Goal: Task Accomplishment & Management: Complete application form

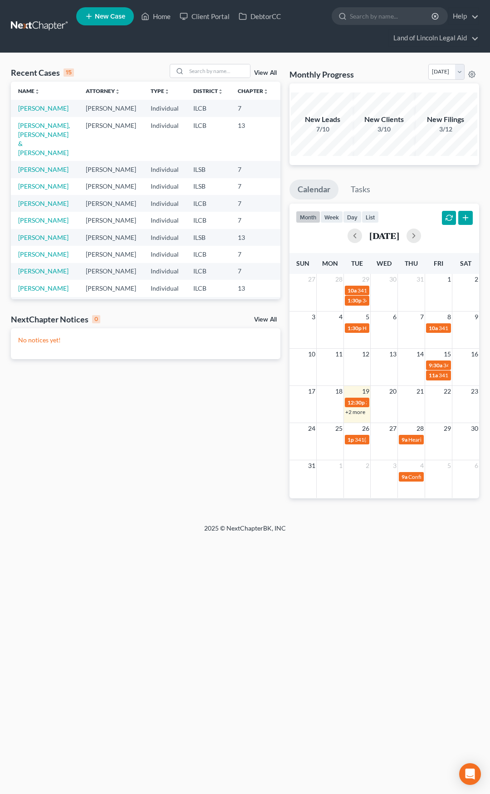
click at [38, 29] on link at bounding box center [40, 26] width 58 height 16
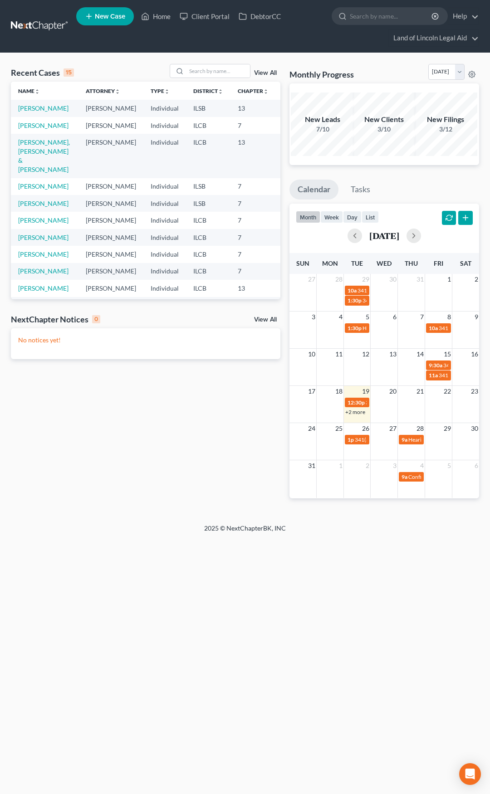
click at [38, 26] on link at bounding box center [40, 26] width 58 height 16
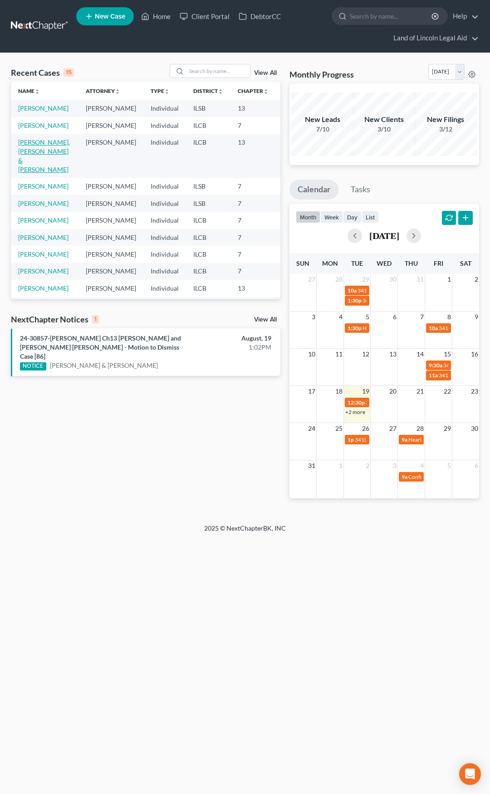
click at [27, 173] on link "[PERSON_NAME], [PERSON_NAME] & [PERSON_NAME]" at bounding box center [44, 155] width 52 height 35
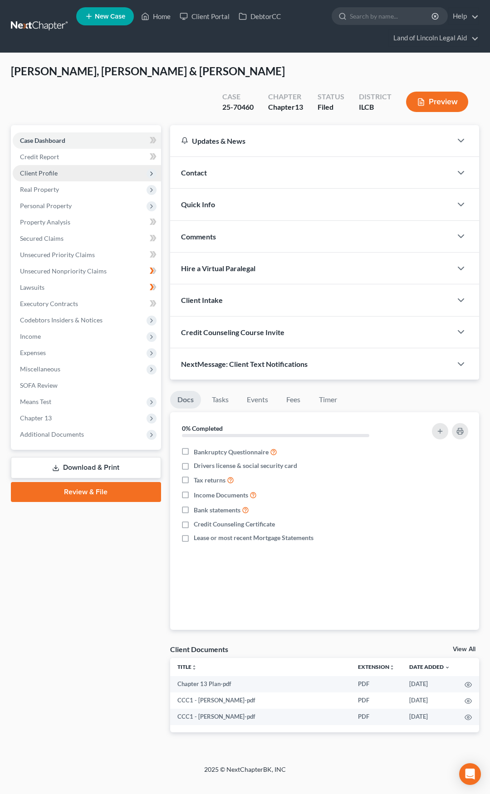
click at [73, 176] on span "Client Profile" at bounding box center [87, 173] width 148 height 16
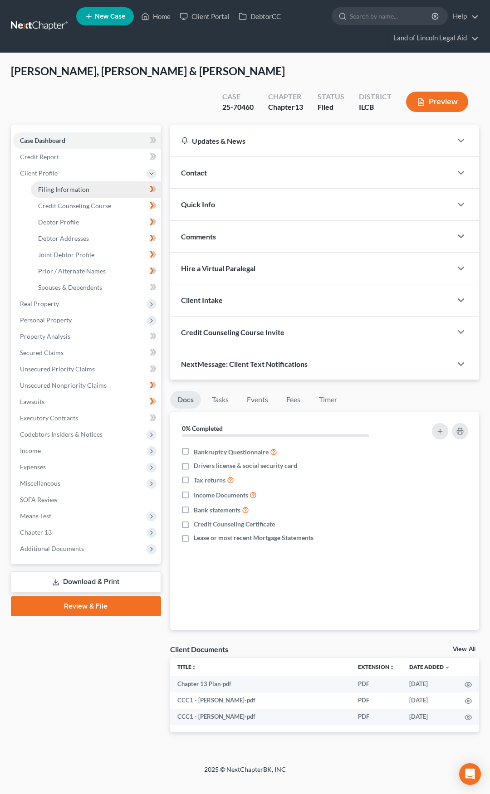
click at [73, 189] on span "Filing Information" at bounding box center [63, 190] width 51 height 8
select select "1"
select select "3"
select select "24"
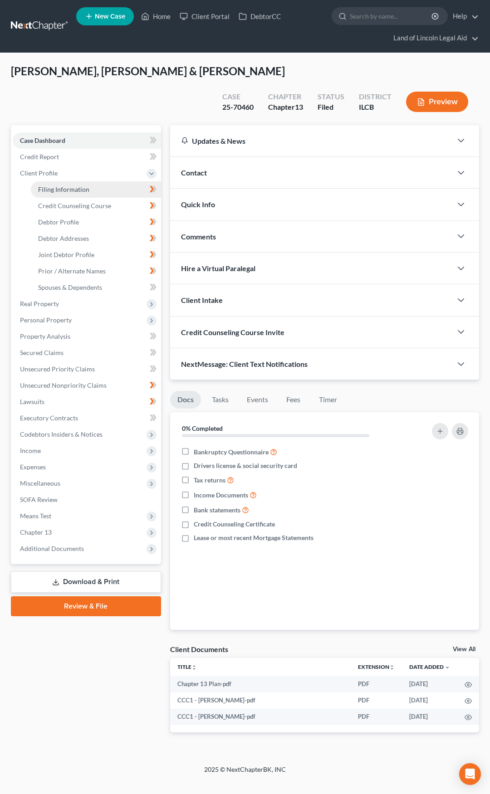
select select "2"
select select "14"
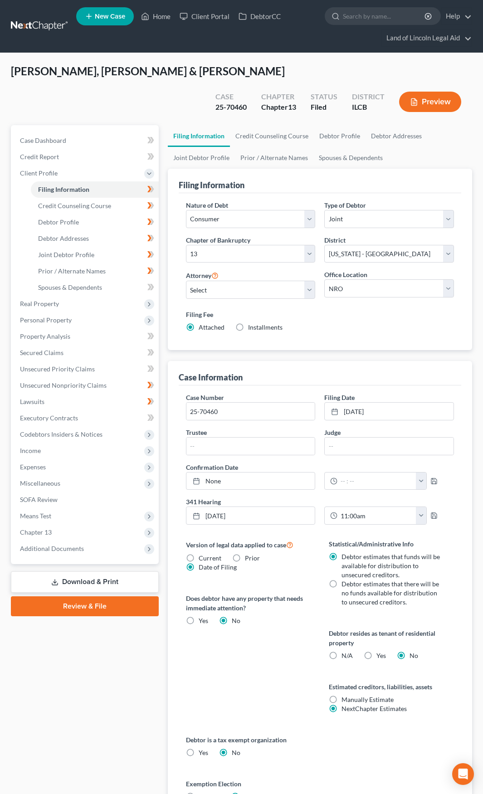
click at [42, 26] on link at bounding box center [40, 26] width 58 height 16
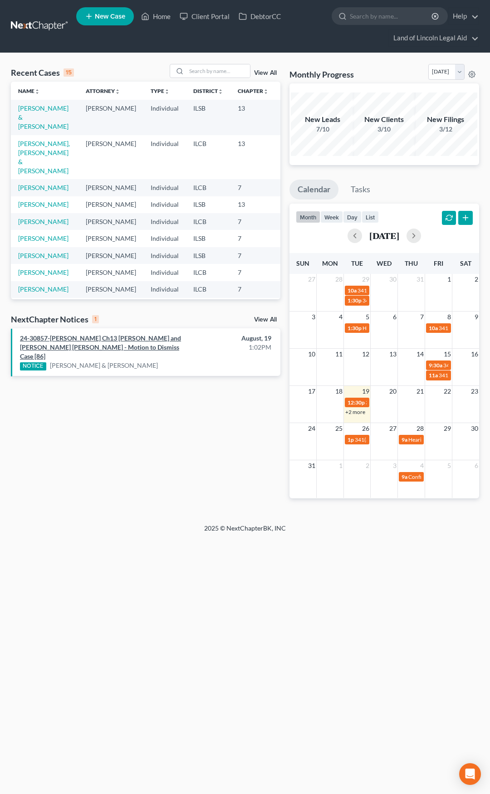
click at [108, 348] on link "24-30857-mel Ch13 Matthew Allen Stark and Kirsten Colleen Stark - Motion to Dis…" at bounding box center [100, 347] width 161 height 26
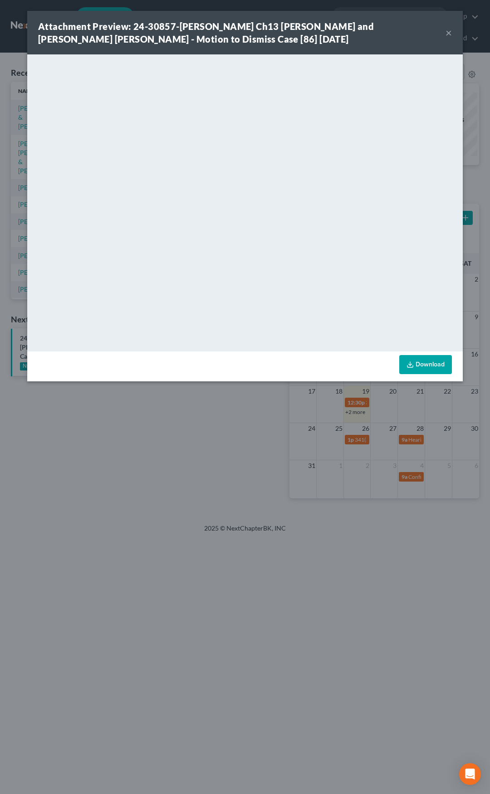
click at [449, 33] on button "×" at bounding box center [449, 32] width 6 height 11
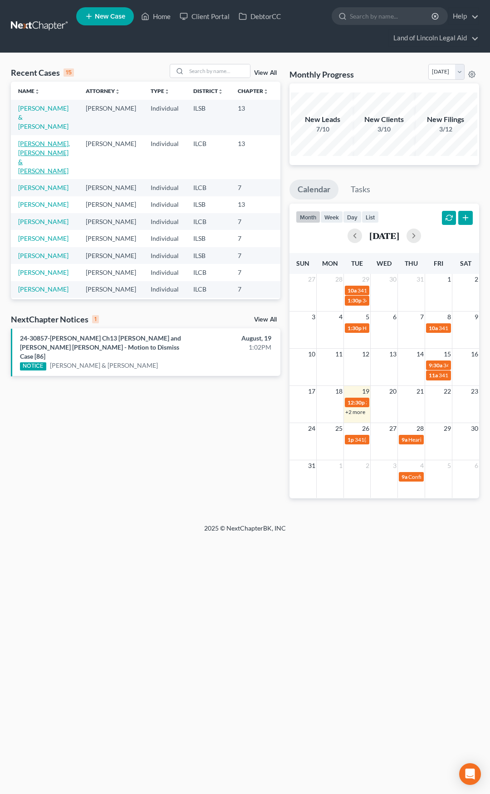
click at [29, 153] on link "Metcalfe Penny, Michele & Penny, Kenneth" at bounding box center [44, 157] width 52 height 35
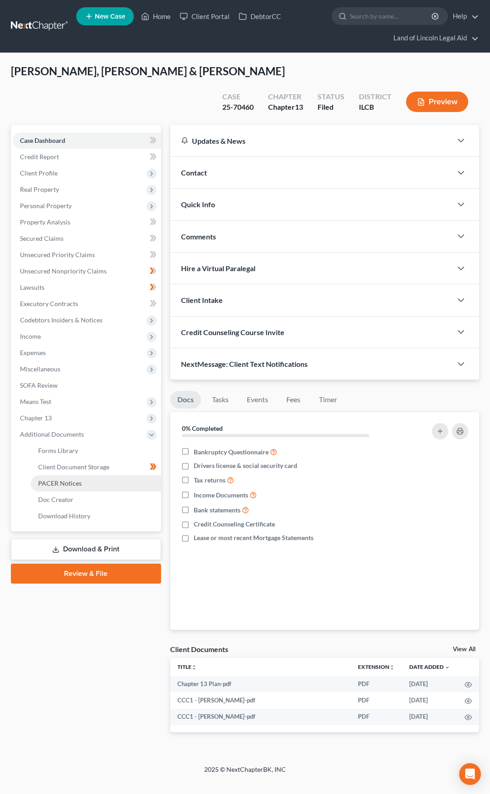
click at [86, 485] on link "PACER Notices" at bounding box center [96, 483] width 130 height 16
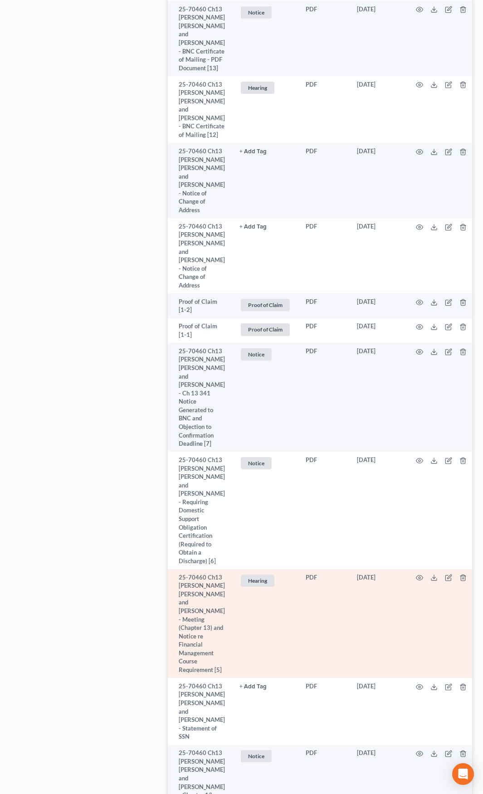
scroll to position [2189, 0]
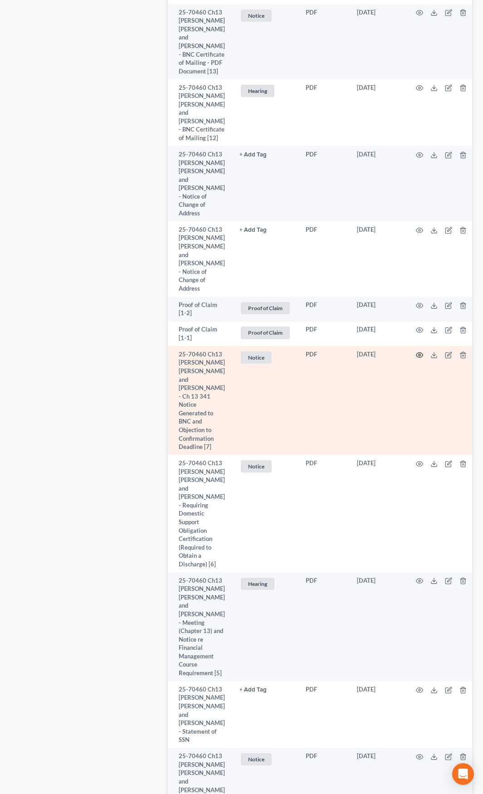
click at [416, 353] on icon "button" at bounding box center [419, 355] width 7 height 5
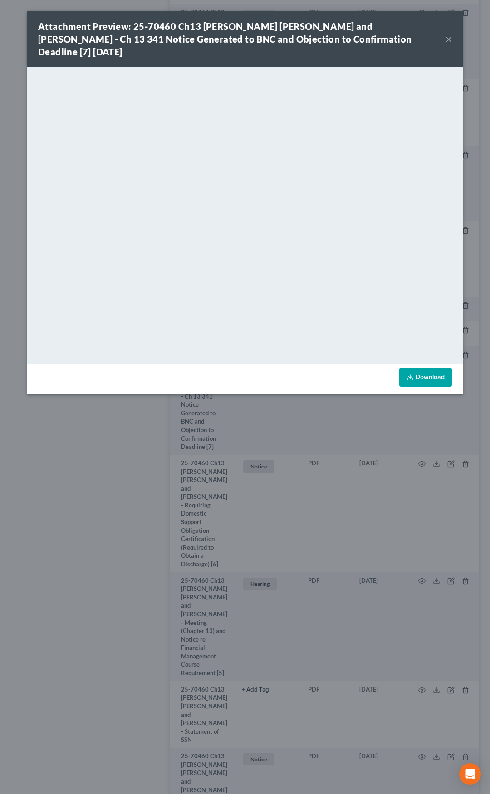
click at [446, 34] on button "×" at bounding box center [449, 39] width 6 height 11
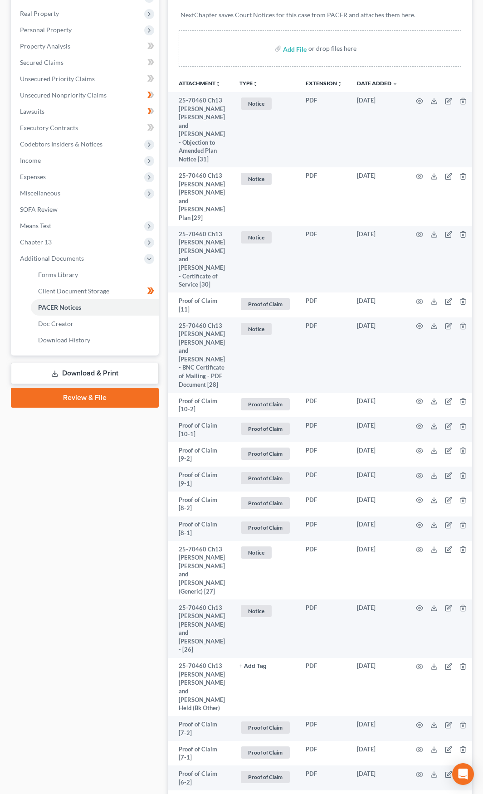
scroll to position [0, 0]
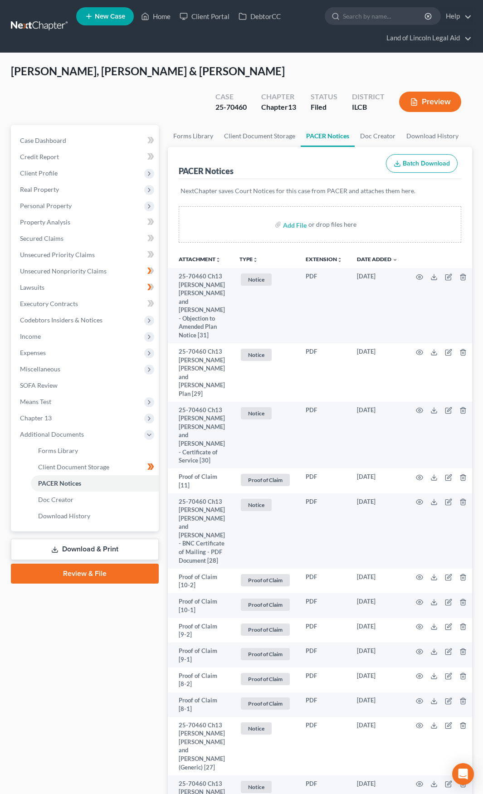
drag, startPoint x: 46, startPoint y: 32, endPoint x: 51, endPoint y: 38, distance: 7.4
click at [46, 32] on link at bounding box center [40, 26] width 58 height 16
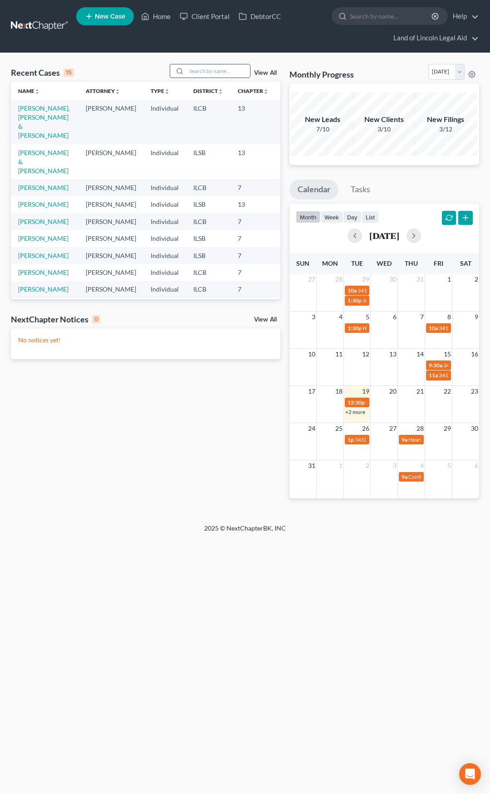
click at [202, 78] on div at bounding box center [210, 71] width 81 height 14
click at [201, 69] on input "search" at bounding box center [218, 70] width 64 height 13
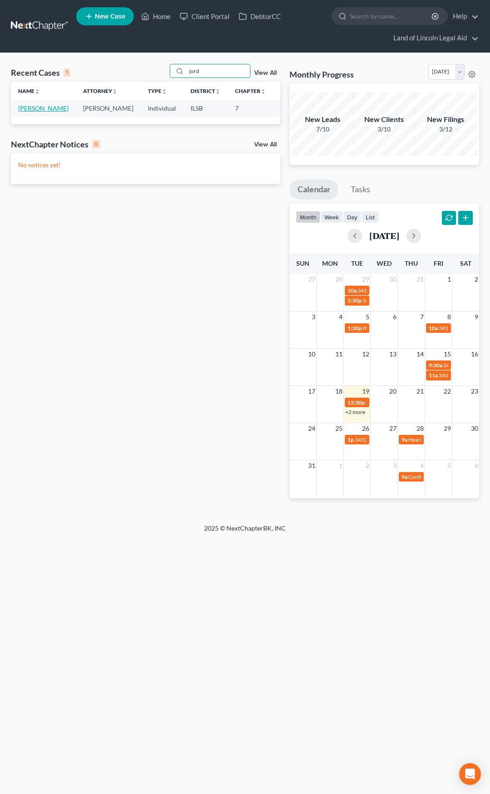
type input "jord"
click at [29, 108] on link "[PERSON_NAME]" at bounding box center [43, 108] width 50 height 8
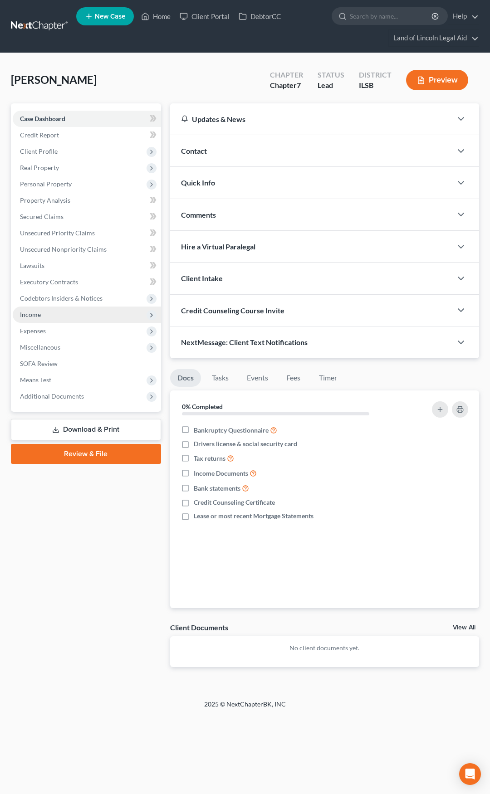
click at [74, 316] on span "Income" at bounding box center [87, 315] width 148 height 16
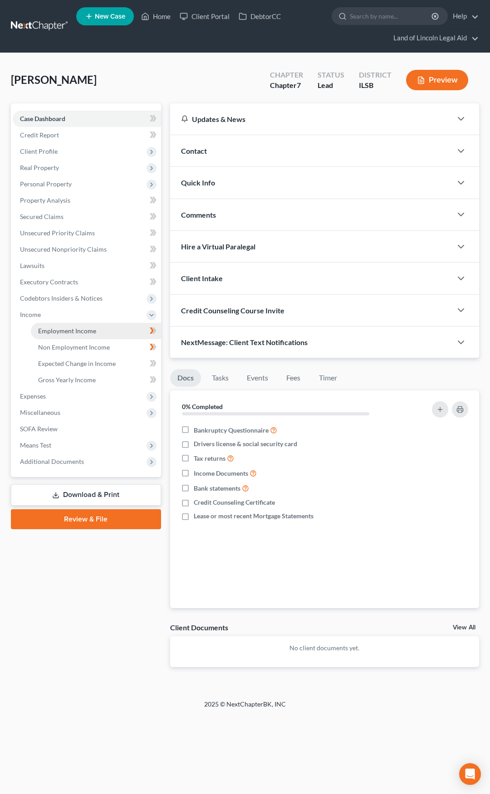
drag, startPoint x: 101, startPoint y: 332, endPoint x: 103, endPoint y: 328, distance: 4.7
click at [101, 331] on link "Employment Income" at bounding box center [96, 331] width 130 height 16
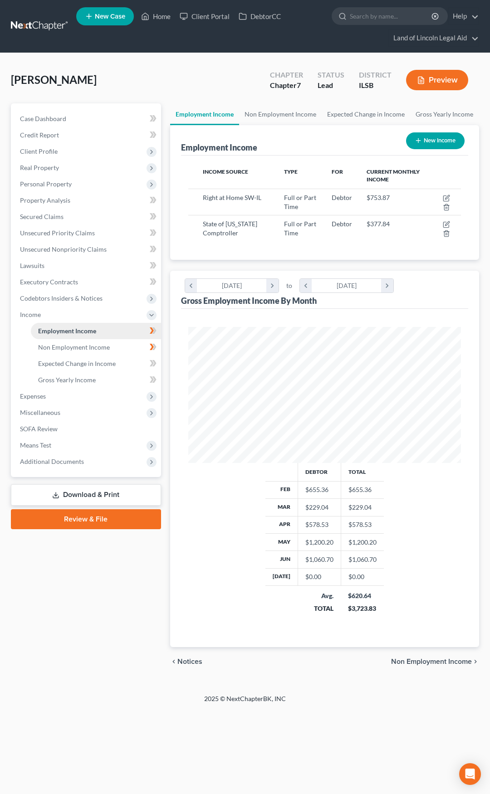
scroll to position [136, 291]
click at [447, 197] on icon "button" at bounding box center [446, 198] width 7 height 7
select select "0"
select select "14"
select select "2"
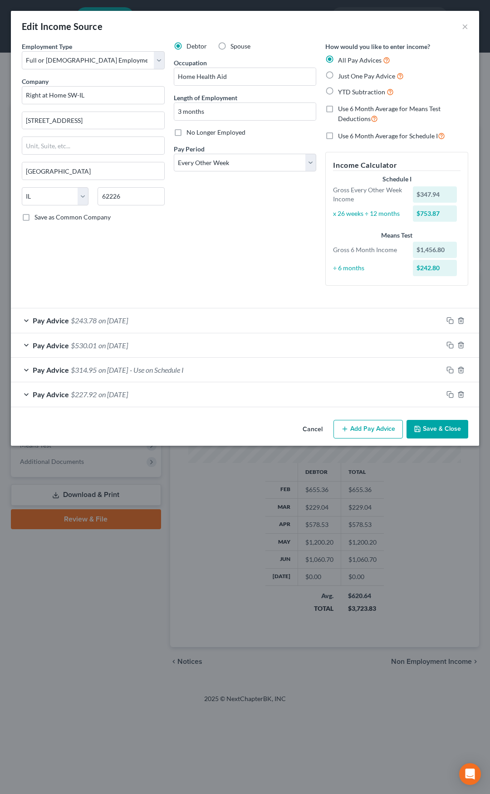
click at [96, 369] on span "$314.95" at bounding box center [84, 370] width 26 height 9
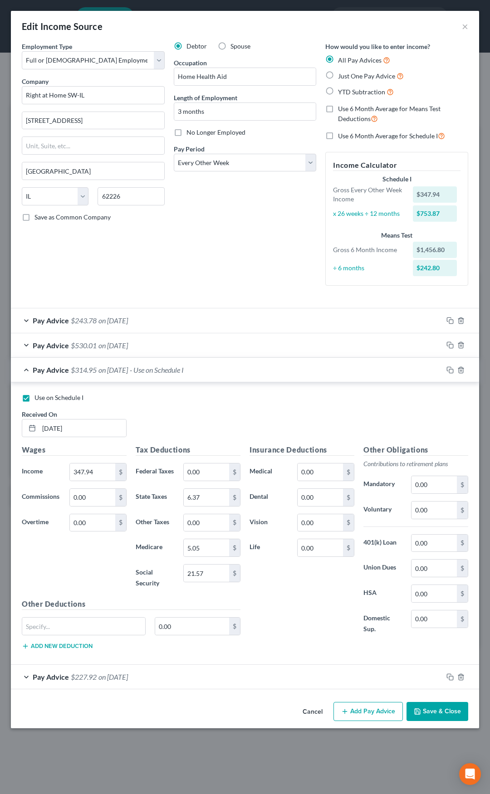
click at [34, 399] on label "Use on Schedule I" at bounding box center [58, 397] width 49 height 9
click at [38, 399] on input "Use on Schedule I" at bounding box center [41, 396] width 6 height 6
checkbox input "false"
click at [83, 372] on span "$314.95" at bounding box center [84, 370] width 26 height 9
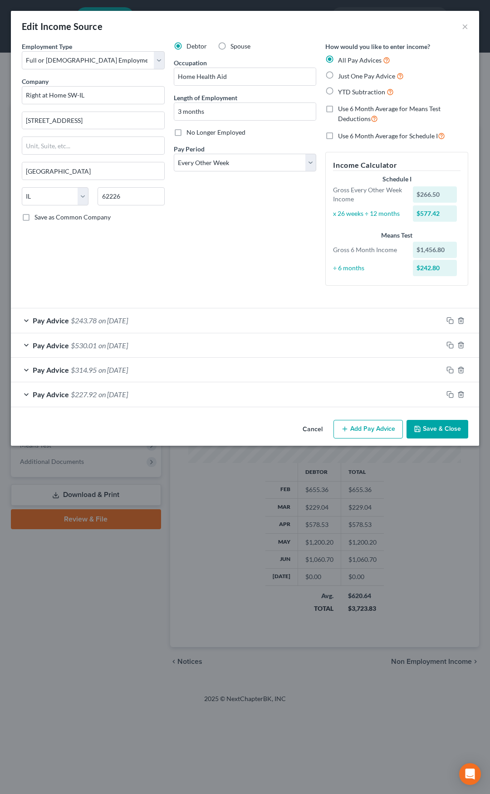
click at [387, 431] on button "Add Pay Advice" at bounding box center [367, 429] width 69 height 19
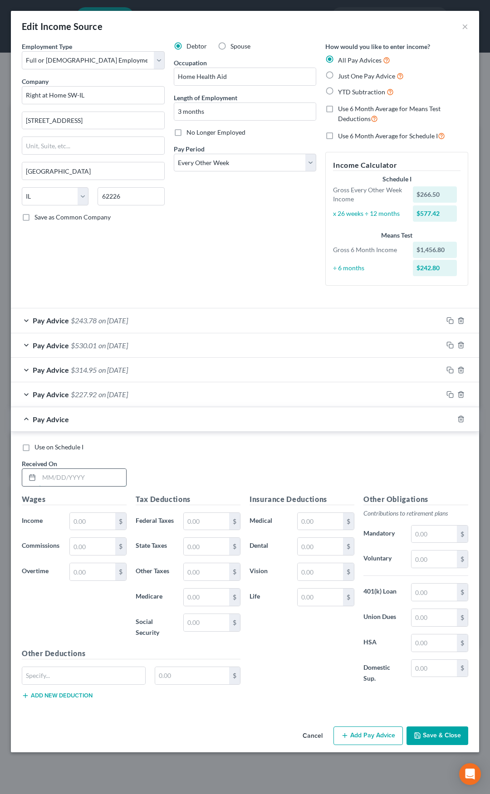
click at [83, 475] on input "text" at bounding box center [82, 477] width 87 height 17
type input "7/3/25"
type input "425.80"
type input "10.23"
type input "6.18"
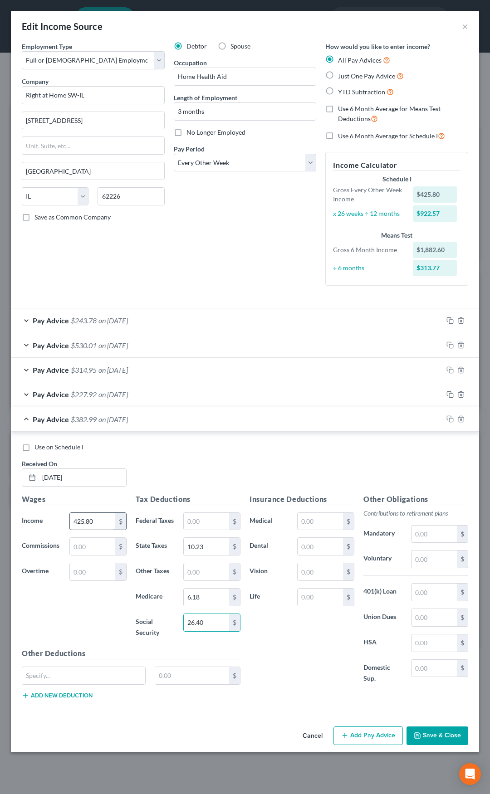
type input "26.40"
click at [97, 520] on input "425.80" at bounding box center [92, 521] width 45 height 17
type input "8"
click at [100, 521] on input "425.80" at bounding box center [92, 521] width 45 height 17
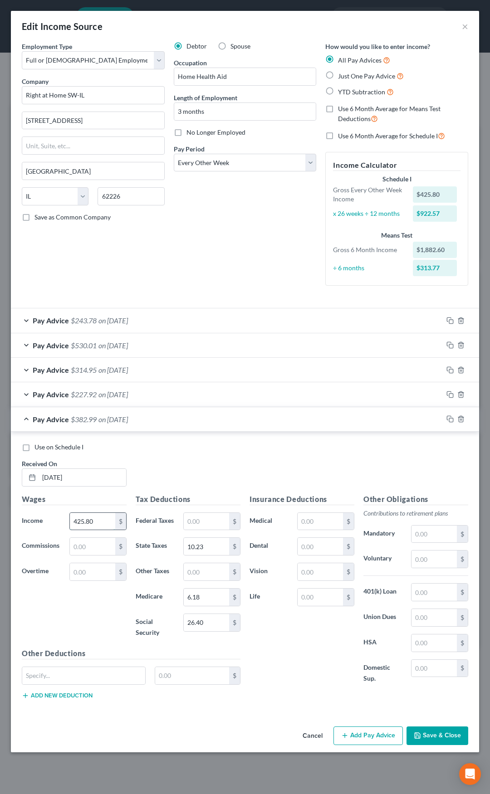
click at [100, 521] on input "425.80" at bounding box center [92, 521] width 45 height 17
click at [99, 522] on input "467.4" at bounding box center [92, 521] width 45 height 17
type input "461.85"
click at [159, 420] on div "Pay Advice $419.04 on 07/03/2025" at bounding box center [227, 419] width 432 height 24
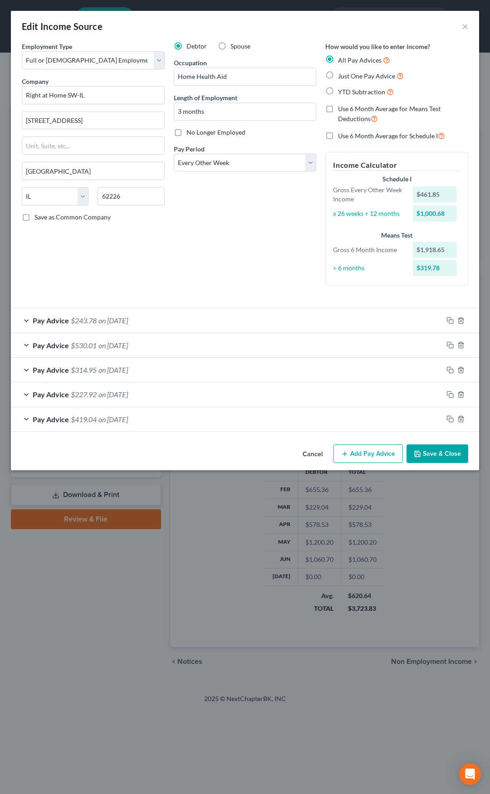
click at [365, 451] on button "Add Pay Advice" at bounding box center [367, 454] width 69 height 19
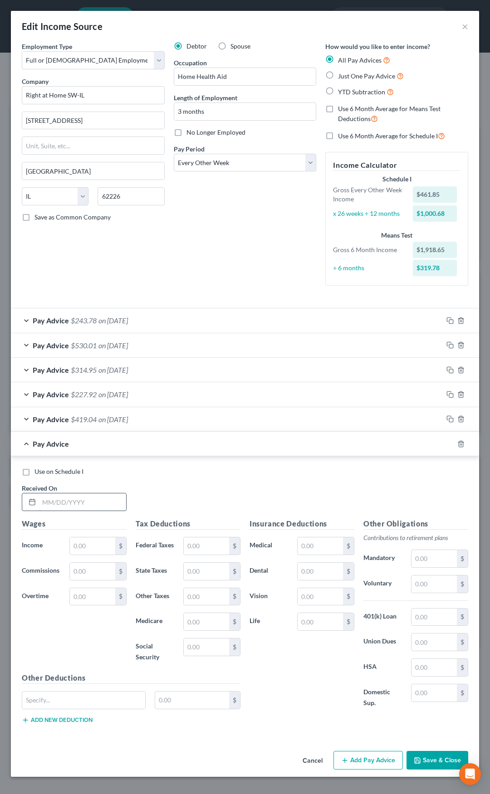
click at [97, 495] on input "text" at bounding box center [82, 502] width 87 height 17
type input "7/18/25"
type input "432.38"
type input "10.55"
type input "6.27"
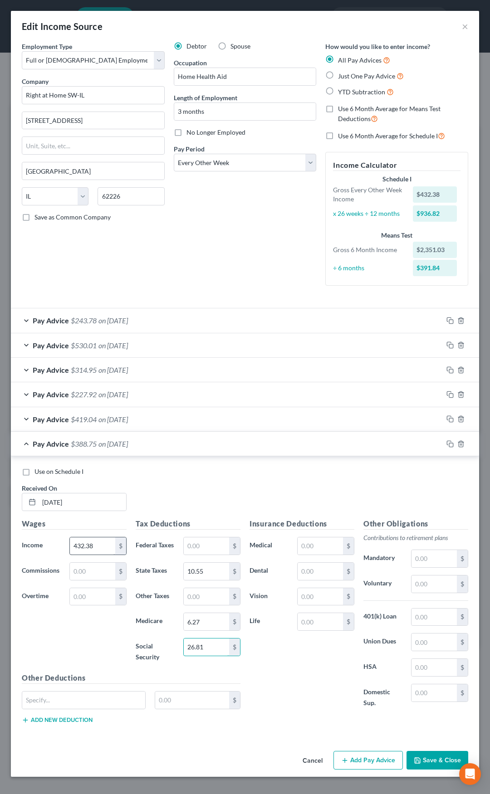
type input "26.81"
click at [93, 545] on input "432.38" at bounding box center [92, 546] width 45 height 17
type input "460.38"
click at [34, 474] on label "Use on Schedule I" at bounding box center [58, 471] width 49 height 9
click at [38, 473] on input "Use on Schedule I" at bounding box center [41, 470] width 6 height 6
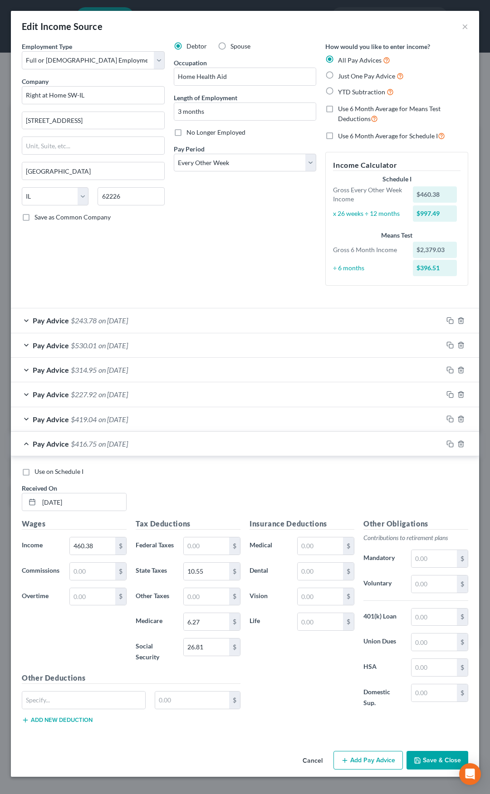
checkbox input "true"
click at [128, 443] on span "on 07/18/2025" at bounding box center [112, 444] width 29 height 9
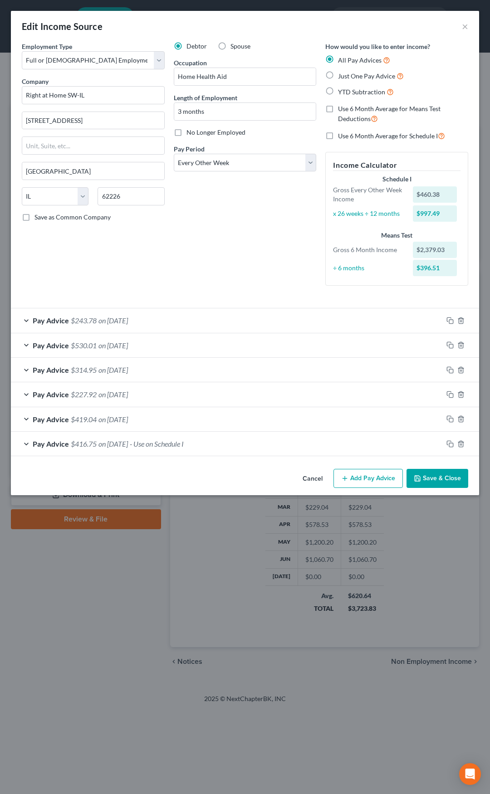
click at [436, 475] on button "Save & Close" at bounding box center [438, 478] width 62 height 19
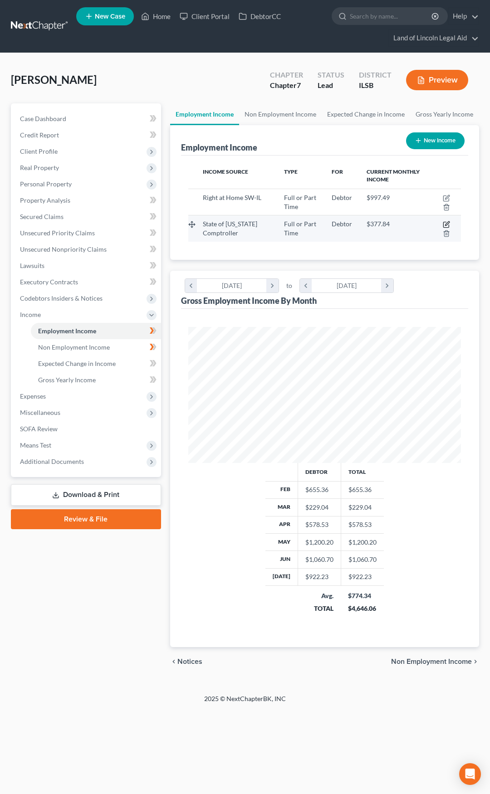
click at [445, 224] on icon "button" at bounding box center [446, 224] width 7 height 7
select select "0"
select select "14"
select select "1"
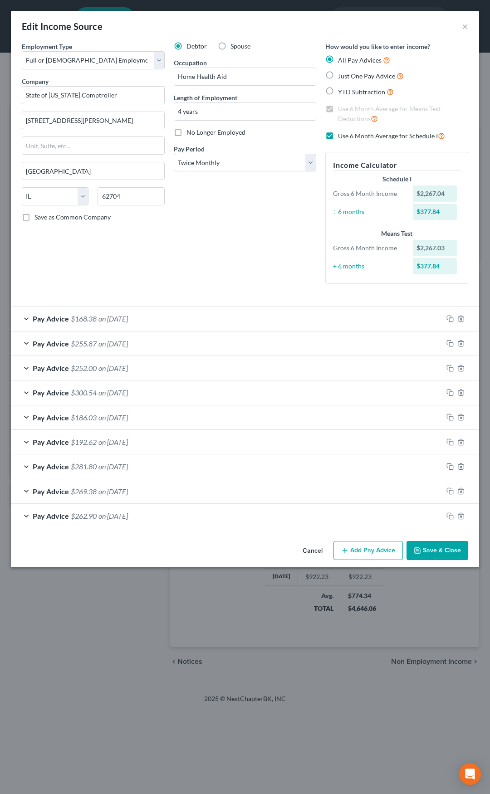
drag, startPoint x: 354, startPoint y: 558, endPoint x: 254, endPoint y: 441, distance: 154.8
click at [354, 558] on button "Add Pay Advice" at bounding box center [367, 550] width 69 height 19
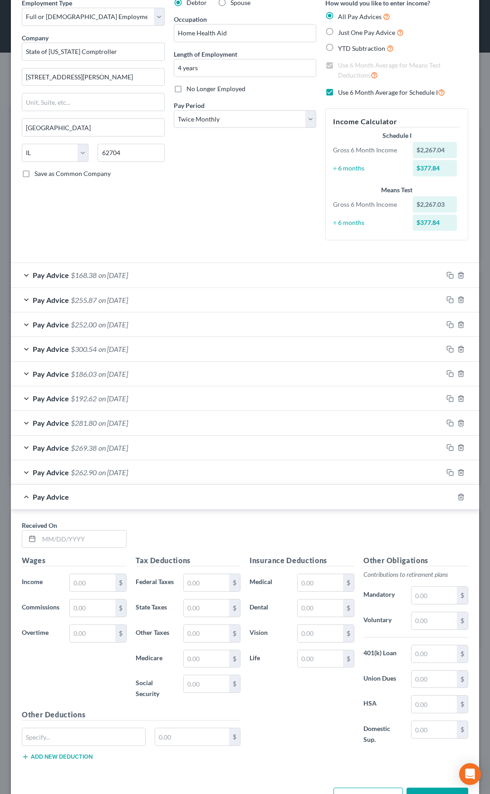
scroll to position [83, 0]
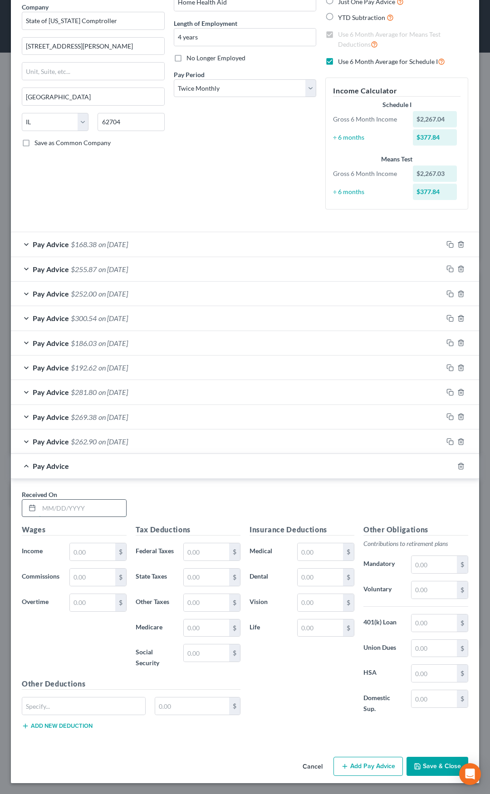
click at [86, 500] on input "text" at bounding box center [82, 508] width 87 height 17
type input "7/11/25"
type input "275.03"
type input "13.61"
type input "21.04"
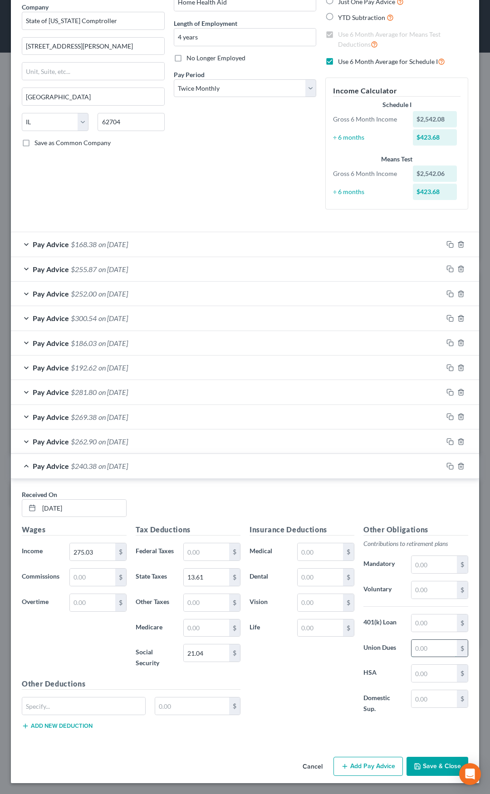
click at [418, 640] on input "text" at bounding box center [434, 648] width 45 height 17
type input "9.08"
click at [190, 456] on div "Pay Advice $231.30 on 07/11/2025" at bounding box center [227, 466] width 432 height 24
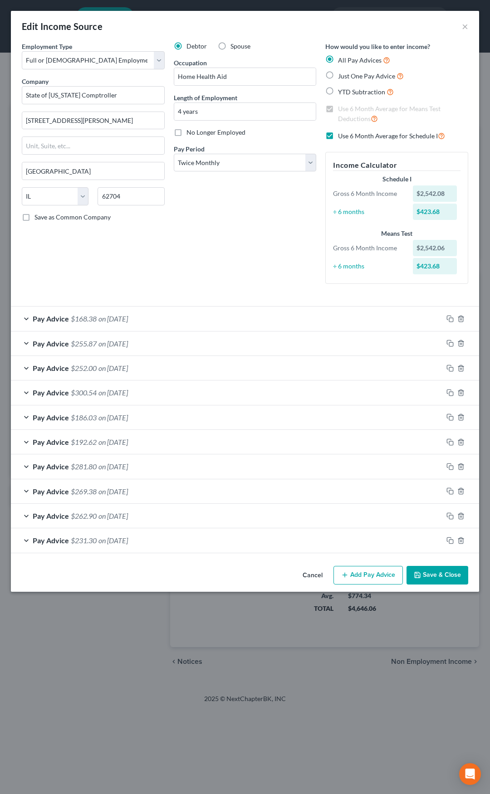
scroll to position [0, 0]
click at [355, 580] on button "Add Pay Advice" at bounding box center [367, 575] width 69 height 19
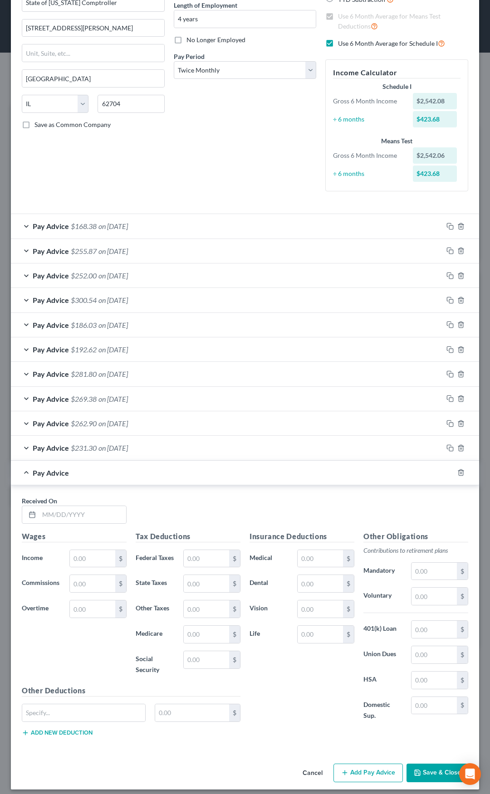
scroll to position [108, 0]
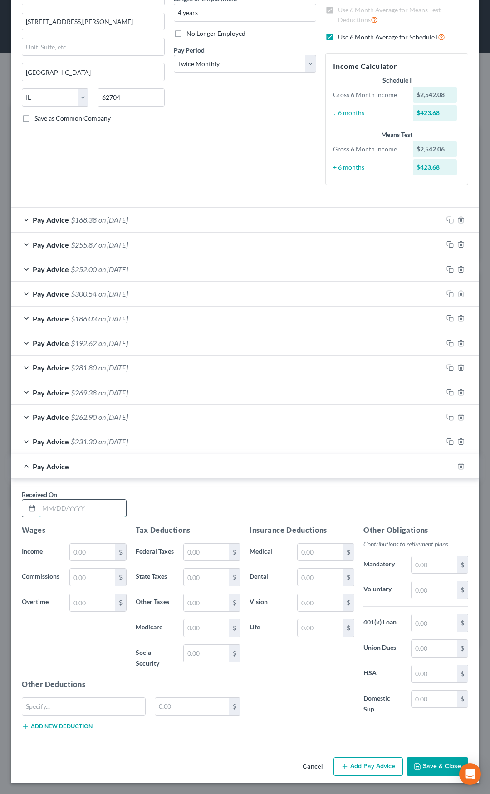
click at [100, 500] on input "text" at bounding box center [82, 508] width 87 height 17
type input "7/28/25"
type input "331.42"
type input "16.38"
type input "25.36"
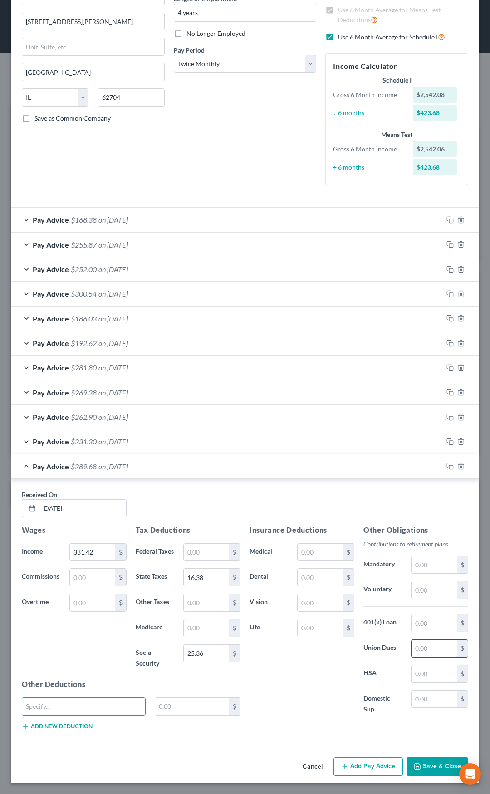
click at [419, 641] on input "text" at bounding box center [434, 648] width 45 height 17
type input "10.94"
click at [251, 460] on div "Pay Advice $278.74 on 07/28/2025" at bounding box center [227, 467] width 432 height 24
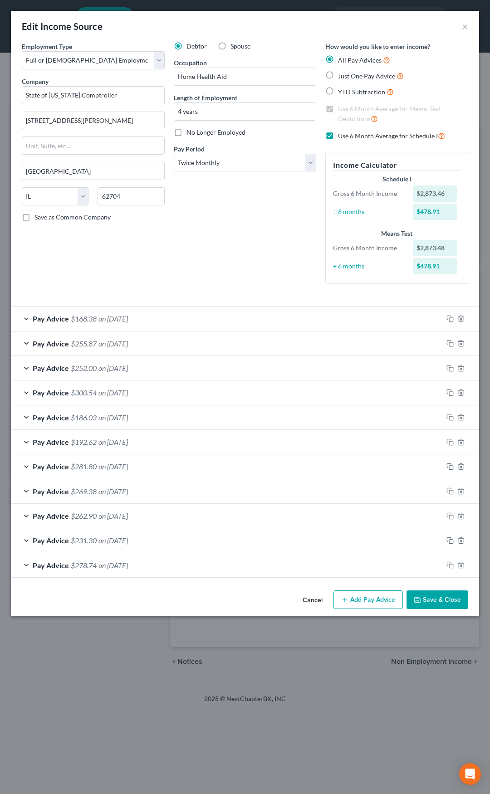
scroll to position [0, 0]
click at [364, 601] on button "Add Pay Advice" at bounding box center [367, 600] width 69 height 19
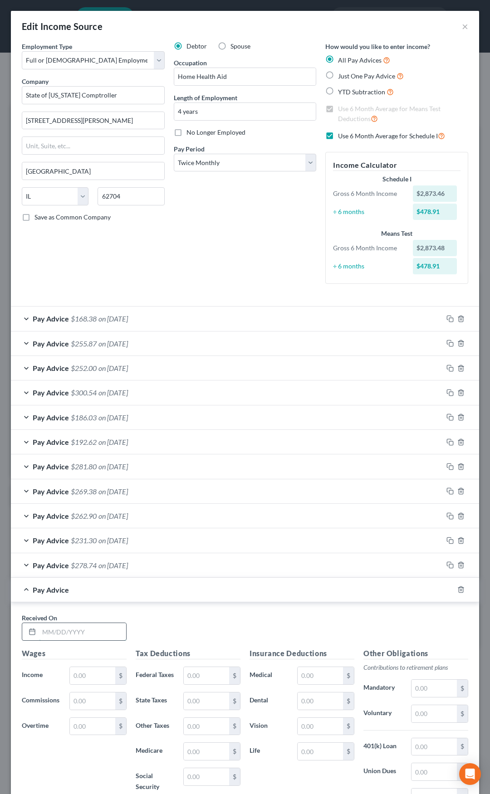
click at [82, 637] on input "text" at bounding box center [82, 631] width 87 height 17
type input "8/13/25"
type input "403.88"
type input "20"
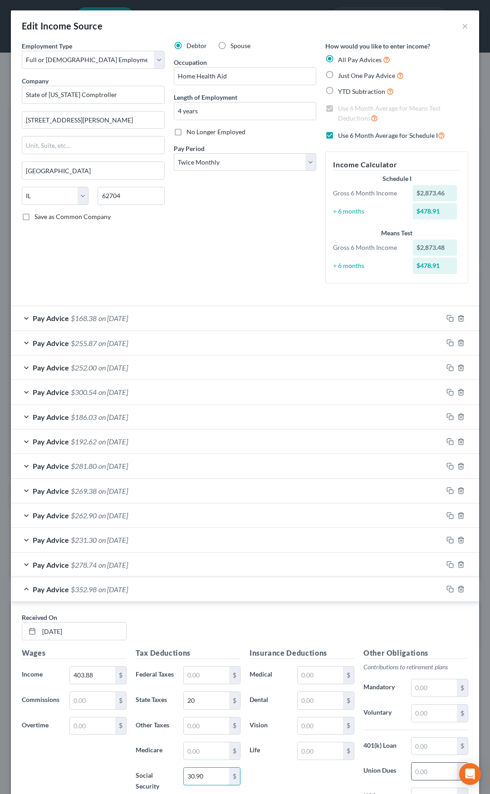
type input "30.90"
click at [415, 765] on input "text" at bounding box center [434, 771] width 45 height 17
type input "13.33"
click at [234, 595] on div "Pay Advice $339.65 on 08/13/2025" at bounding box center [227, 590] width 432 height 24
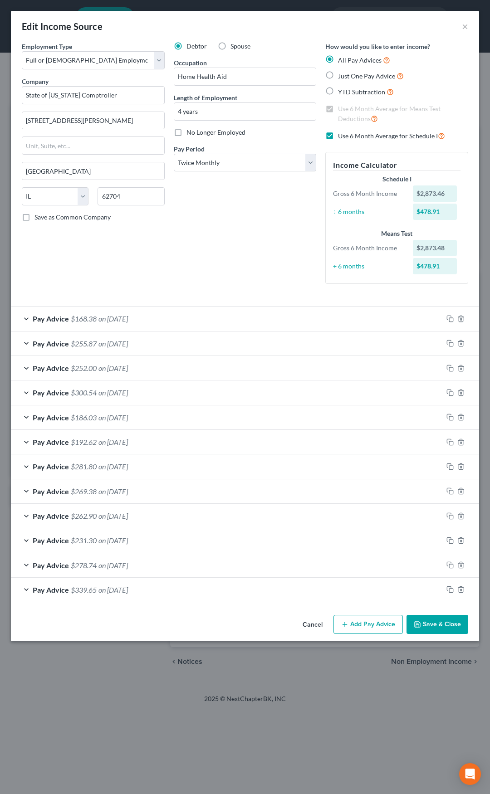
scroll to position [0, 0]
click at [423, 624] on button "Save & Close" at bounding box center [438, 624] width 62 height 19
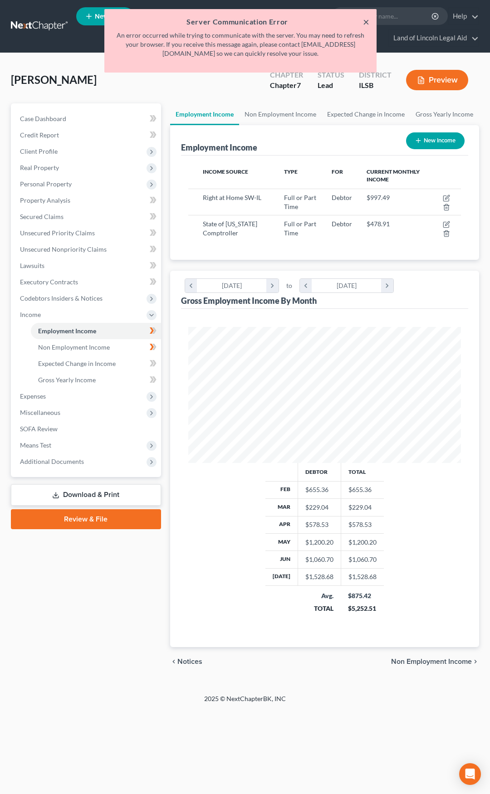
click at [366, 23] on button "×" at bounding box center [366, 21] width 6 height 11
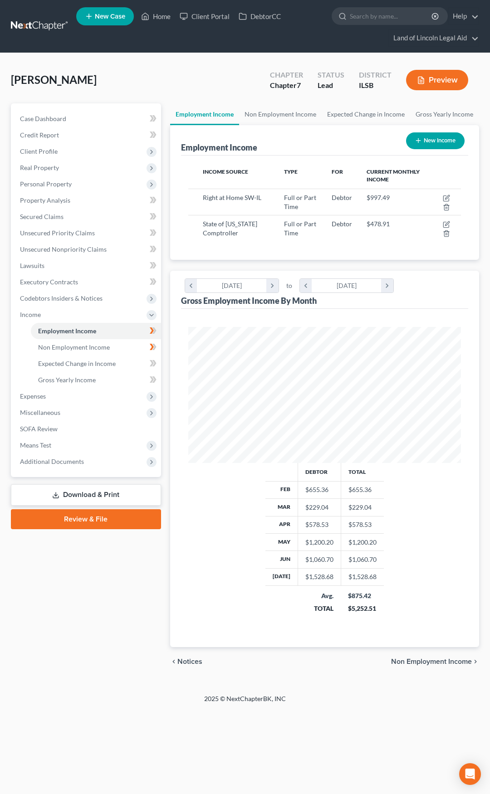
scroll to position [136, 291]
click at [120, 383] on link "Gross Yearly Income" at bounding box center [96, 380] width 130 height 16
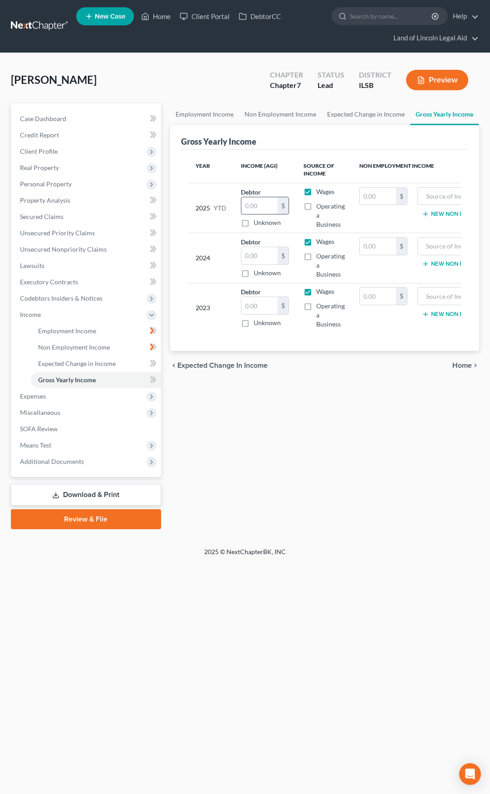
click at [259, 203] on input "text" at bounding box center [259, 205] width 36 height 17
type input "7,231.48"
click at [371, 193] on input "text" at bounding box center [378, 196] width 36 height 17
type input "4,288"
click at [439, 195] on input "text" at bounding box center [463, 196] width 82 height 17
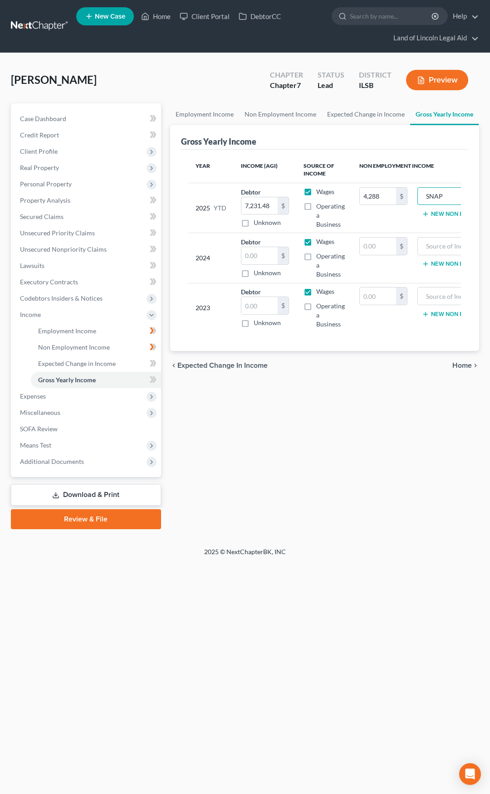
type input "SNAP"
click at [263, 256] on input "text" at bounding box center [259, 255] width 36 height 17
type input "42,211"
click at [257, 301] on input "text" at bounding box center [259, 305] width 36 height 17
type input "59,248"
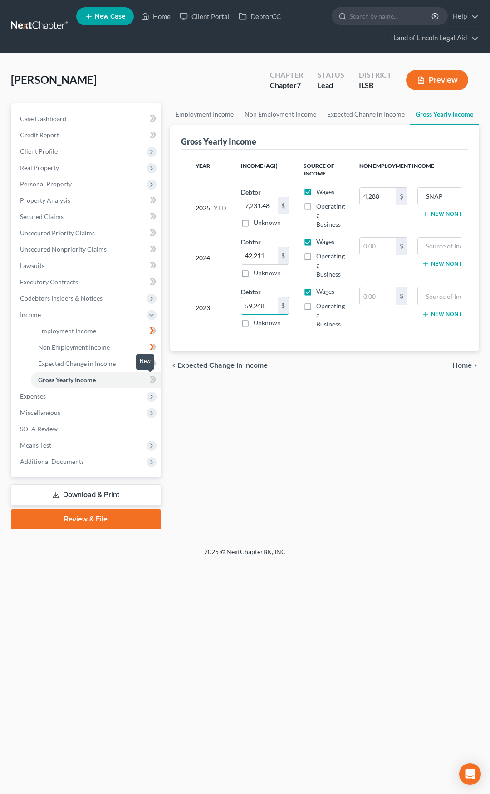
click at [152, 380] on icon at bounding box center [153, 379] width 7 height 11
click at [454, 369] on span "Home" at bounding box center [462, 365] width 20 height 7
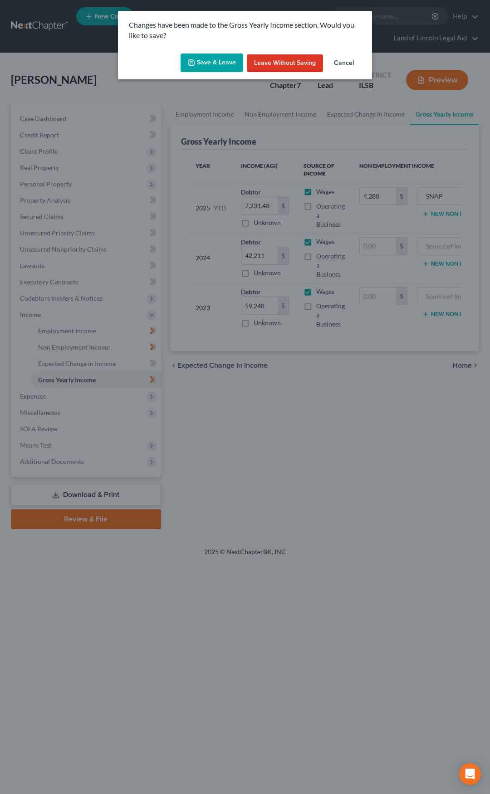
click at [227, 64] on button "Save & Leave" at bounding box center [212, 63] width 63 height 19
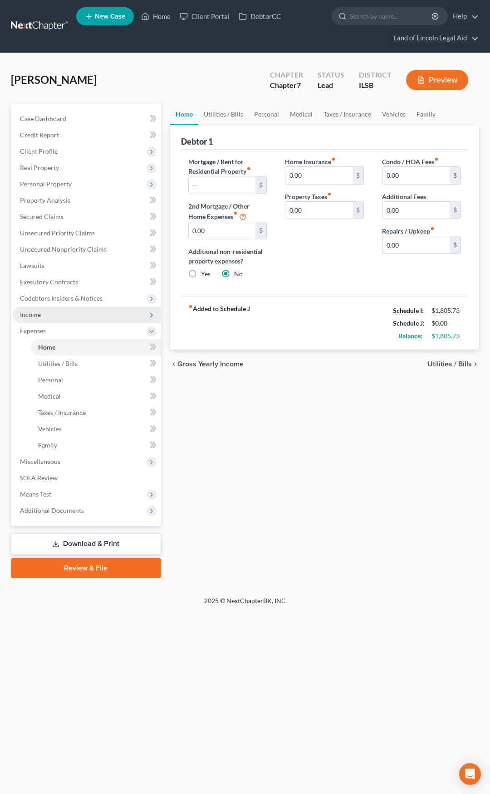
click at [101, 318] on span "Income" at bounding box center [87, 315] width 148 height 16
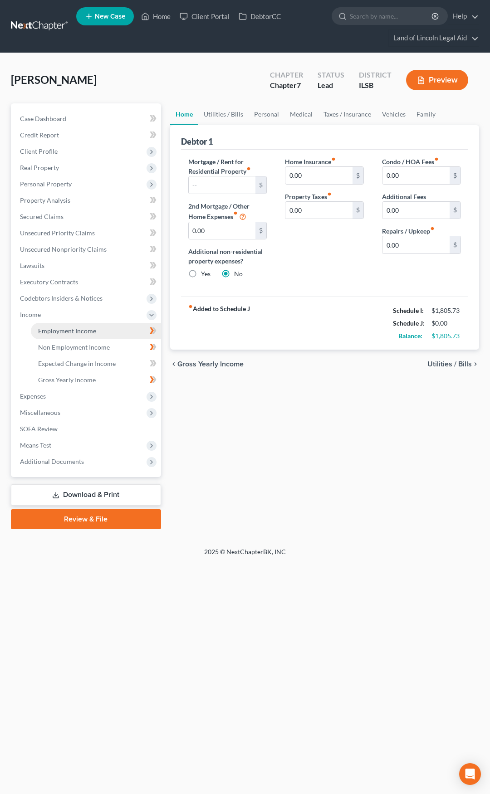
click at [95, 331] on link "Employment Income" at bounding box center [96, 331] width 130 height 16
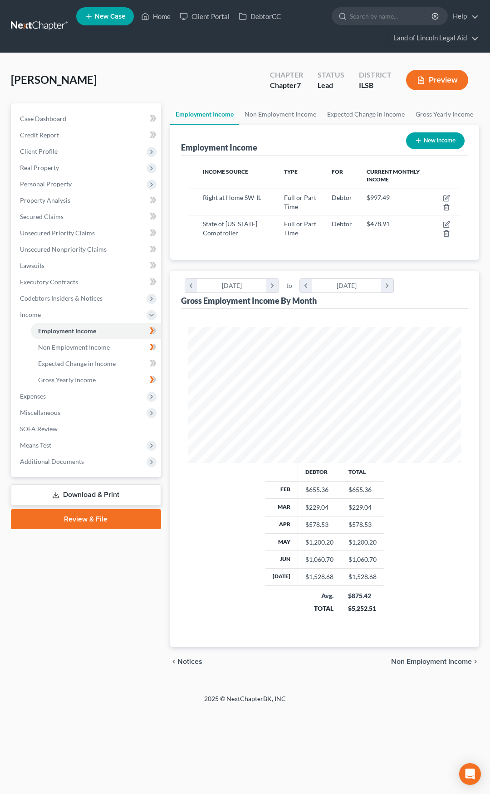
scroll to position [136, 291]
click at [429, 76] on button "Preview" at bounding box center [437, 80] width 62 height 20
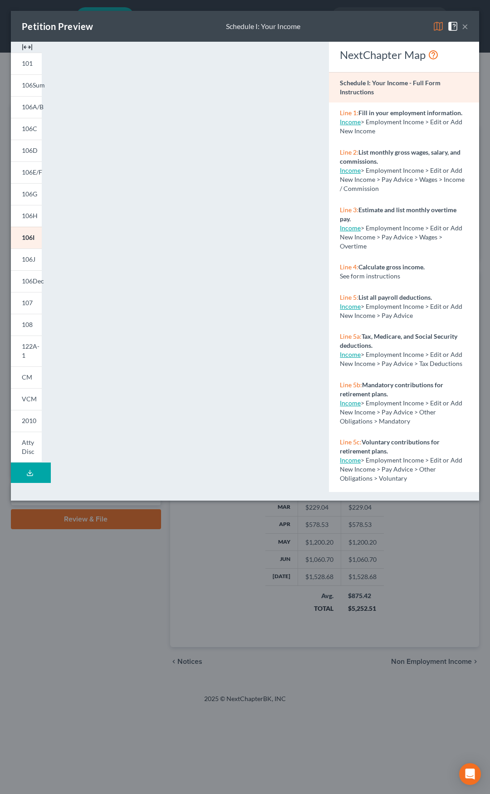
click at [466, 26] on button "×" at bounding box center [465, 26] width 6 height 11
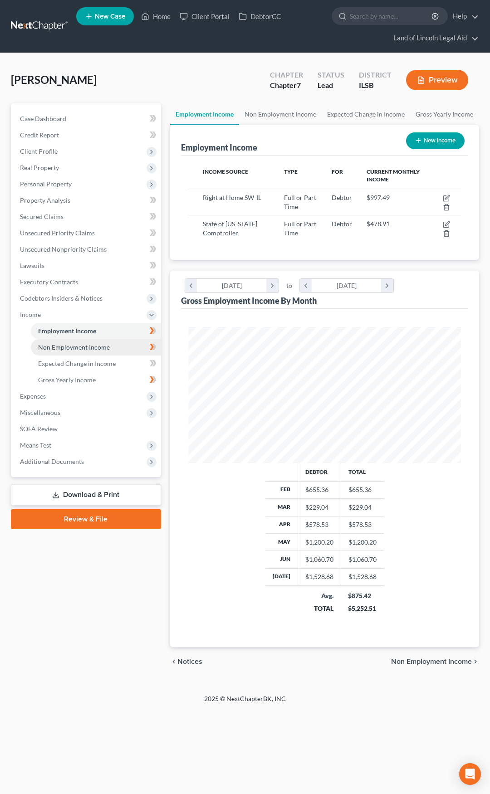
click at [124, 346] on link "Non Employment Income" at bounding box center [96, 347] width 130 height 16
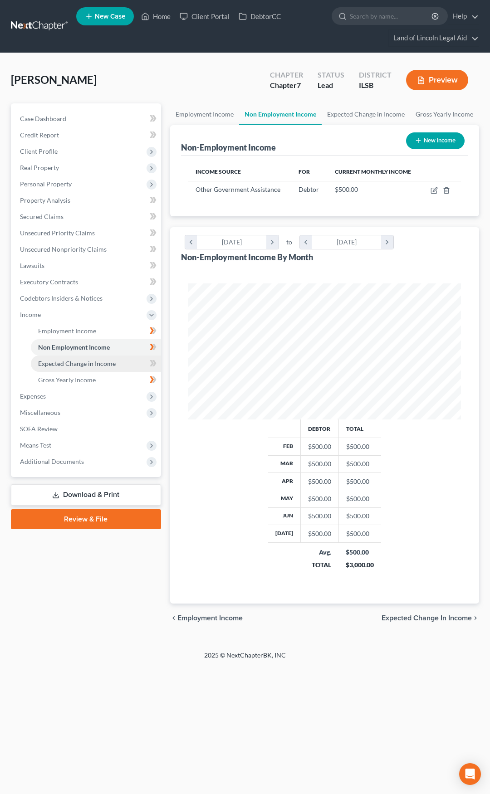
scroll to position [136, 291]
click at [434, 191] on icon "button" at bounding box center [434, 190] width 7 height 7
select select "5"
select select "0"
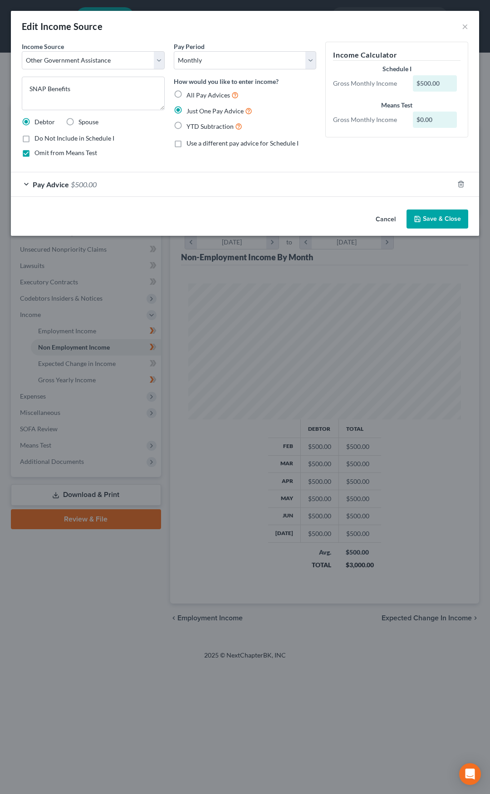
click at [90, 180] on div "Pay Advice $500.00" at bounding box center [232, 184] width 443 height 24
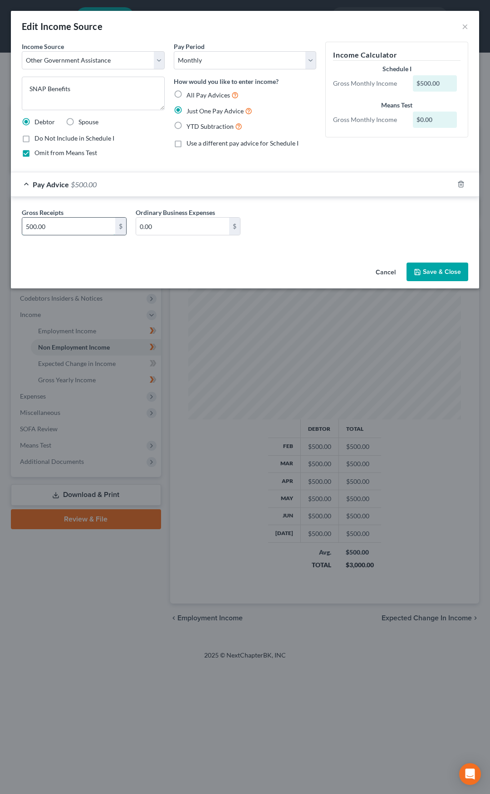
click at [91, 222] on input "500.00" at bounding box center [68, 226] width 93 height 17
type input "536"
click at [451, 270] on button "Save & Close" at bounding box center [438, 272] width 62 height 19
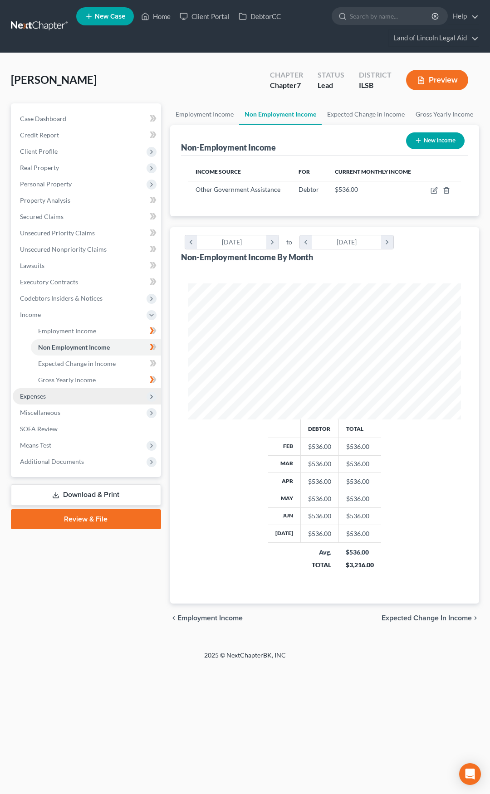
click at [104, 392] on span "Expenses" at bounding box center [87, 396] width 148 height 16
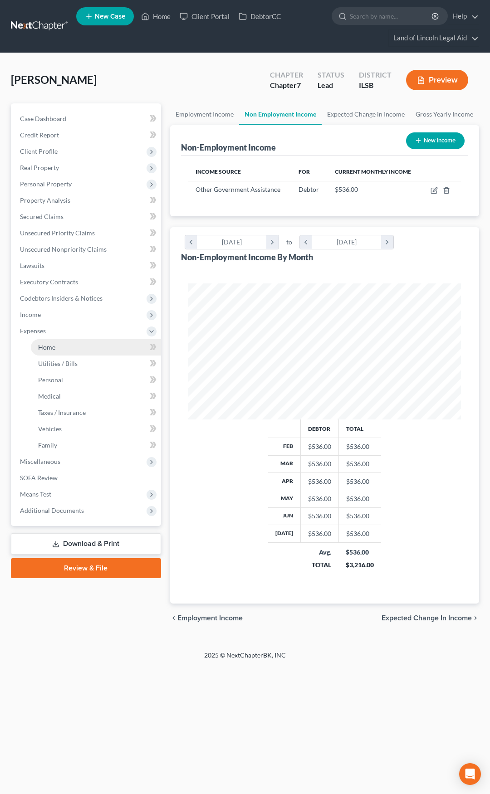
click at [97, 348] on link "Home" at bounding box center [96, 347] width 130 height 16
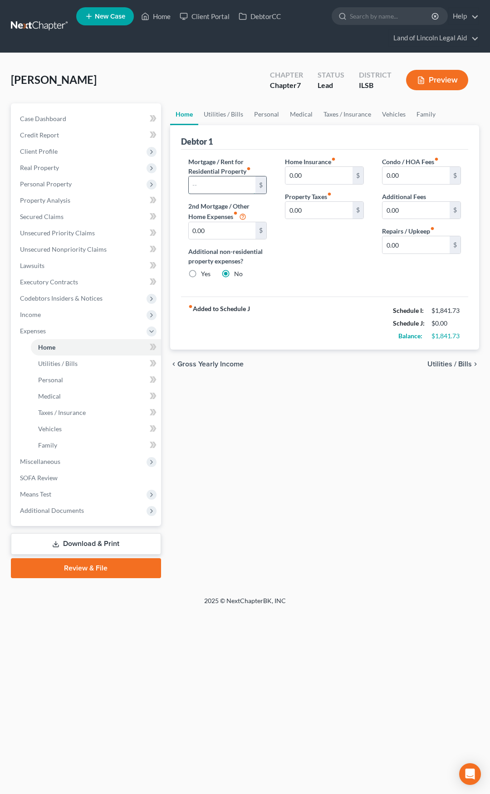
click at [223, 189] on input "text" at bounding box center [222, 184] width 67 height 17
type input "649"
click at [154, 348] on icon at bounding box center [154, 347] width 4 height 6
click at [441, 363] on span "Utilities / Bills" at bounding box center [449, 364] width 44 height 7
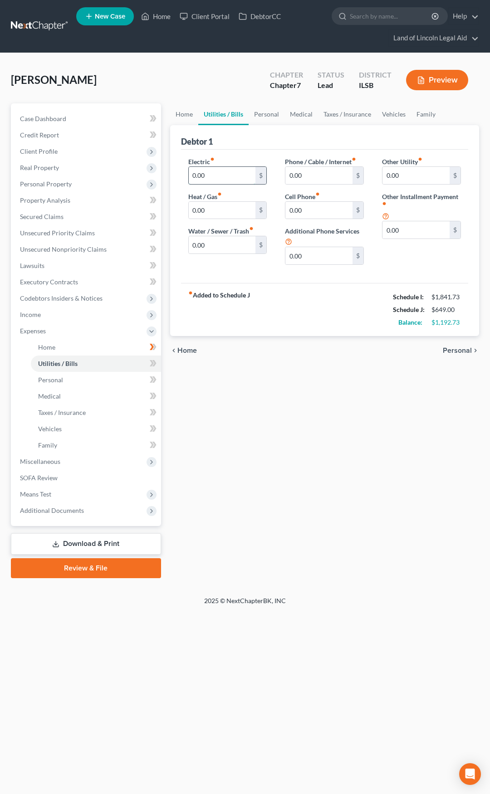
click at [201, 178] on input "0.00" at bounding box center [222, 175] width 67 height 17
type input "220"
type input "1"
type input "100"
type input "30"
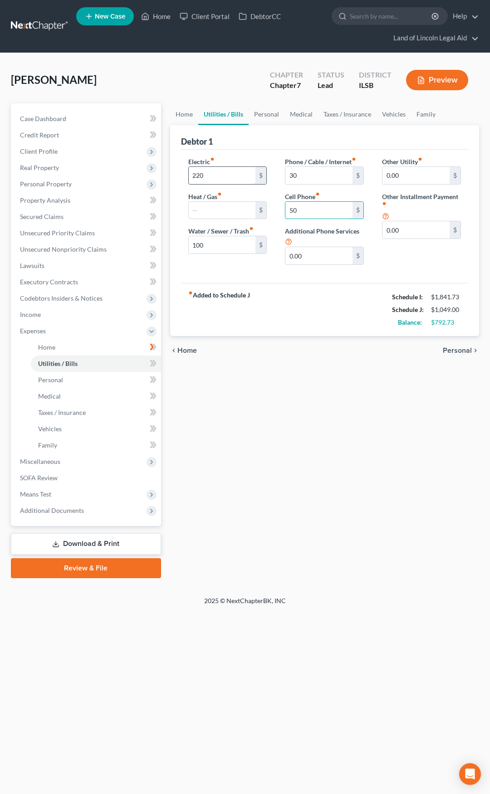
type input "50"
type input "5"
click at [404, 232] on input "0.00" at bounding box center [415, 229] width 67 height 17
type input "50"
click at [403, 254] on input "text" at bounding box center [421, 255] width 78 height 17
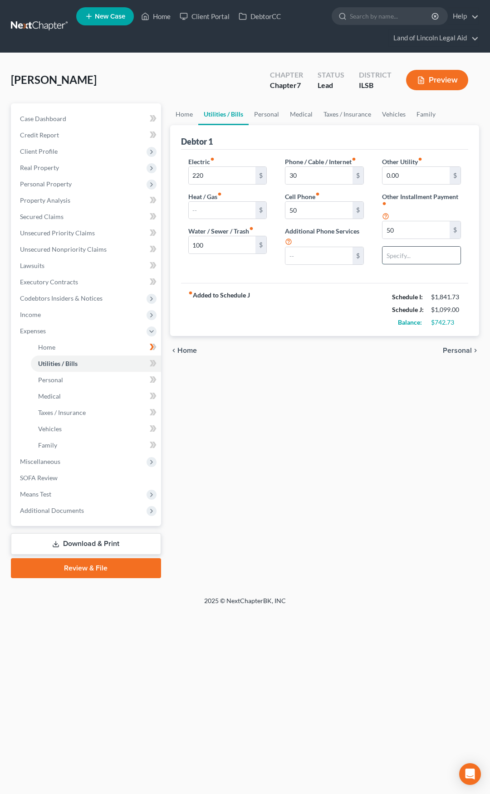
type input "Alarm System"
click at [157, 363] on span at bounding box center [153, 365] width 16 height 14
click at [449, 350] on span "Personal" at bounding box center [457, 350] width 29 height 7
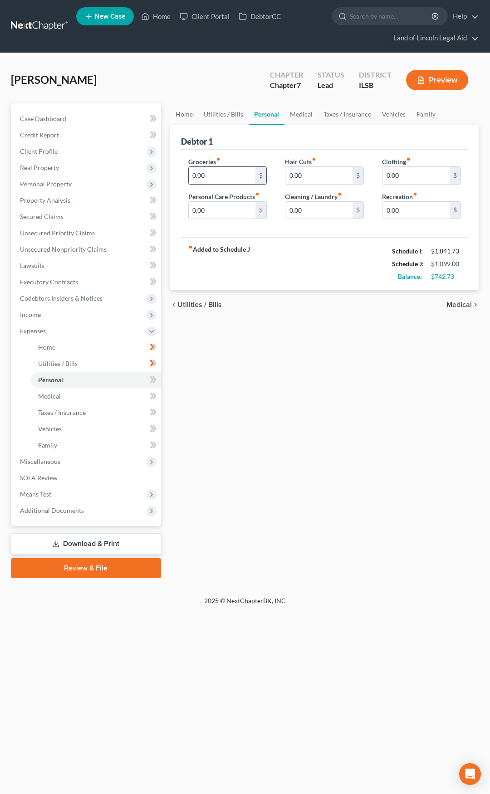
click at [216, 175] on input "0.00" at bounding box center [222, 175] width 67 height 17
type input "550"
type input "50"
type input "20"
type input "75"
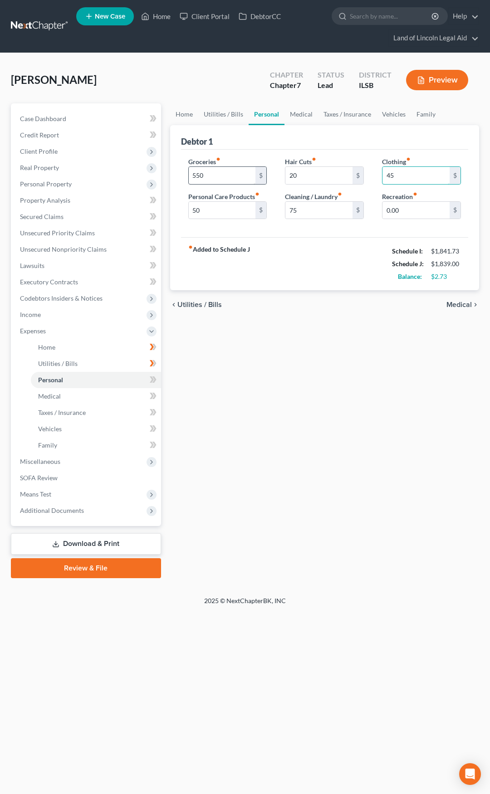
type input "45"
type input "10"
click at [153, 380] on icon at bounding box center [152, 380] width 4 height 6
click at [465, 299] on div "chevron_left Utilities / Bills Medical chevron_right" at bounding box center [324, 304] width 309 height 29
click at [460, 306] on span "Medical" at bounding box center [458, 304] width 25 height 7
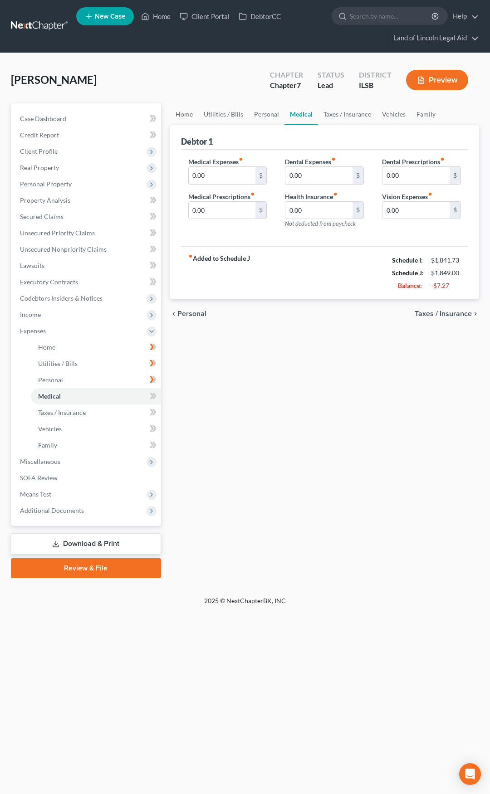
click at [437, 315] on span "Taxes / Insurance" at bounding box center [443, 313] width 57 height 7
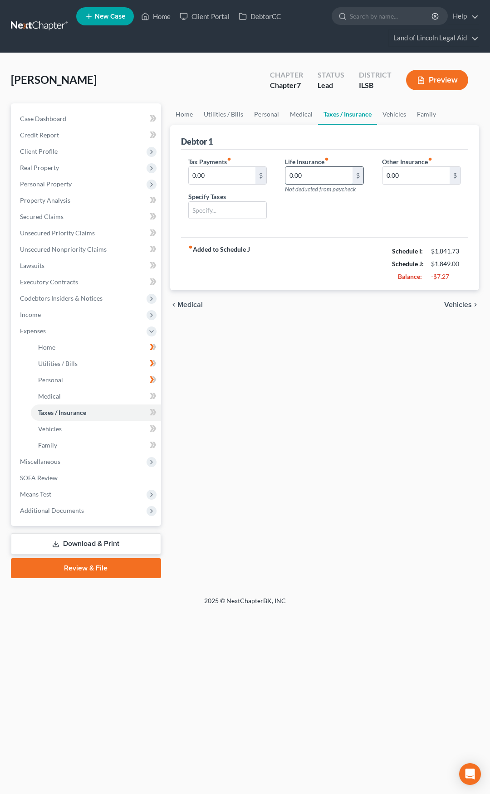
click at [311, 178] on input "0.00" at bounding box center [318, 175] width 67 height 17
type input "80"
click at [154, 414] on icon at bounding box center [154, 412] width 4 height 6
click at [460, 308] on span "Vehicles" at bounding box center [458, 304] width 28 height 7
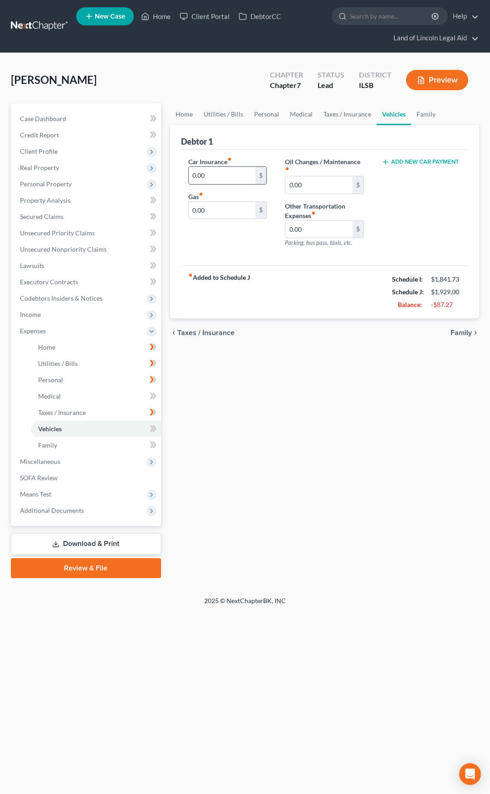
click at [229, 174] on input "0.00" at bounding box center [222, 175] width 67 height 17
type input "200"
type input "195"
type input "26"
type input "12.58"
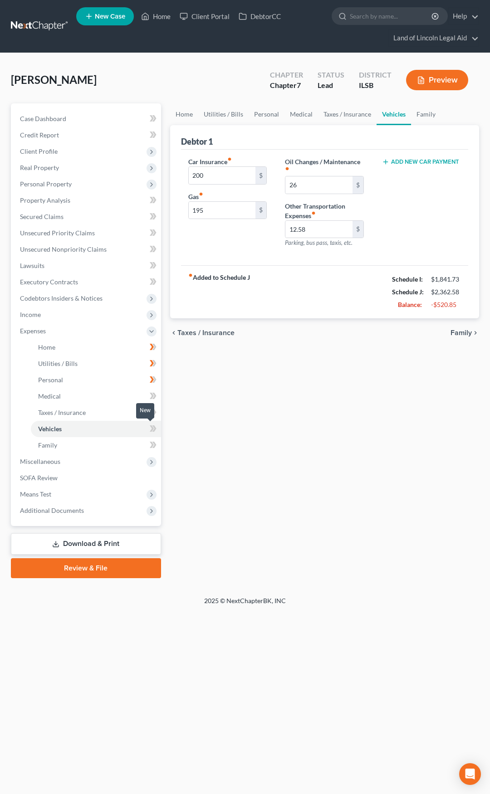
click at [151, 428] on icon at bounding box center [153, 428] width 7 height 11
click at [132, 443] on link "Family" at bounding box center [96, 445] width 130 height 16
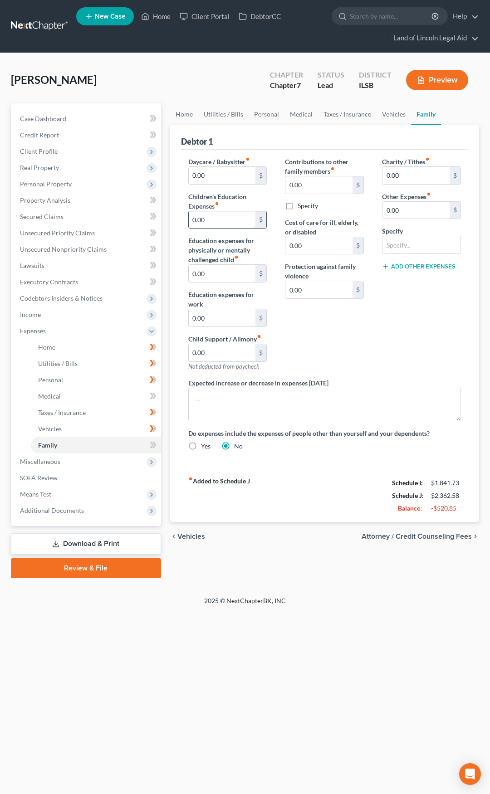
click at [218, 220] on input "0.00" at bounding box center [222, 219] width 67 height 17
click at [156, 446] on icon at bounding box center [153, 445] width 7 height 11
click at [379, 539] on span "Attorney / Credit Counseling Fees" at bounding box center [417, 536] width 110 height 7
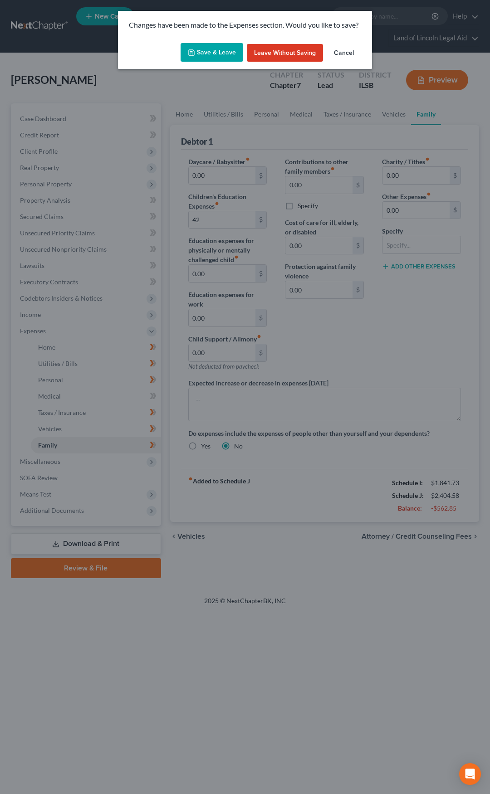
click at [205, 49] on button "Save & Leave" at bounding box center [212, 52] width 63 height 19
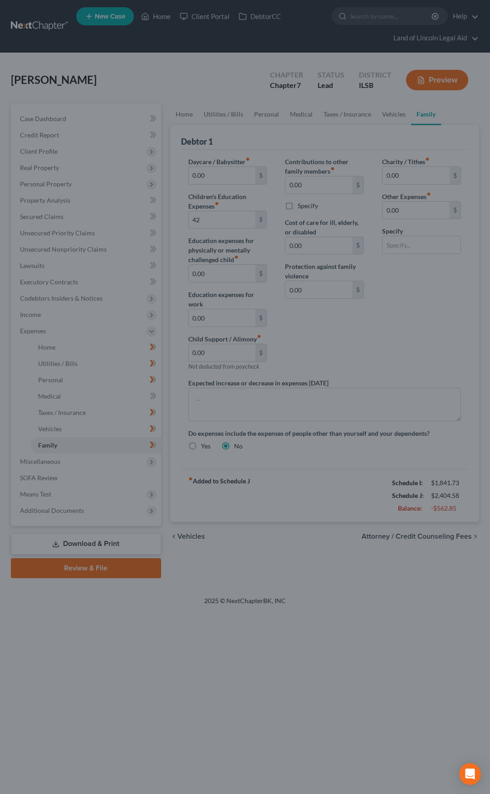
type input "42.00"
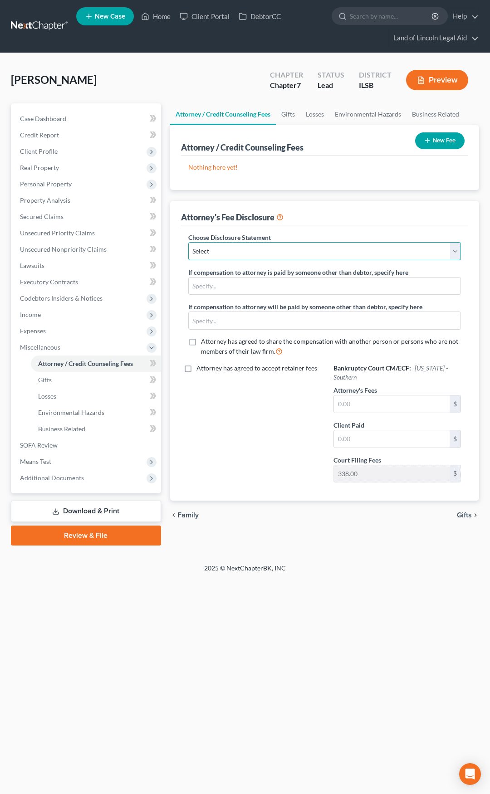
click at [236, 248] on select "Select Compensation Statement" at bounding box center [324, 251] width 273 height 18
select select "0"
click at [188, 242] on select "Select Compensation Statement" at bounding box center [324, 251] width 273 height 18
click at [154, 361] on icon at bounding box center [154, 363] width 4 height 6
click at [191, 516] on span "Family" at bounding box center [187, 515] width 21 height 7
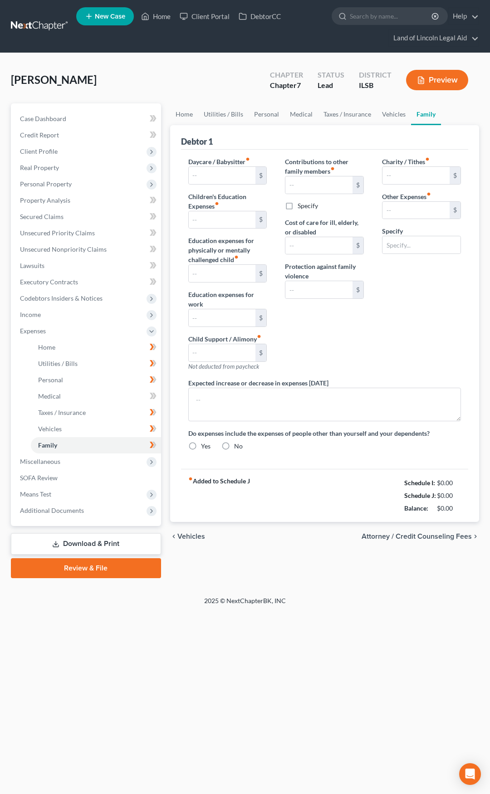
type input "0.00"
type input "42.00"
type input "0.00"
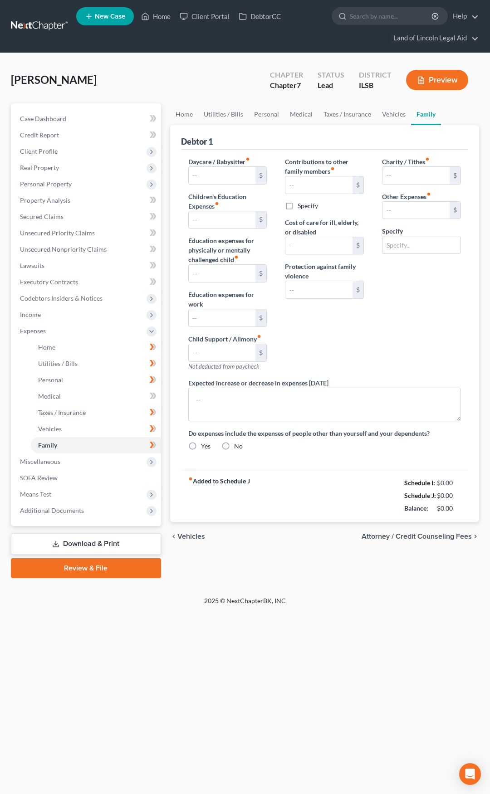
type input "0.00"
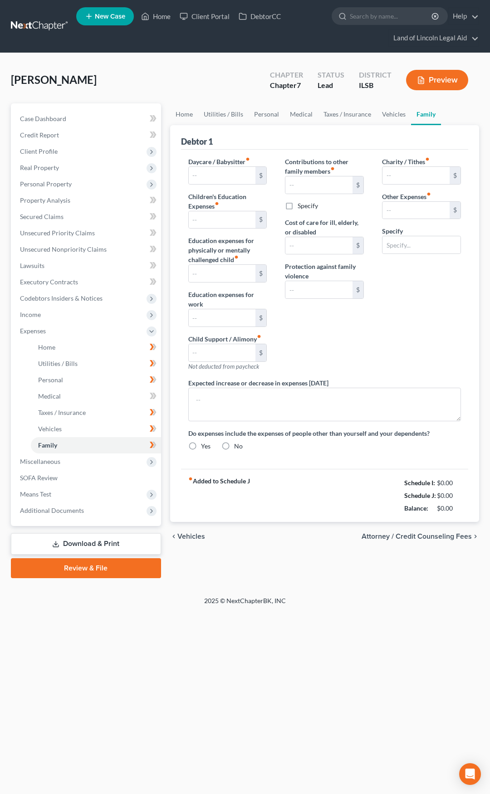
radio input "true"
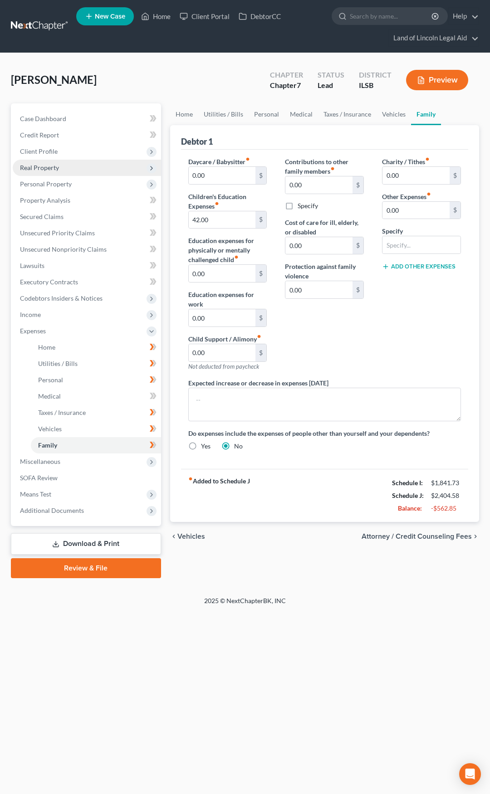
click at [75, 170] on span "Real Property" at bounding box center [87, 168] width 148 height 16
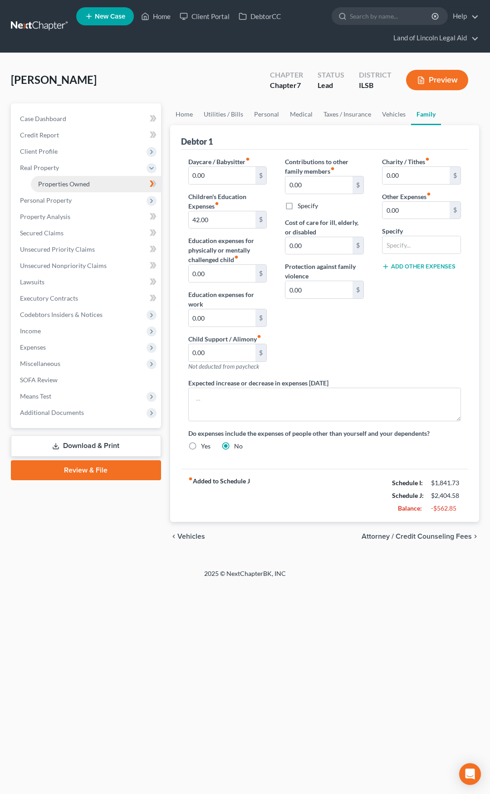
click at [78, 186] on span "Properties Owned" at bounding box center [64, 184] width 52 height 8
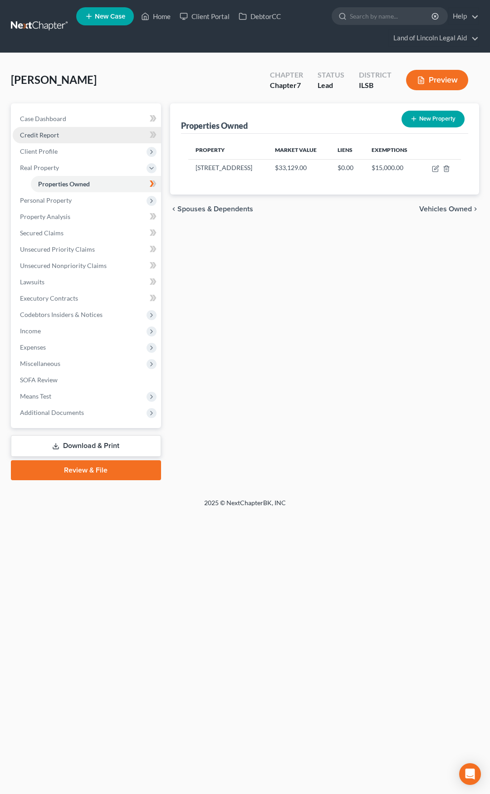
click at [84, 140] on link "Credit Report" at bounding box center [87, 135] width 148 height 16
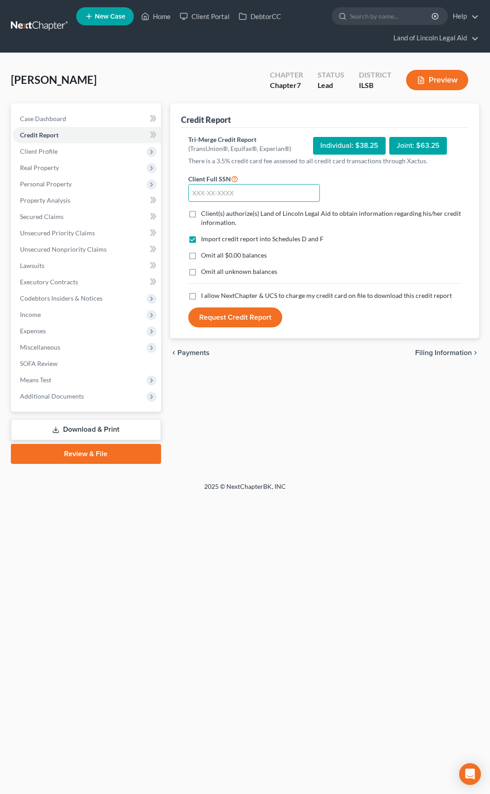
click at [199, 186] on input "text" at bounding box center [254, 193] width 132 height 18
type input "354-72-3030"
click at [201, 213] on label "Client(s) authorize(s) Land of Lincoln Legal Aid to obtain information regardin…" at bounding box center [331, 218] width 260 height 18
click at [205, 213] on input "Client(s) authorize(s) Land of Lincoln Legal Aid to obtain information regardin…" at bounding box center [208, 212] width 6 height 6
checkbox input "true"
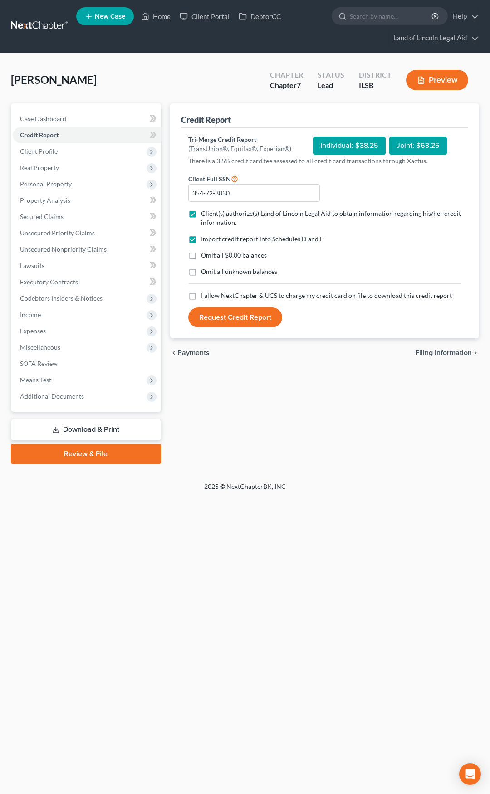
click at [201, 255] on label "Omit all $0.00 balances" at bounding box center [234, 255] width 66 height 9
click at [205, 255] on input "Omit all $0.00 balances" at bounding box center [208, 254] width 6 height 6
checkbox input "true"
click at [201, 296] on label "I allow NextChapter & UCS to charge my credit card on file to download this cre…" at bounding box center [326, 295] width 251 height 9
click at [205, 296] on input "I allow NextChapter & UCS to charge my credit card on file to download this cre…" at bounding box center [208, 294] width 6 height 6
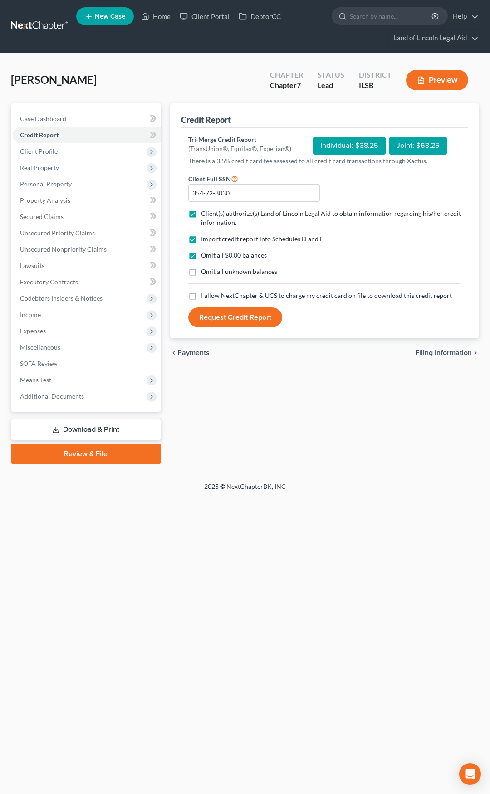
checkbox input "true"
click at [241, 313] on button "Request Credit Report" at bounding box center [235, 318] width 94 height 20
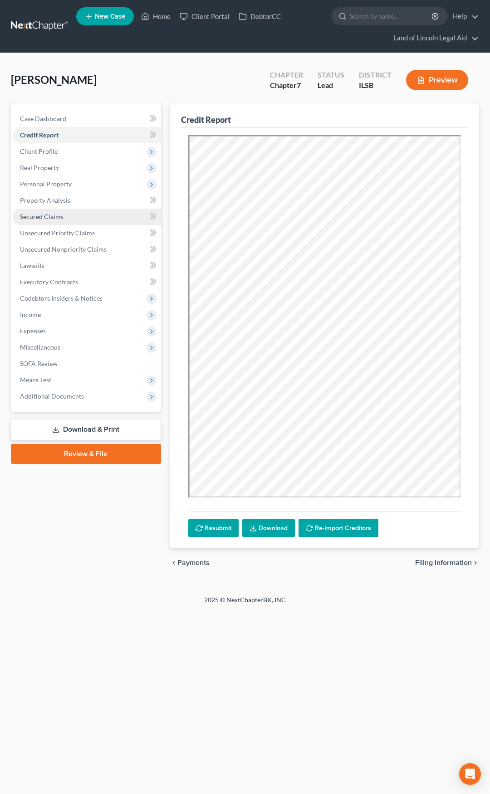
click at [87, 216] on link "Secured Claims" at bounding box center [87, 217] width 148 height 16
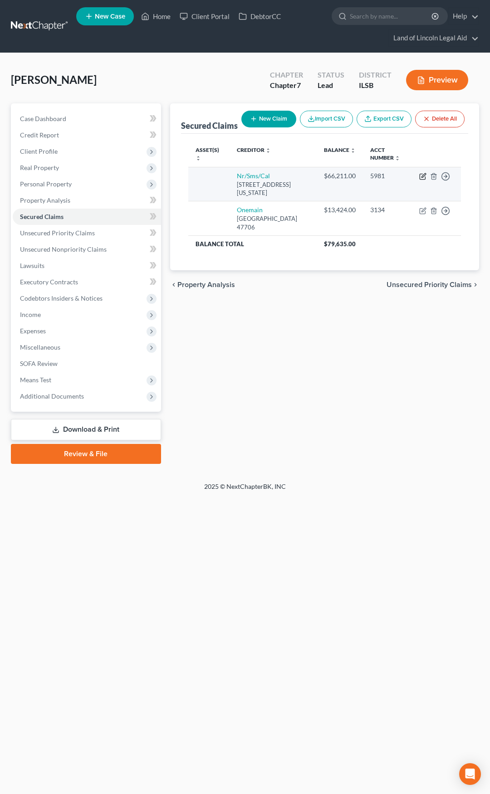
click at [422, 180] on icon "button" at bounding box center [422, 176] width 7 height 7
select select "39"
select select "0"
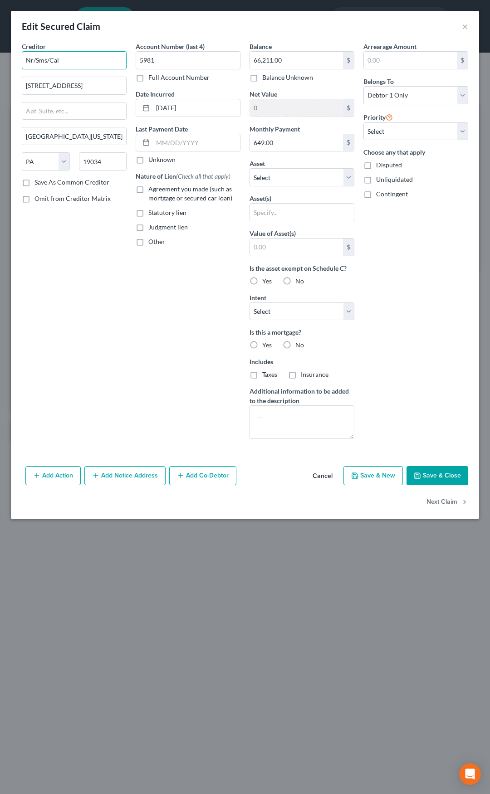
click at [69, 58] on input "Nr/Sms/Cal" at bounding box center [74, 60] width 105 height 18
type input "New Rez"
drag, startPoint x: 100, startPoint y: 84, endPoint x: 25, endPoint y: 88, distance: 74.9
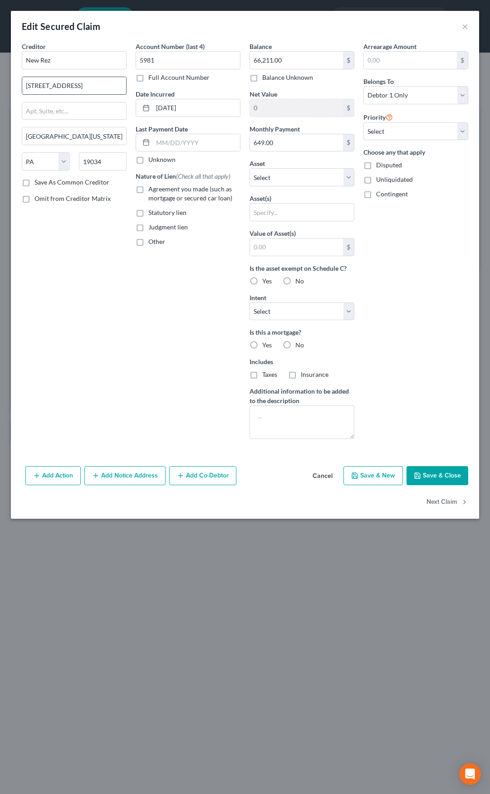
click at [25, 88] on input "[STREET_ADDRESS]" at bounding box center [74, 85] width 104 height 17
paste input "PO Box 10826"
type input "PO Box 10826"
type input "29603"
type input "[GEOGRAPHIC_DATA]"
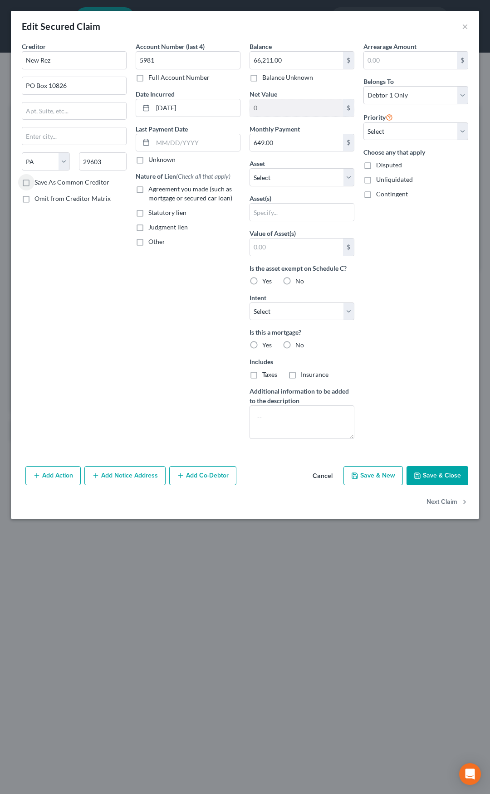
select select "42"
click at [292, 175] on select "Select Other Multiple Assets Household Goods - Miscellaneous household goods in…" at bounding box center [302, 177] width 105 height 18
select select "3"
click at [250, 168] on select "Select Other Multiple Assets Household Goods - Miscellaneous household goods in…" at bounding box center [302, 177] width 105 height 18
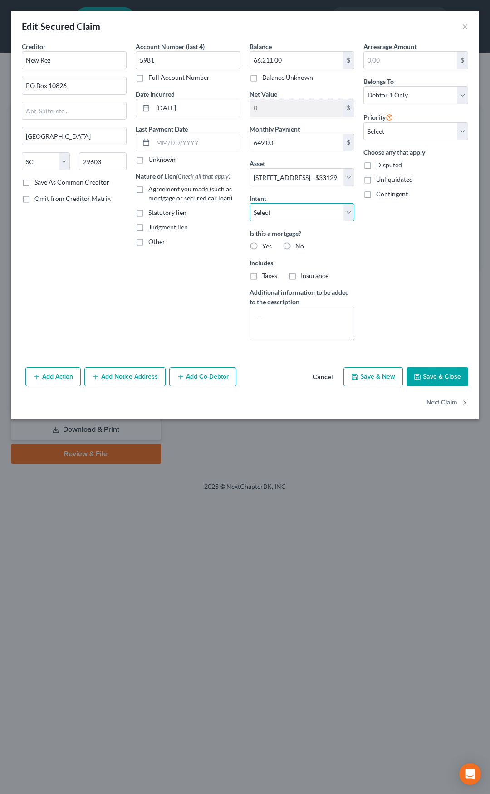
click at [280, 210] on select "Select Surrender Redeem Reaffirm Avoid Other" at bounding box center [302, 212] width 105 height 18
select select "2"
click at [250, 203] on select "Select Surrender Redeem Reaffirm Avoid Other" at bounding box center [302, 212] width 105 height 18
click at [262, 245] on label "Yes" at bounding box center [267, 246] width 10 height 9
click at [266, 245] on input "Yes" at bounding box center [269, 245] width 6 height 6
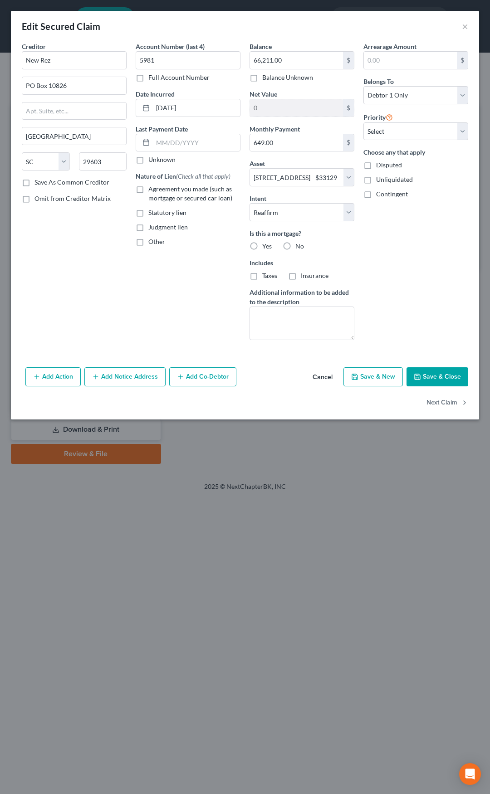
radio input "true"
click at [262, 276] on label "Taxes" at bounding box center [269, 275] width 15 height 9
click at [266, 276] on input "Taxes" at bounding box center [269, 274] width 6 height 6
checkbox input "true"
click at [301, 278] on label "Insurance" at bounding box center [315, 275] width 28 height 9
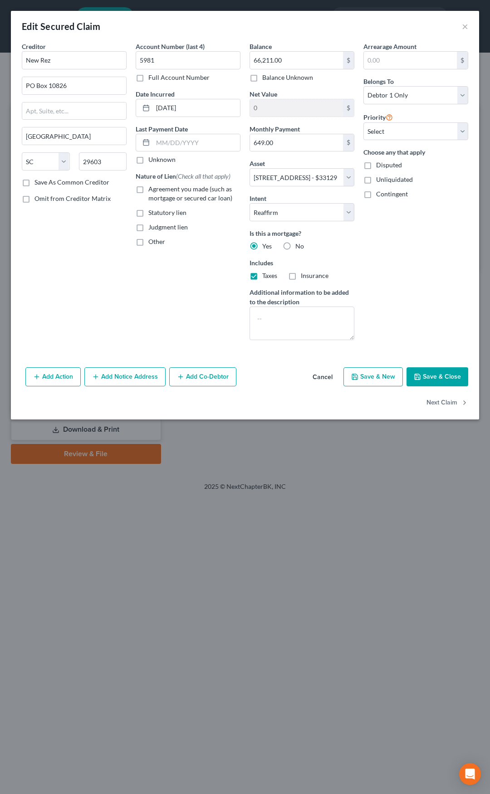
click at [304, 277] on input "Insurance" at bounding box center [307, 274] width 6 height 6
checkbox input "true"
click at [417, 129] on select "Select 1st 2nd 3rd 4th 5th 6th 7th 8th 9th 10th 11th 12th 13th 14th 15th 16th 1…" at bounding box center [415, 131] width 105 height 18
select select "0"
click at [363, 122] on select "Select 1st 2nd 3rd 4th 5th 6th 7th 8th 9th 10th 11th 12th 13th 14th 15th 16th 1…" at bounding box center [415, 131] width 105 height 18
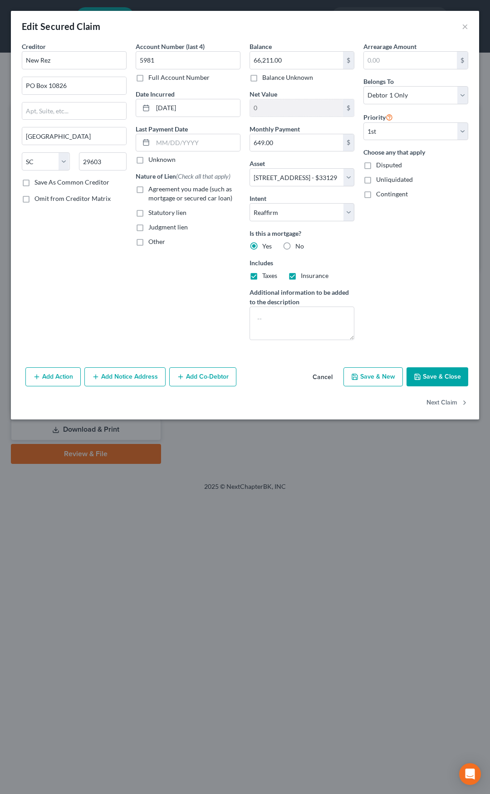
click at [427, 376] on button "Save & Close" at bounding box center [438, 376] width 62 height 19
select select
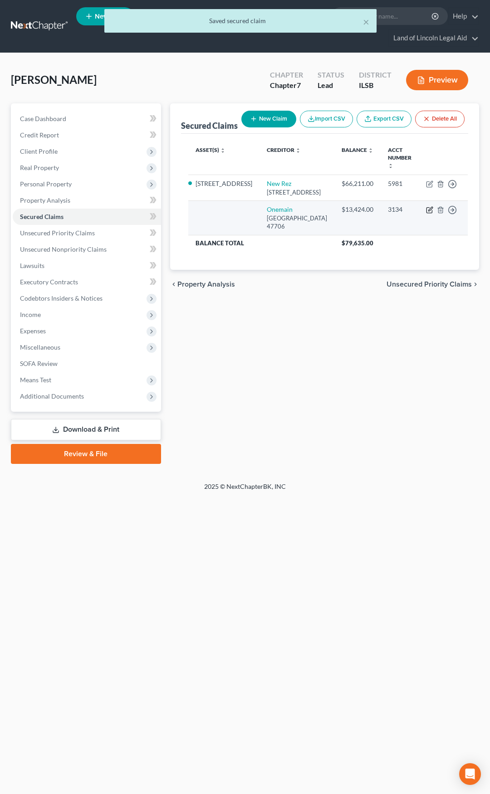
click at [426, 214] on icon "button" at bounding box center [429, 209] width 7 height 7
select select "15"
select select "0"
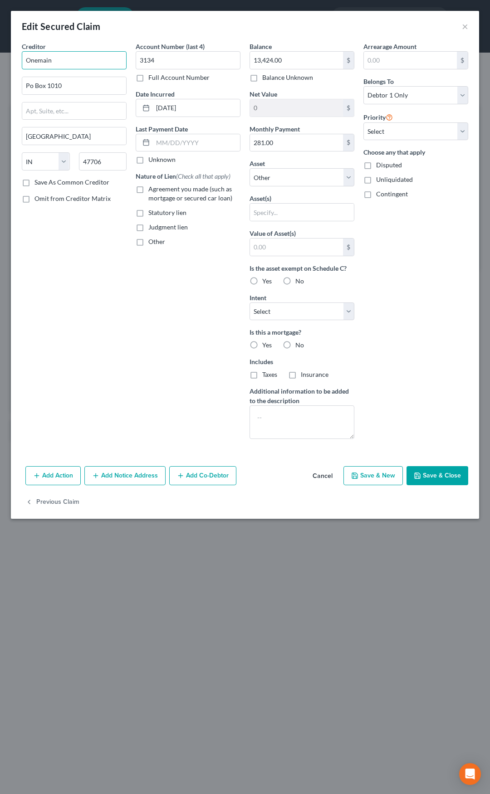
drag, startPoint x: 82, startPoint y: 62, endPoint x: 0, endPoint y: 64, distance: 82.2
click at [0, 64] on div "Edit Secured Claim × Creditor * Onemain Po [GEOGRAPHIC_DATA] [US_STATE][GEOGRAP…" at bounding box center [245, 397] width 490 height 794
click at [84, 81] on div "Bankruptcy Department [STREET_ADDRESS]" at bounding box center [76, 88] width 95 height 15
type input "OneMain Financial"
type input "Bankruptcy Department"
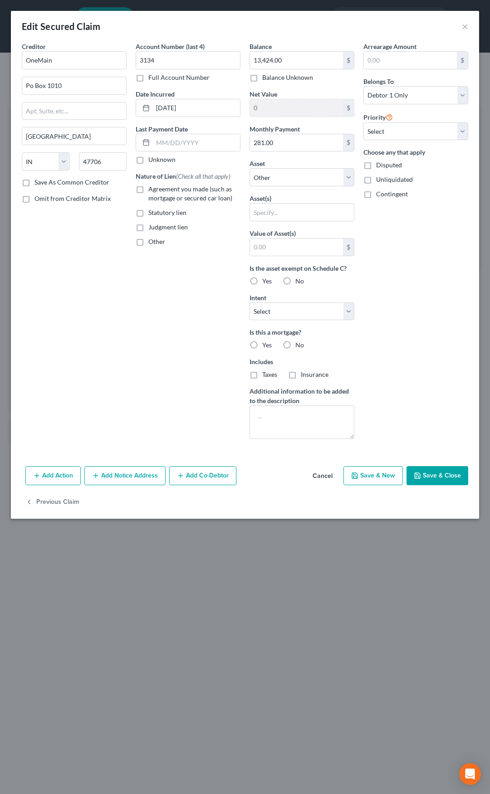
type input "PO Box 6042"
type input "[GEOGRAPHIC_DATA]"
select select "43"
type input "57117"
click at [271, 175] on select "Select Other Multiple Assets Household Goods - Miscellaneous household goods in…" at bounding box center [302, 177] width 105 height 18
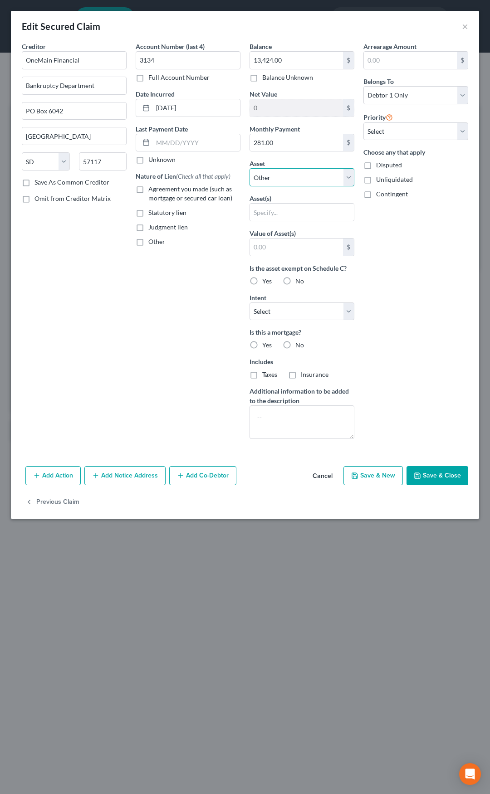
select select "11"
click at [250, 168] on select "Select Other Multiple Assets Household Goods - Miscellaneous household goods in…" at bounding box center [302, 177] width 105 height 18
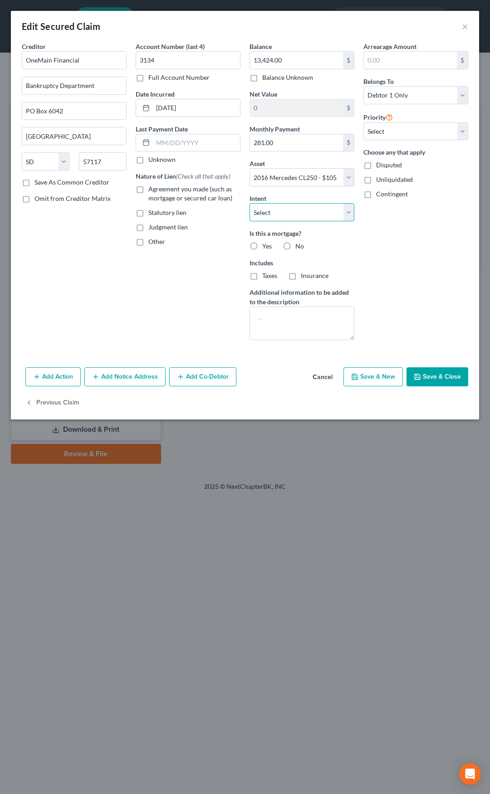
click at [288, 214] on select "Select Surrender Redeem Reaffirm Avoid Other" at bounding box center [302, 212] width 105 height 18
select select "2"
click at [250, 203] on select "Select Surrender Redeem Reaffirm Avoid Other" at bounding box center [302, 212] width 105 height 18
click at [295, 243] on label "No" at bounding box center [299, 246] width 9 height 9
click at [299, 243] on input "No" at bounding box center [302, 245] width 6 height 6
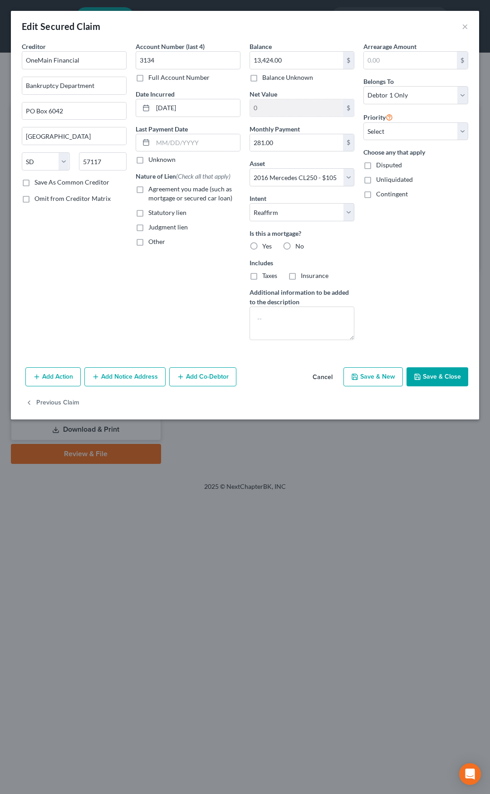
radio input "true"
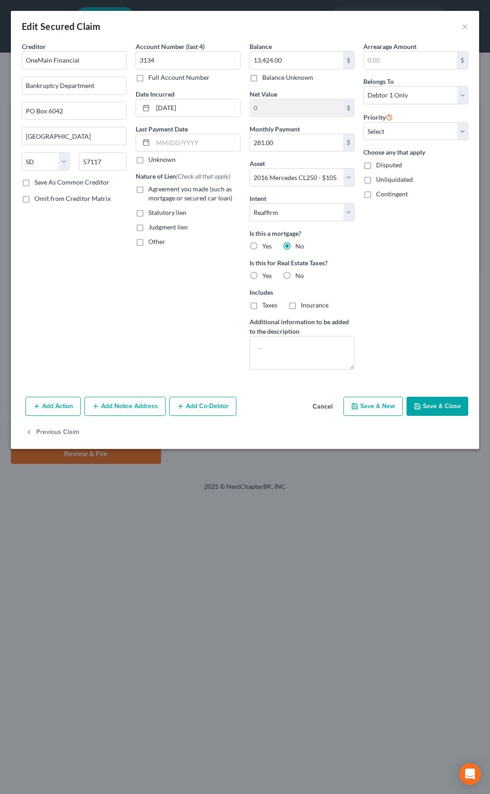
click at [295, 274] on label "No" at bounding box center [299, 275] width 9 height 9
click at [299, 274] on input "No" at bounding box center [302, 274] width 6 height 6
radio input "true"
click at [392, 134] on select "Select 1st 2nd 3rd 4th 5th 6th 7th 8th 9th 10th 11th 12th 13th 14th 15th 16th 1…" at bounding box center [415, 131] width 105 height 18
select select "0"
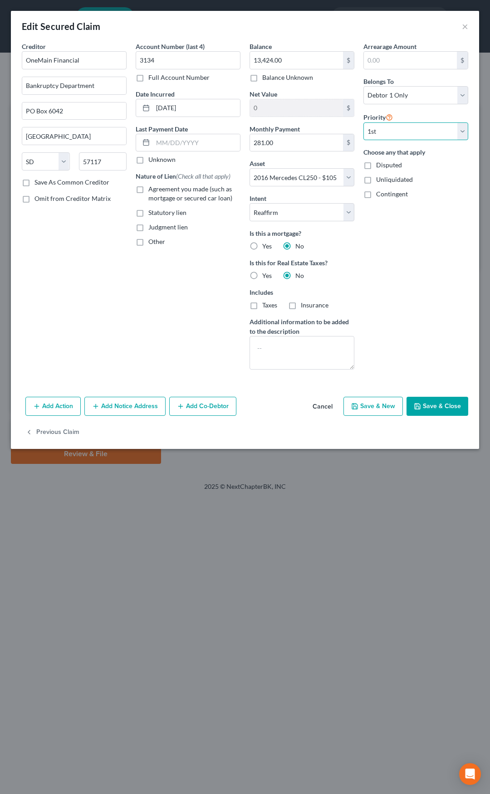
click at [363, 122] on select "Select 1st 2nd 3rd 4th 5th 6th 7th 8th 9th 10th 11th 12th 13th 14th 15th 16th 1…" at bounding box center [415, 131] width 105 height 18
click at [432, 405] on button "Save & Close" at bounding box center [438, 406] width 62 height 19
select select
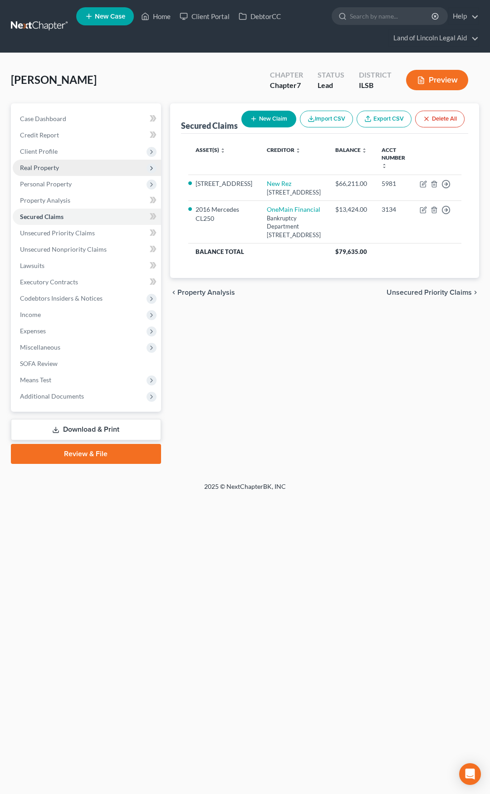
click at [103, 168] on span "Real Property" at bounding box center [87, 168] width 148 height 16
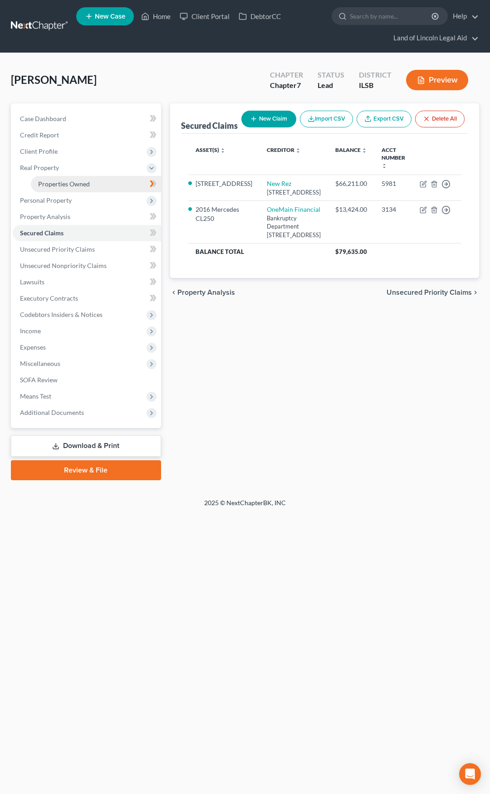
click at [103, 186] on link "Properties Owned" at bounding box center [96, 184] width 130 height 16
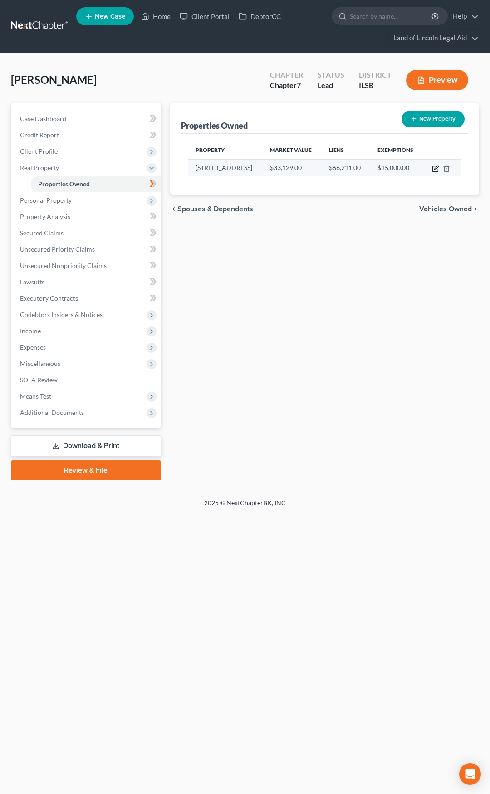
click at [434, 168] on icon "button" at bounding box center [435, 168] width 7 height 7
select select "14"
select select "0"
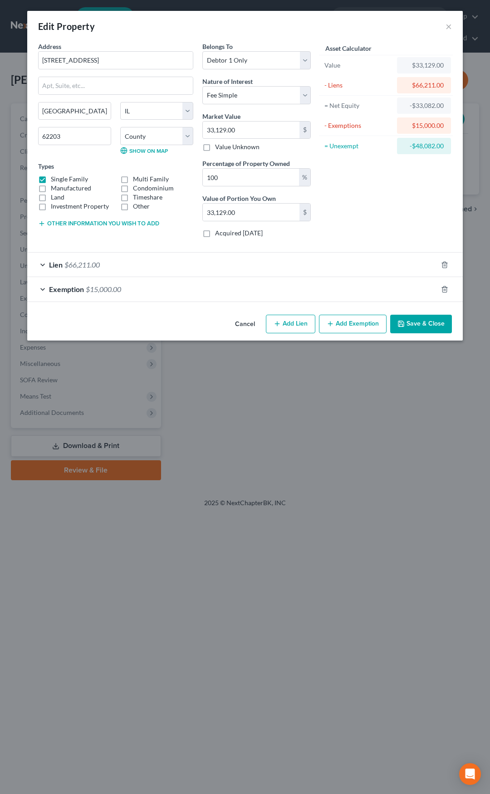
click at [424, 320] on button "Save & Close" at bounding box center [421, 324] width 62 height 19
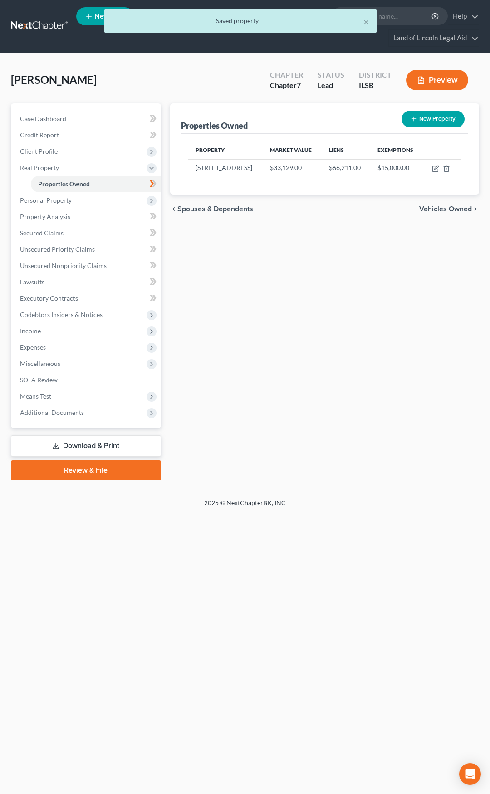
click at [440, 206] on span "Vehicles Owned" at bounding box center [445, 209] width 53 height 7
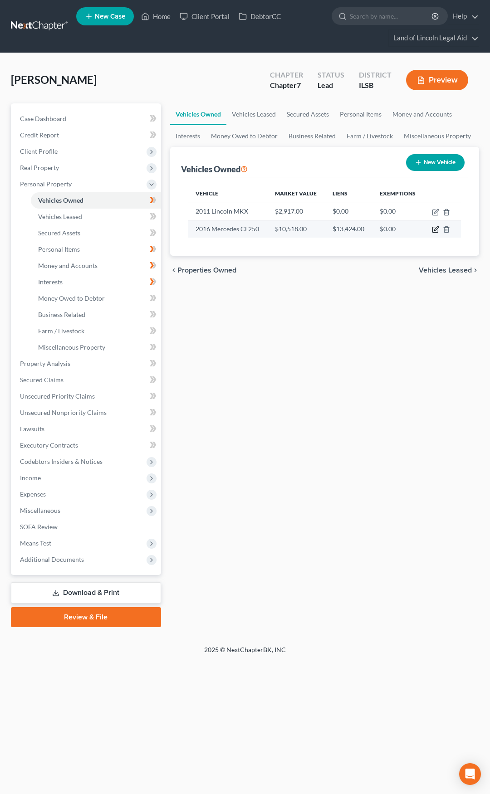
click at [433, 231] on icon "button" at bounding box center [435, 229] width 7 height 7
select select "0"
select select "10"
select select "3"
select select "0"
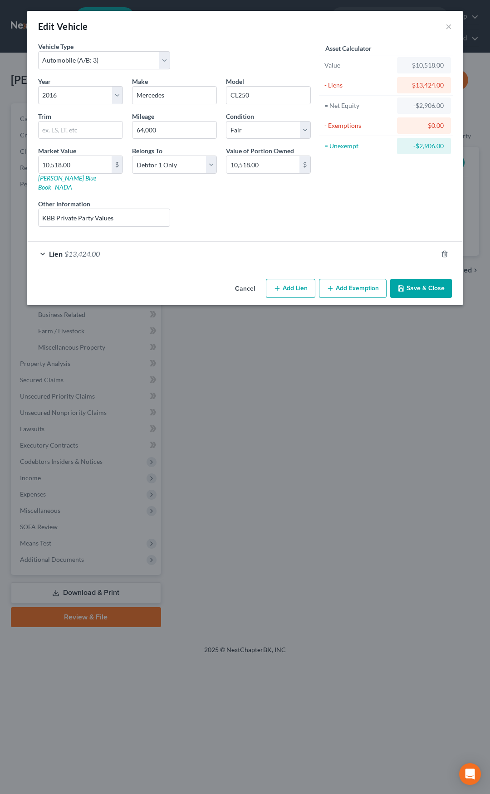
click at [415, 279] on button "Save & Close" at bounding box center [421, 288] width 62 height 19
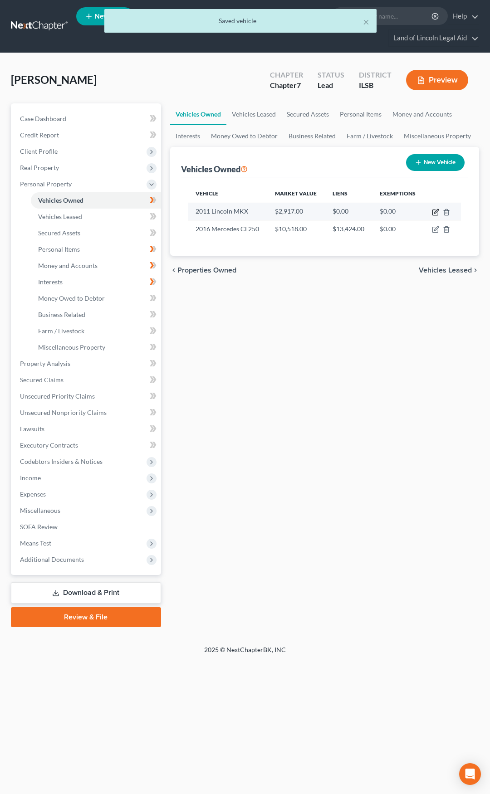
click at [434, 213] on icon "button" at bounding box center [435, 212] width 7 height 7
select select "0"
select select "15"
select select "4"
select select "0"
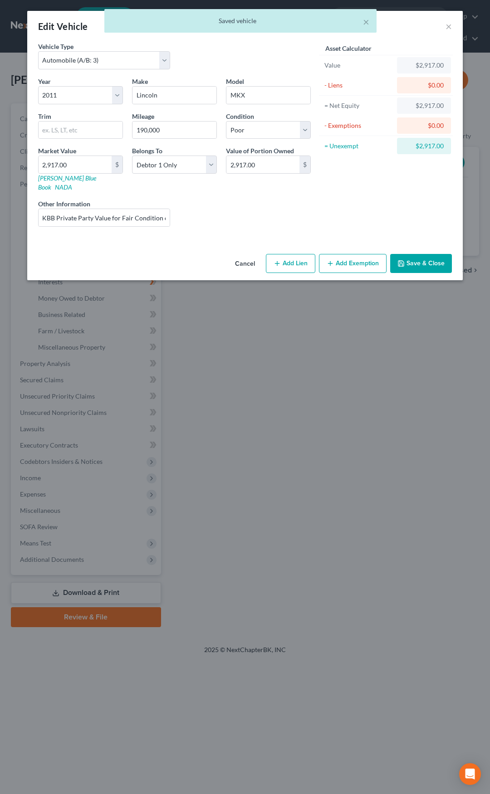
click at [348, 254] on button "Add Exemption" at bounding box center [353, 263] width 68 height 19
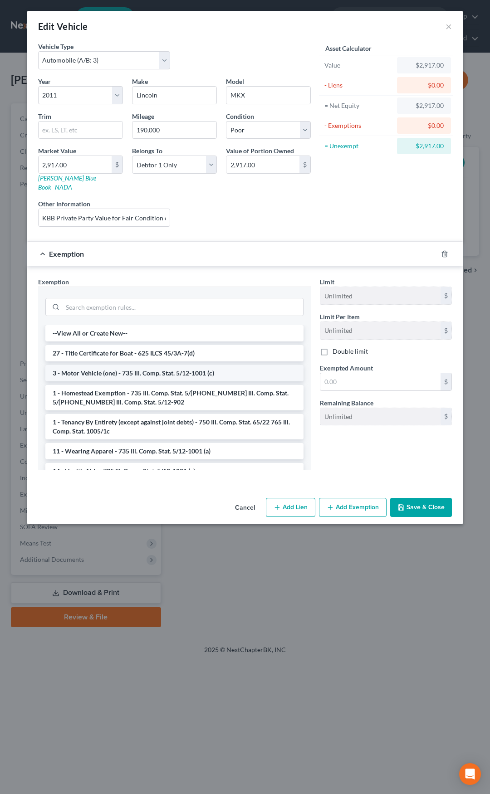
click at [181, 365] on li "3 - Motor Vehicle (one) - 735 Ill. Comp. Stat. 5/12-1001 (c)" at bounding box center [174, 373] width 258 height 16
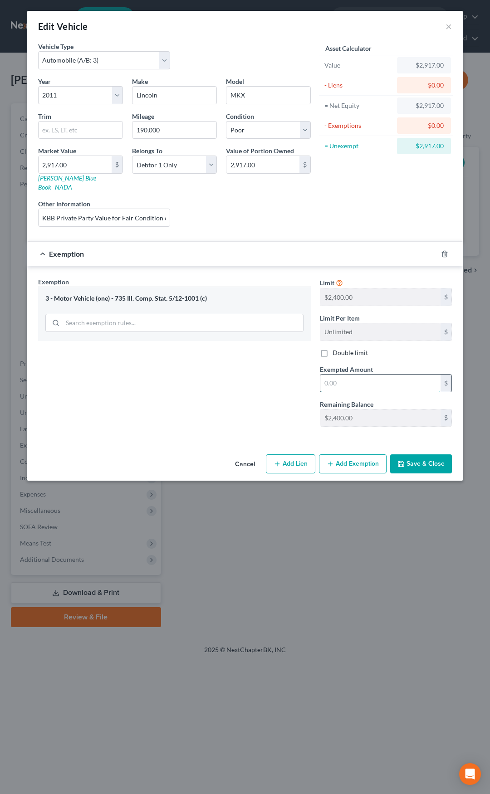
click at [336, 375] on input "text" at bounding box center [380, 383] width 120 height 17
type input "2,400"
click at [344, 455] on button "Add Exemption" at bounding box center [353, 464] width 68 height 19
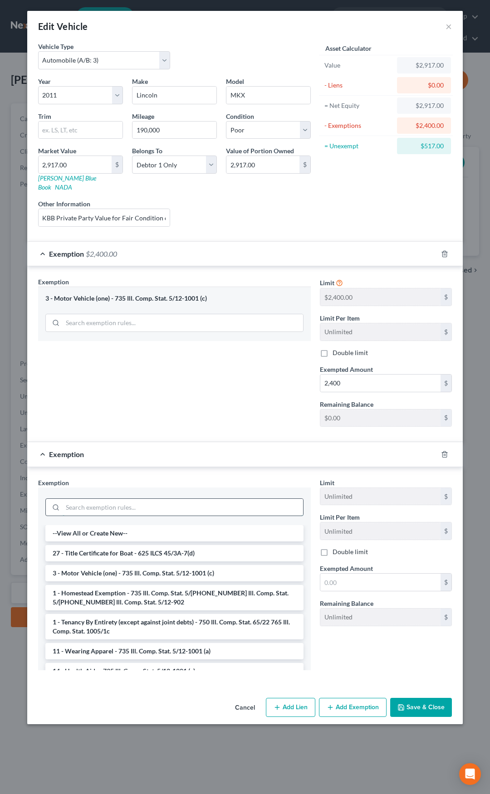
click at [211, 503] on input "search" at bounding box center [183, 507] width 240 height 17
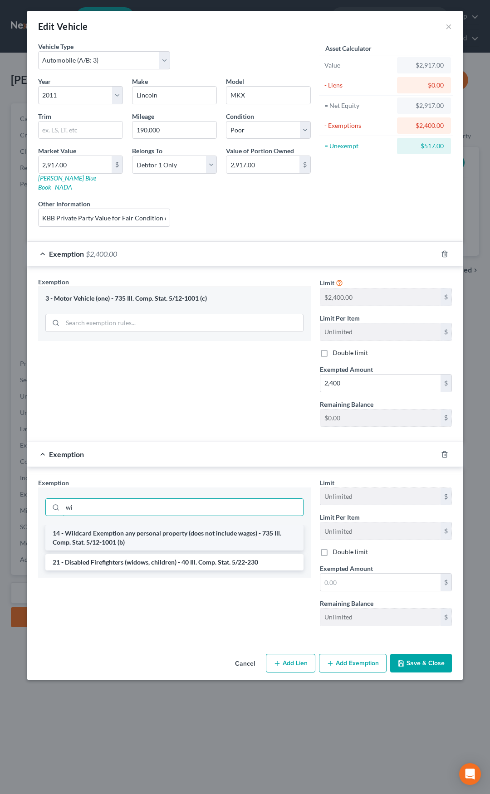
type input "wi"
click at [201, 525] on li "14 - Wildcard Exemption any personal property (does not include wages) - 735 Il…" at bounding box center [174, 537] width 258 height 25
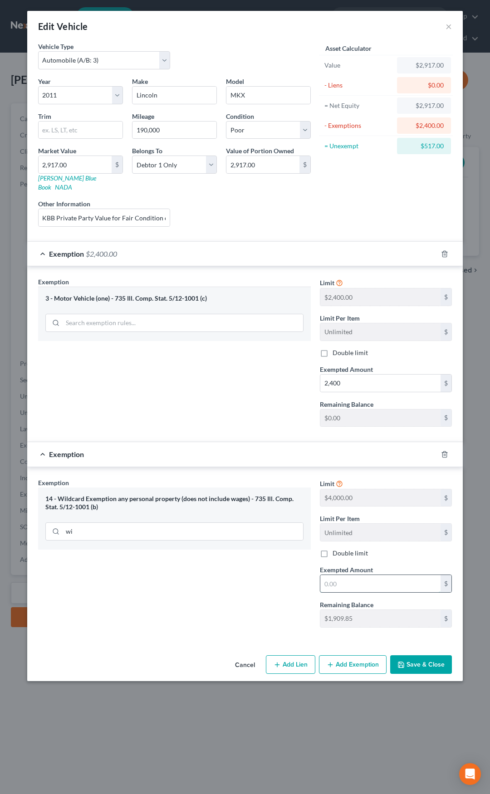
click at [338, 575] on input "text" at bounding box center [380, 583] width 120 height 17
type input "517"
click at [423, 659] on button "Save & Close" at bounding box center [421, 665] width 62 height 19
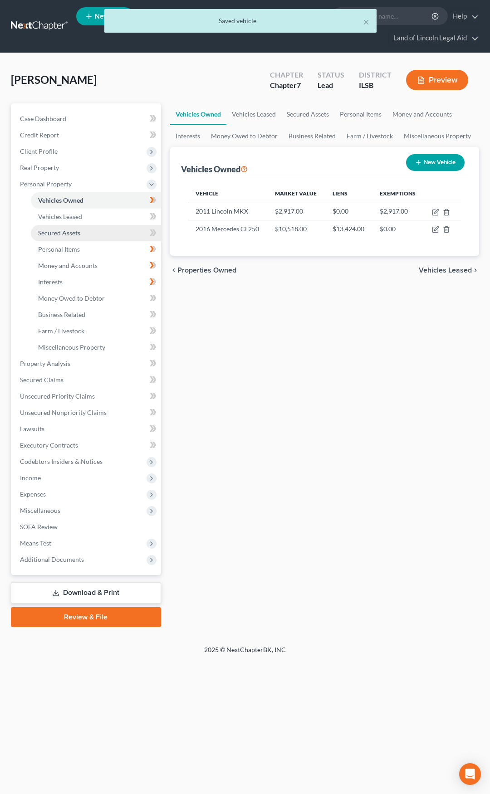
click at [120, 235] on link "Secured Assets" at bounding box center [96, 233] width 130 height 16
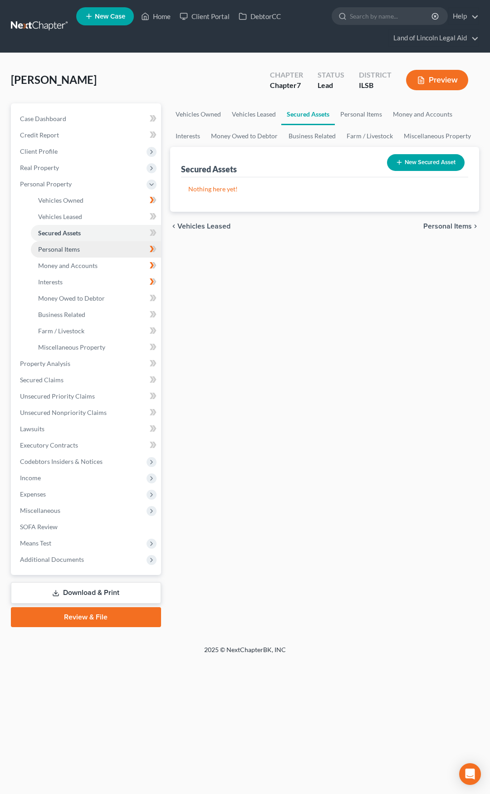
click at [120, 252] on link "Personal Items" at bounding box center [96, 249] width 130 height 16
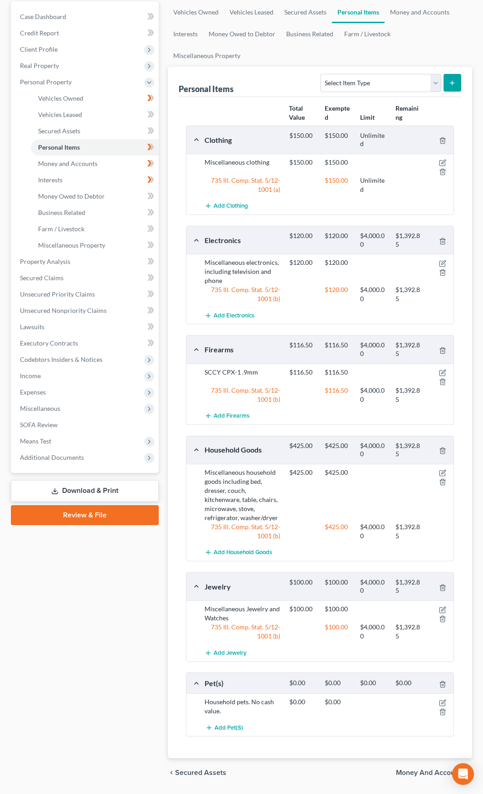
scroll to position [108, 0]
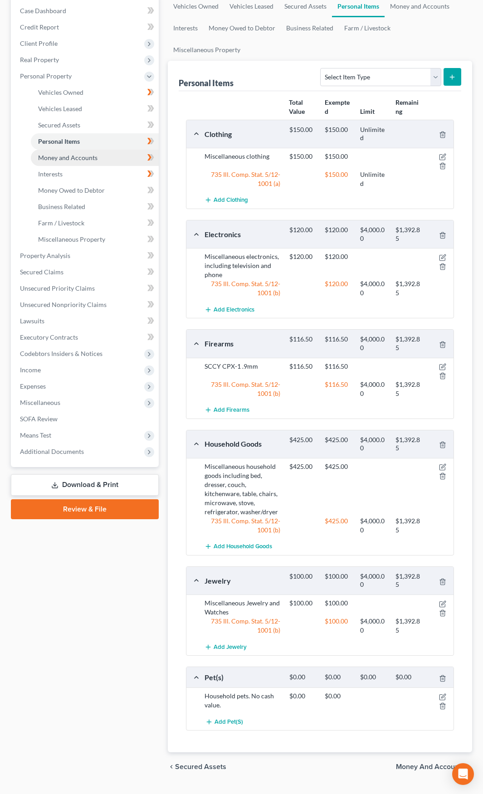
click at [117, 159] on link "Money and Accounts" at bounding box center [95, 158] width 128 height 16
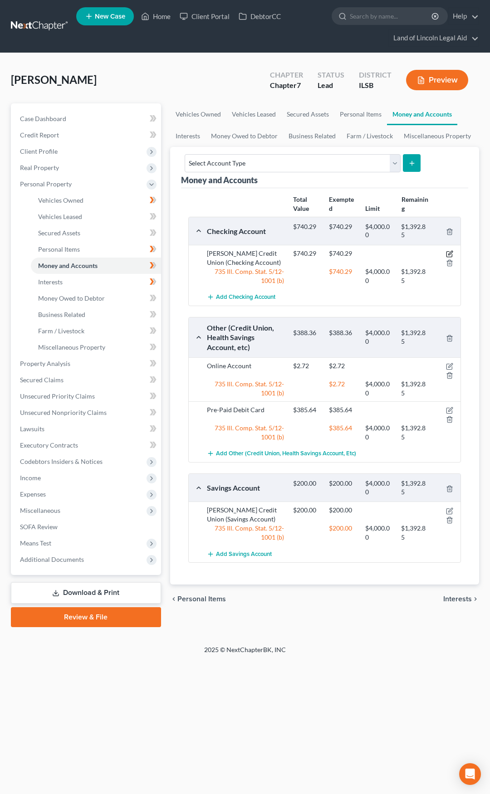
click at [447, 254] on icon "button" at bounding box center [449, 253] width 7 height 7
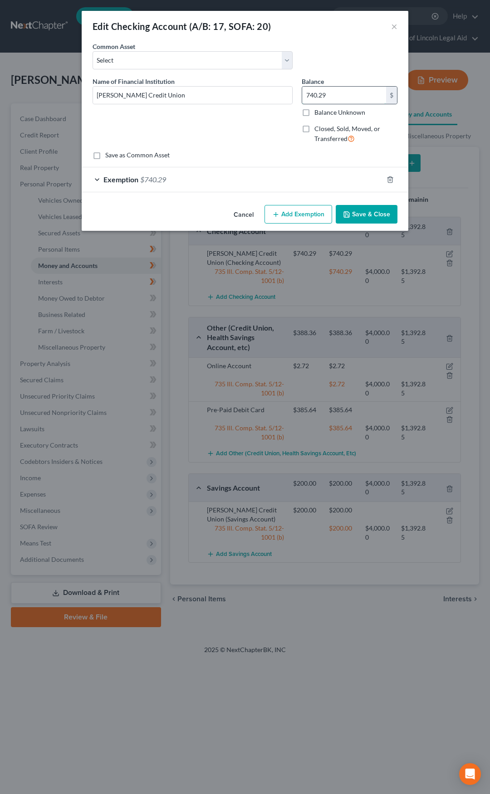
click at [318, 98] on input "740.29" at bounding box center [344, 95] width 84 height 17
type input "80.53"
click at [253, 178] on div "Exemption $740.29" at bounding box center [232, 179] width 301 height 24
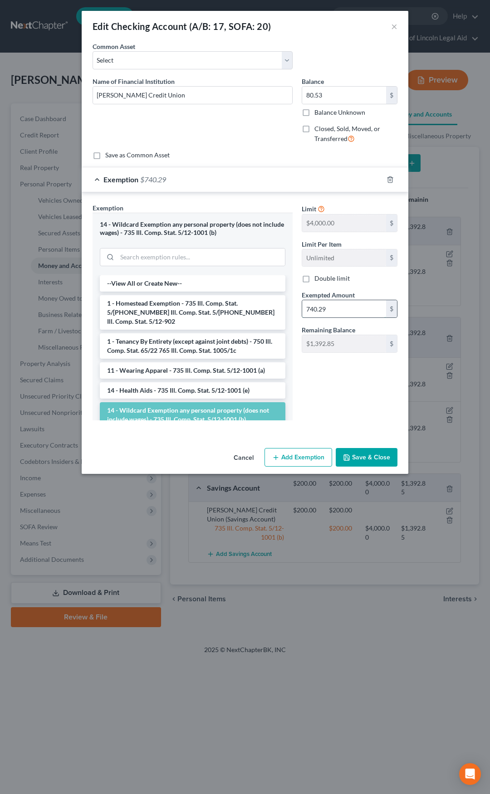
click at [318, 309] on input "740.29" at bounding box center [344, 308] width 84 height 17
type input "80.53"
click at [363, 458] on button "Save & Close" at bounding box center [367, 457] width 62 height 19
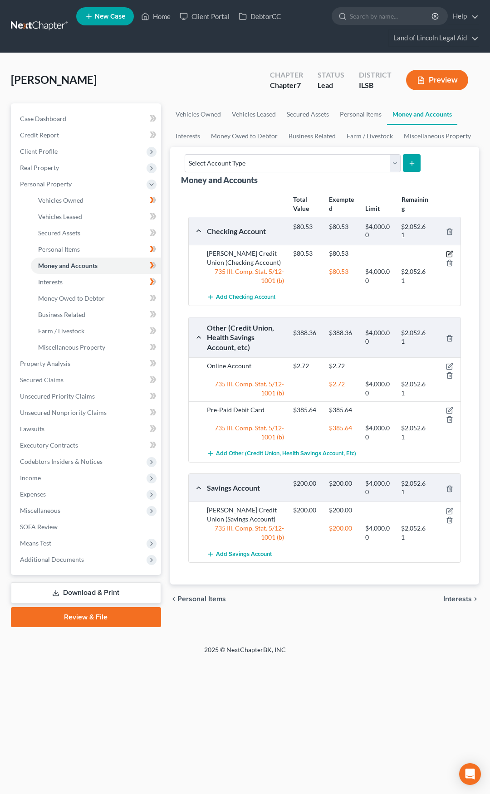
click at [450, 252] on icon "button" at bounding box center [449, 253] width 7 height 7
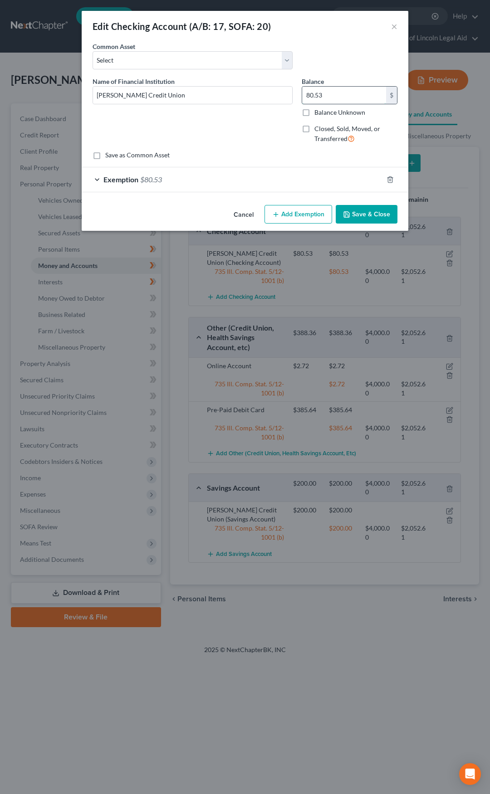
click at [326, 94] on input "80.53" at bounding box center [344, 95] width 84 height 17
type input "20"
click at [361, 211] on button "Save & Close" at bounding box center [367, 214] width 62 height 19
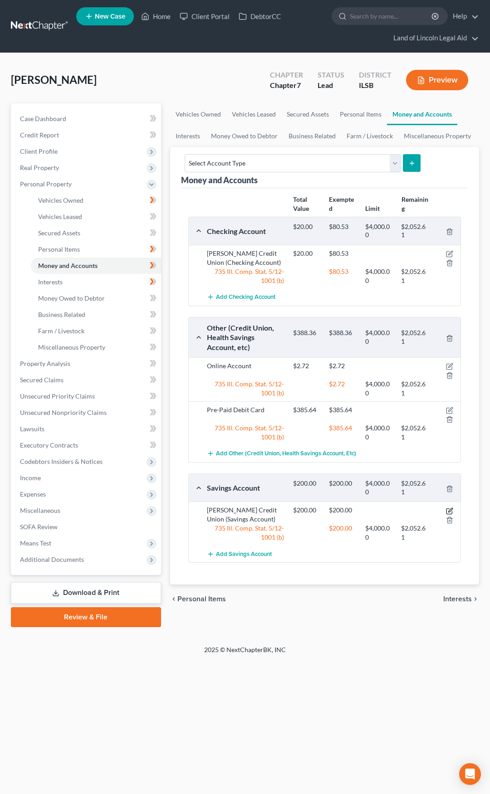
click at [448, 510] on icon "button" at bounding box center [449, 511] width 7 height 7
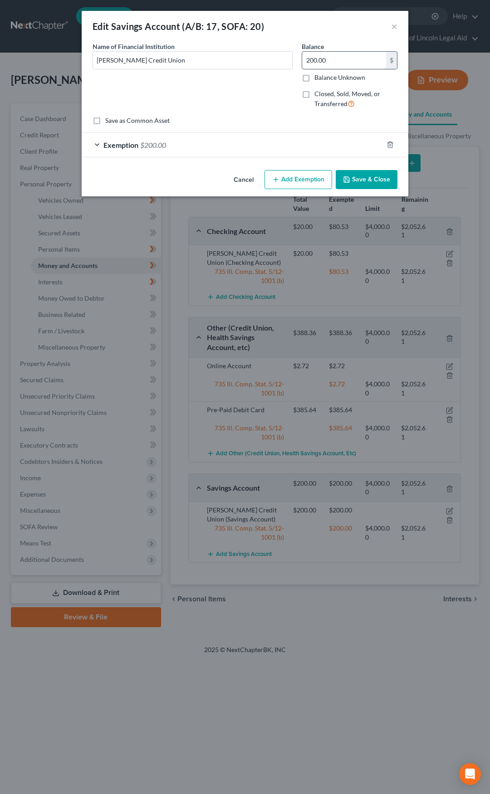
click at [321, 57] on input "200.00" at bounding box center [344, 60] width 84 height 17
type input "80.53"
click at [265, 147] on div "Exemption $200.00" at bounding box center [232, 145] width 301 height 24
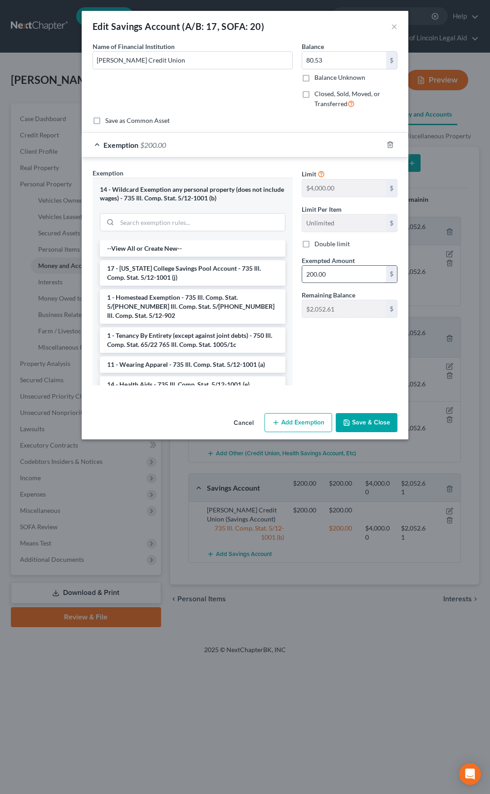
click at [331, 279] on input "200.00" at bounding box center [344, 274] width 84 height 17
type input "80.53"
click at [363, 421] on button "Save & Close" at bounding box center [367, 422] width 62 height 19
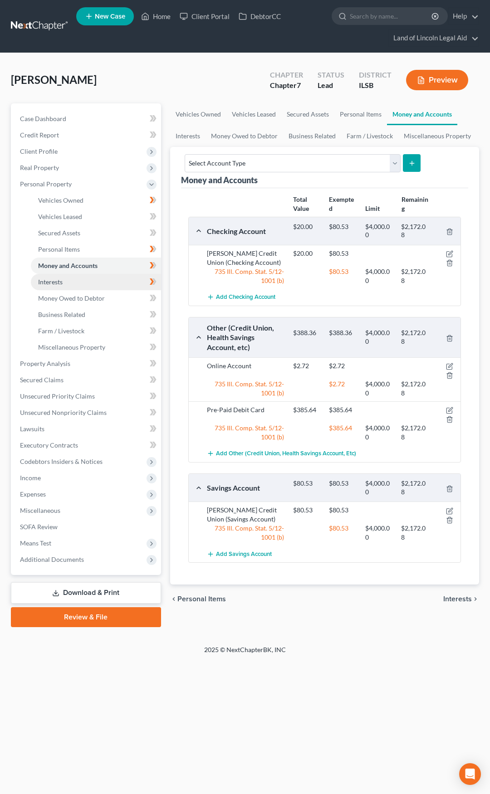
click at [96, 280] on link "Interests" at bounding box center [96, 282] width 130 height 16
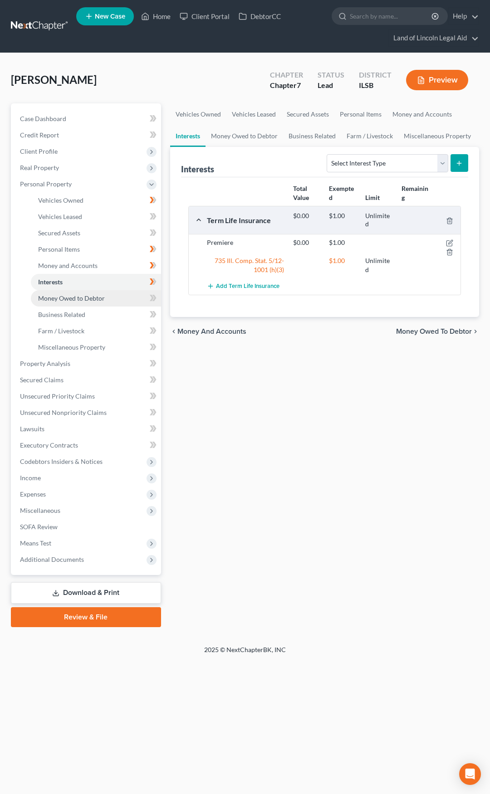
click at [99, 301] on span "Money Owed to Debtor" at bounding box center [71, 298] width 67 height 8
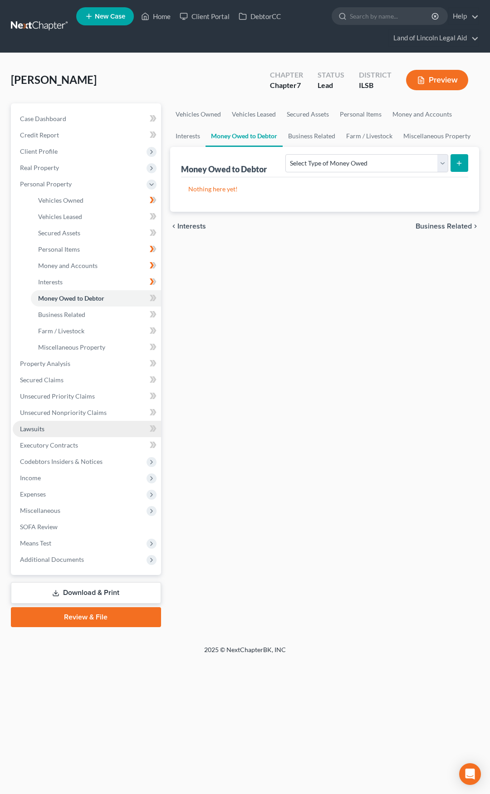
click at [106, 431] on link "Lawsuits" at bounding box center [87, 429] width 148 height 16
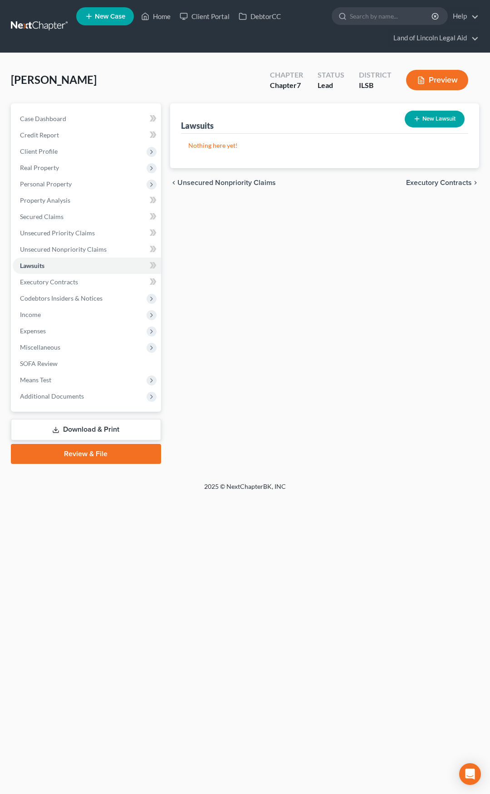
click at [433, 124] on button "New Lawsuit" at bounding box center [435, 119] width 60 height 17
select select "0"
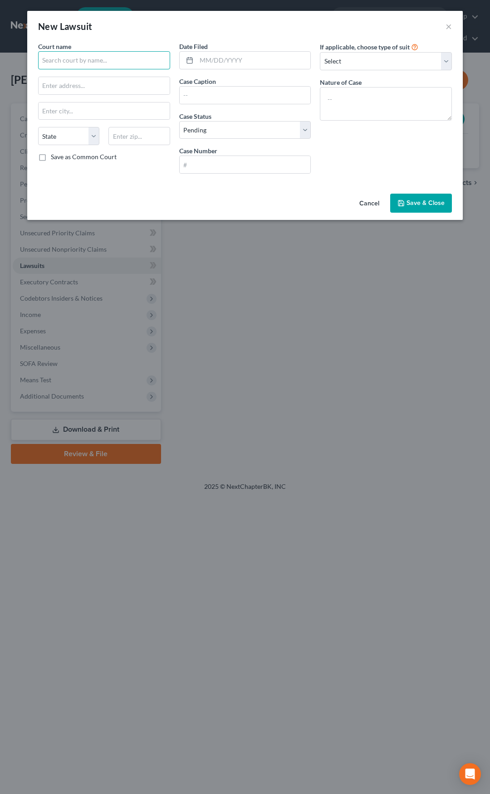
click at [80, 57] on input "text" at bounding box center [104, 60] width 132 height 18
click at [83, 76] on div "[GEOGRAPHIC_DATA]" at bounding box center [92, 76] width 94 height 9
type input "[GEOGRAPHIC_DATA]"
type input "[STREET_ADDRESS]"
type input "[GEOGRAPHIC_DATA]"
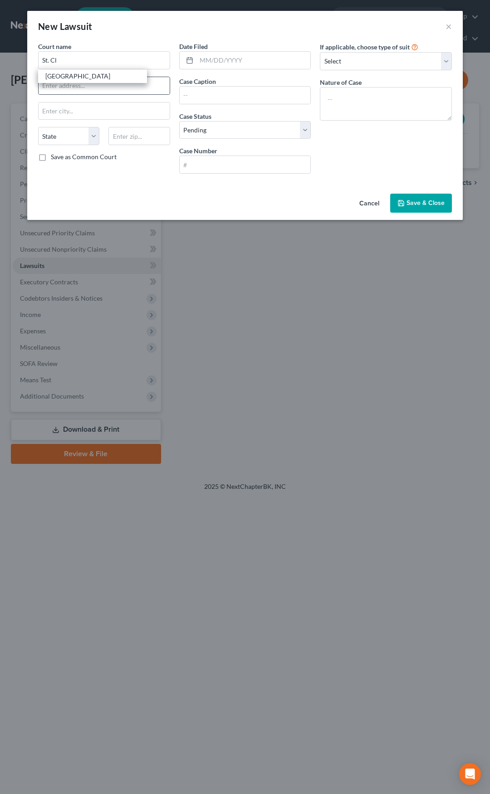
select select "14"
type input "62220"
click at [212, 59] on input "text" at bounding box center [253, 60] width 114 height 17
type input "[DATE]"
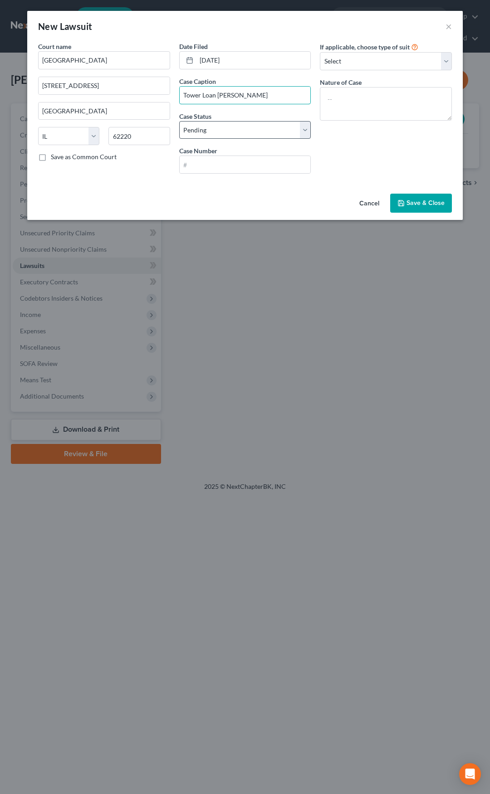
type input "Tower Loan [PERSON_NAME]"
click at [206, 133] on select "Select Pending On Appeal Concluded" at bounding box center [245, 130] width 132 height 18
select select "2"
click at [179, 121] on select "Select Pending On Appeal Concluded" at bounding box center [245, 130] width 132 height 18
click at [207, 163] on input "text" at bounding box center [245, 164] width 131 height 17
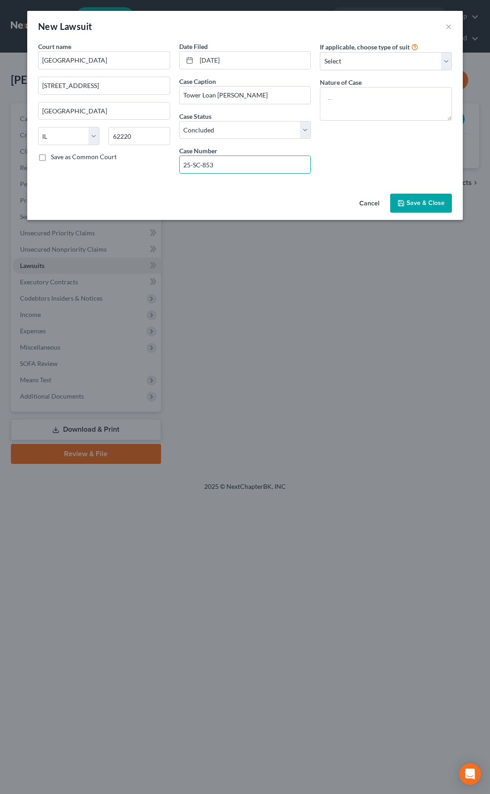
type input "25-SC-853"
click at [408, 206] on span "Save & Close" at bounding box center [426, 203] width 38 height 8
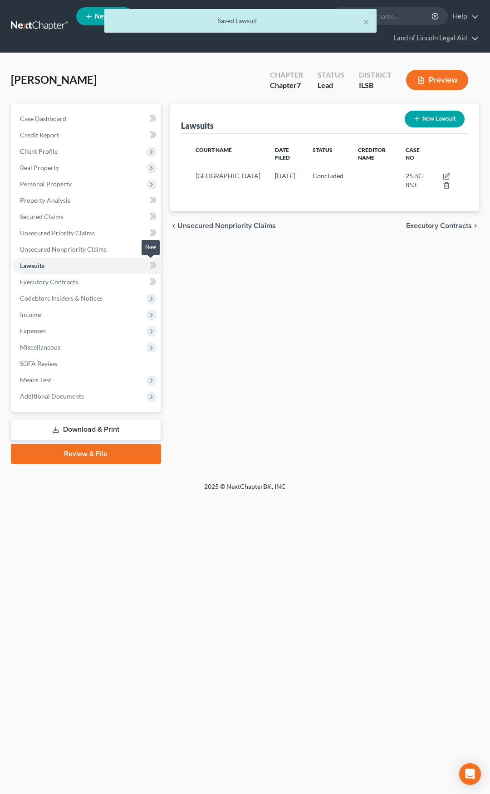
click at [157, 266] on span at bounding box center [153, 267] width 16 height 14
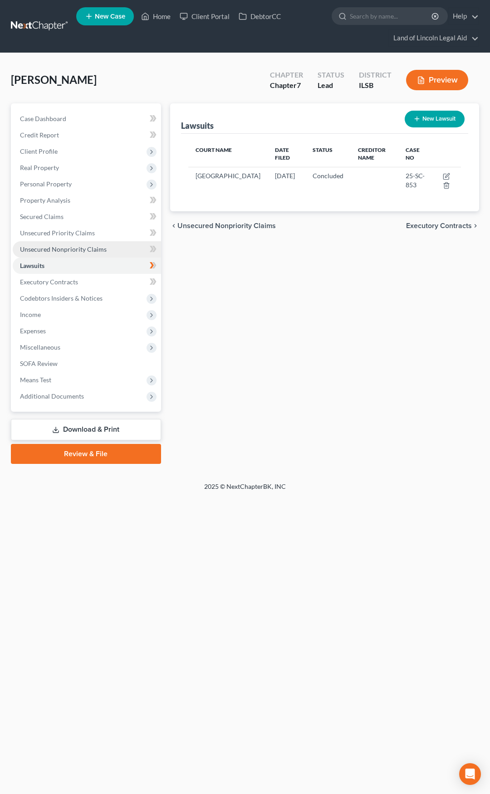
click at [113, 252] on link "Unsecured Nonpriority Claims" at bounding box center [87, 249] width 148 height 16
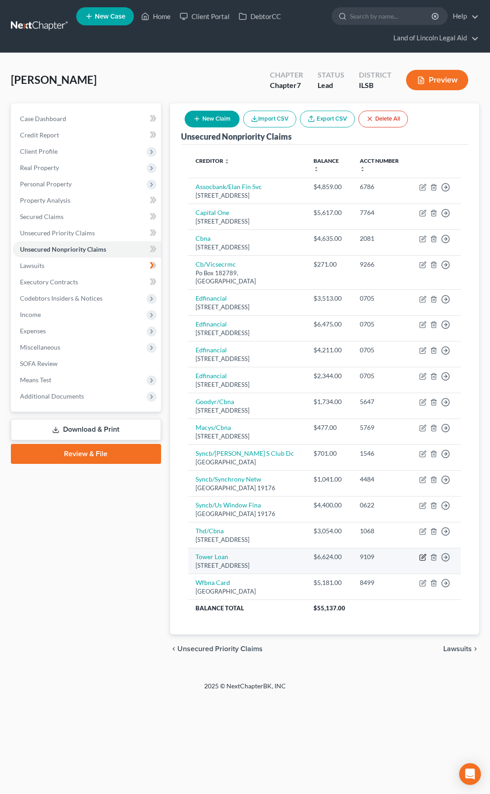
click at [424, 558] on icon "button" at bounding box center [423, 556] width 4 height 4
select select "14"
select select "1"
select select "0"
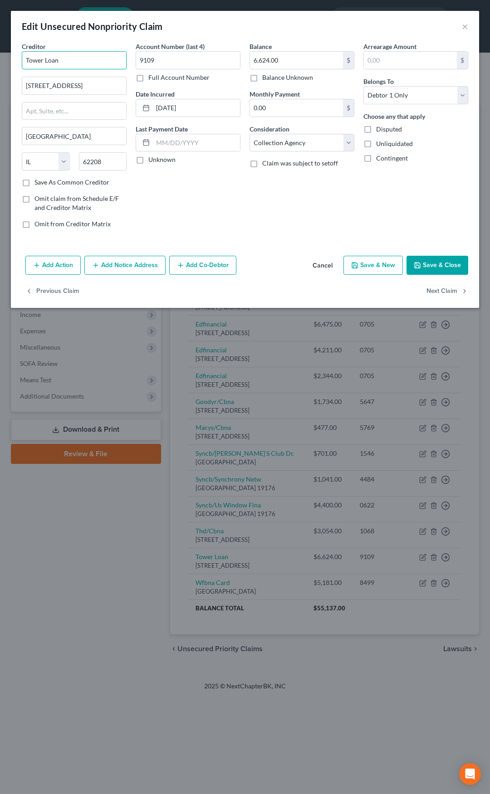
drag, startPoint x: 69, startPoint y: 62, endPoint x: 19, endPoint y: 63, distance: 49.5
click at [19, 63] on div "Creditor * Tower Loan [STREET_ADDRESS][GEOGRAPHIC_DATA] [US_STATE][GEOGRAPHIC_D…" at bounding box center [74, 139] width 114 height 194
click at [80, 41] on div "Edit Unsecured Nonpriority Claim ×" at bounding box center [245, 26] width 468 height 31
click at [67, 63] on input "Tower Loan" at bounding box center [74, 60] width 105 height 18
type input "Tower Loan"
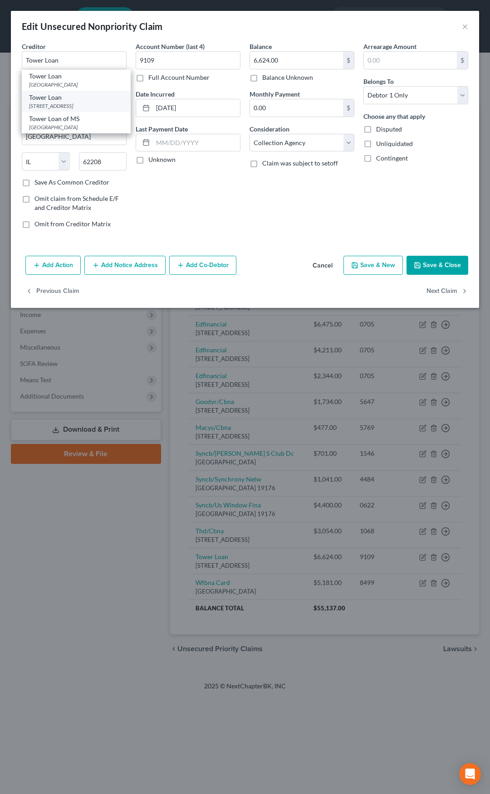
click at [66, 104] on div "[STREET_ADDRESS]" at bounding box center [76, 106] width 94 height 8
click at [288, 63] on input "6,624.00" at bounding box center [296, 60] width 93 height 17
type input "6,751.58"
click at [376, 131] on label "Disputed" at bounding box center [389, 129] width 26 height 9
click at [380, 131] on input "Disputed" at bounding box center [383, 128] width 6 height 6
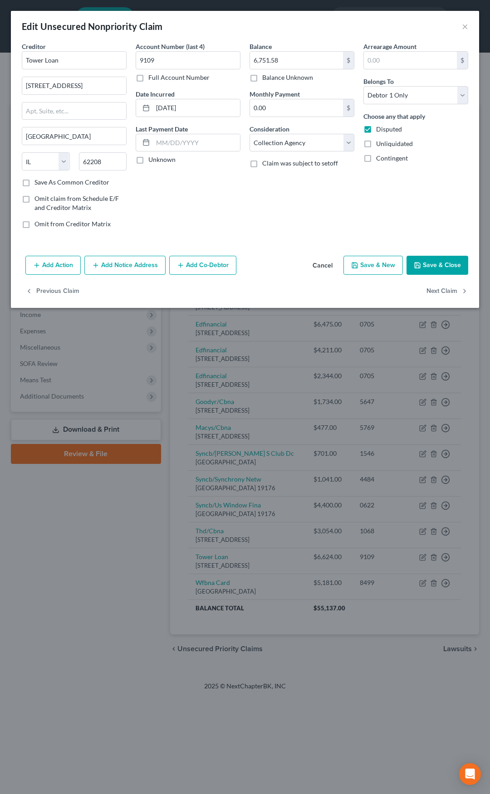
click at [376, 130] on label "Disputed" at bounding box center [389, 129] width 26 height 9
click at [380, 130] on input "Disputed" at bounding box center [383, 128] width 6 height 6
checkbox input "false"
click at [306, 148] on select "Select Cable / Satellite Services Collection Agency Credit Card Debt Debt Couns…" at bounding box center [302, 143] width 105 height 18
select select "14"
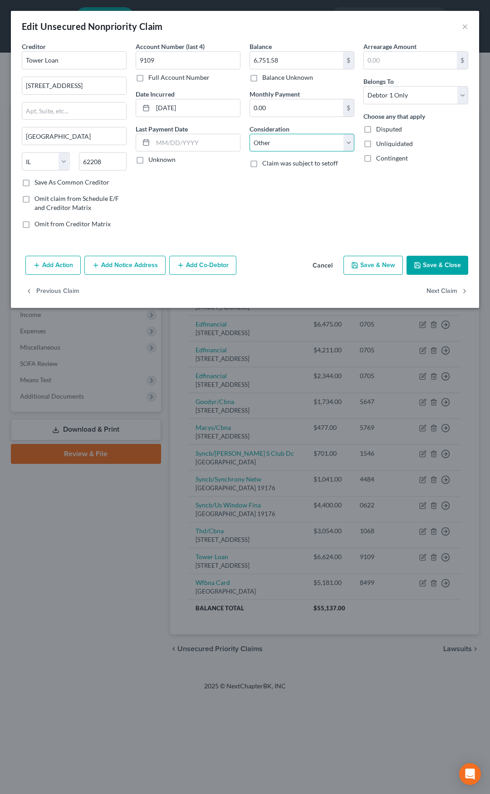
click at [250, 134] on select "Select Cable / Satellite Services Collection Agency Credit Card Debt Debt Couns…" at bounding box center [302, 143] width 105 height 18
click at [277, 170] on input "text" at bounding box center [302, 177] width 104 height 17
type input "Civil Claim Judgment 25SC853"
click at [128, 269] on button "Add Notice Address" at bounding box center [124, 265] width 81 height 19
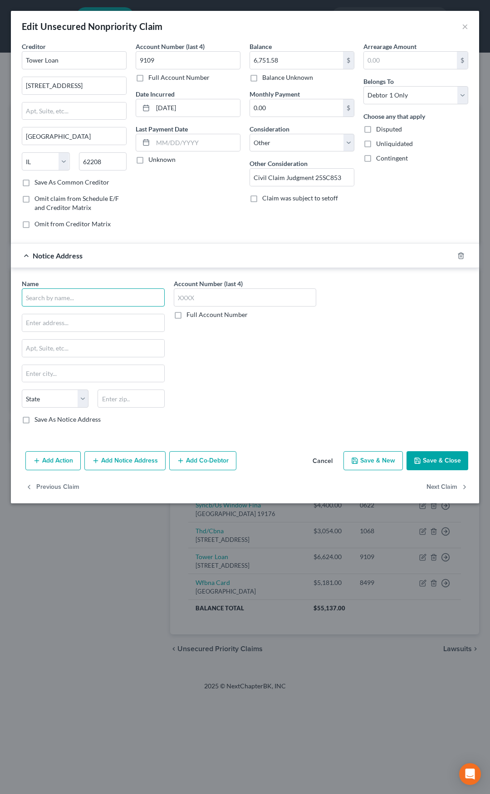
click at [93, 296] on input "text" at bounding box center [93, 298] width 143 height 18
type input "H"
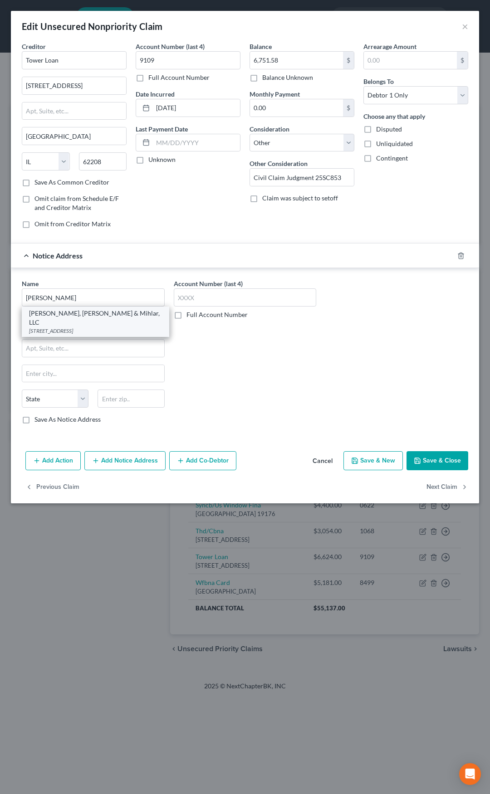
click at [73, 327] on div "[STREET_ADDRESS]" at bounding box center [95, 331] width 133 height 8
type input "[PERSON_NAME], [PERSON_NAME] & Mihlar, LLC"
type input "PO Box 740"
type input "Decatur"
select select "14"
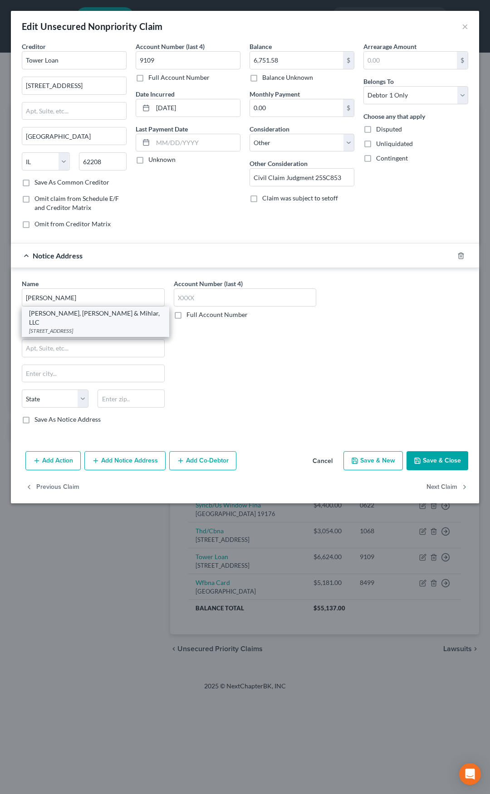
type input "62525"
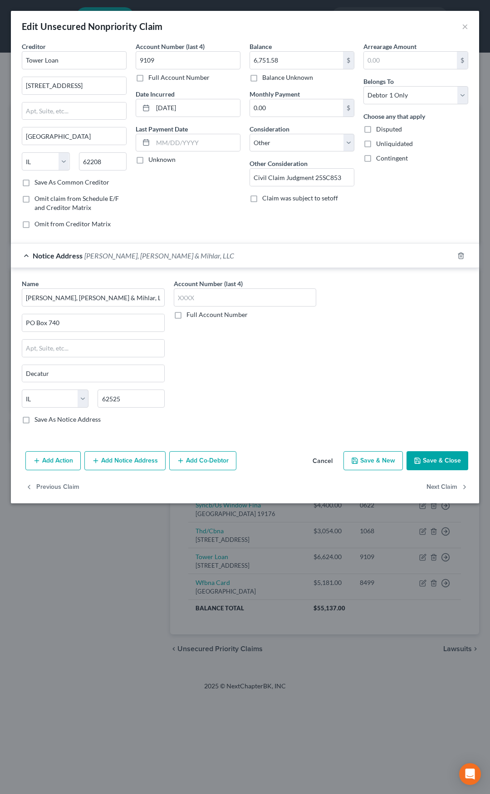
click at [148, 258] on span "[PERSON_NAME], [PERSON_NAME] & Mihlar, LLC" at bounding box center [159, 255] width 150 height 9
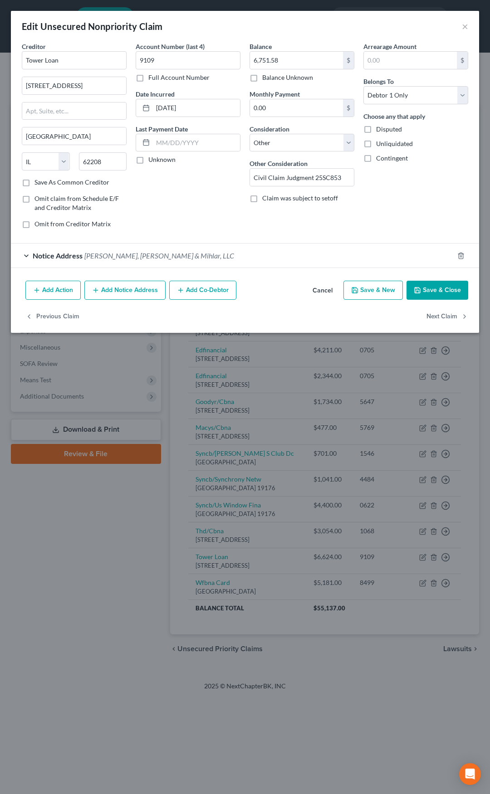
click at [428, 284] on button "Save & Close" at bounding box center [438, 290] width 62 height 19
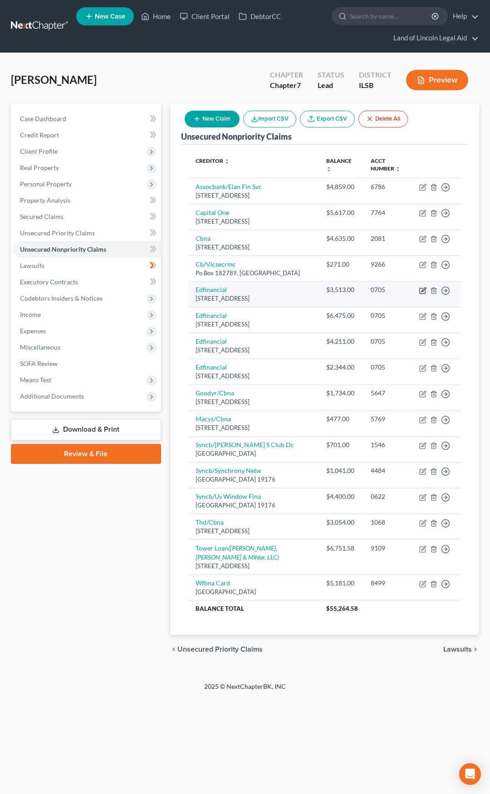
click at [423, 294] on icon "button" at bounding box center [422, 290] width 7 height 7
select select "44"
select select "17"
select select "0"
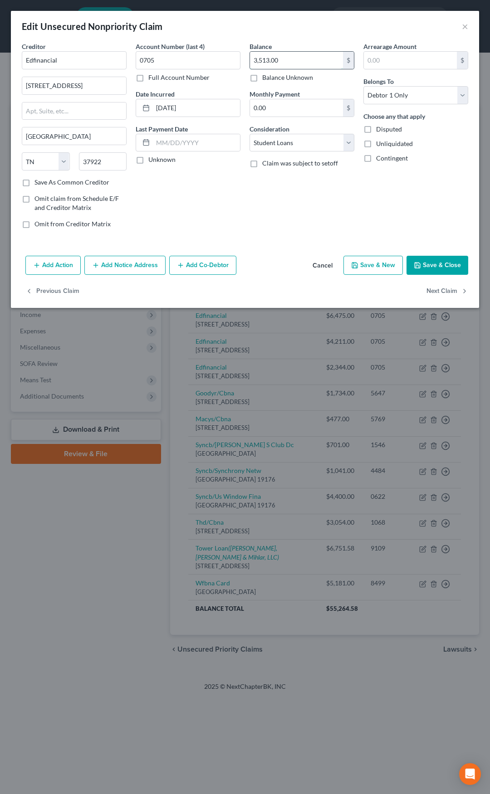
click at [270, 64] on input "3,513.00" at bounding box center [296, 60] width 93 height 17
type input "16,543"
click at [97, 63] on input "Edfinancial" at bounding box center [74, 60] width 105 height 18
click at [70, 81] on div "P.O. [GEOGRAPHIC_DATA]" at bounding box center [76, 85] width 94 height 8
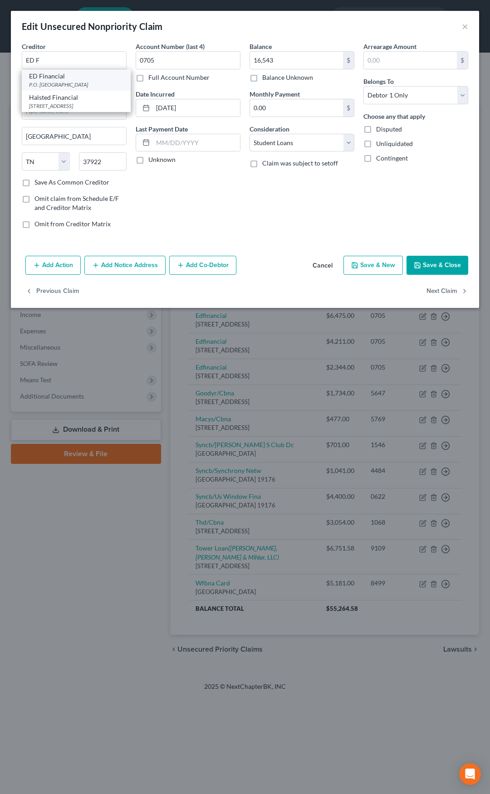
type input "ED Financial"
type input "P.O. Box 36008"
type input "37930"
click at [144, 264] on button "Add Notice Address" at bounding box center [124, 265] width 81 height 19
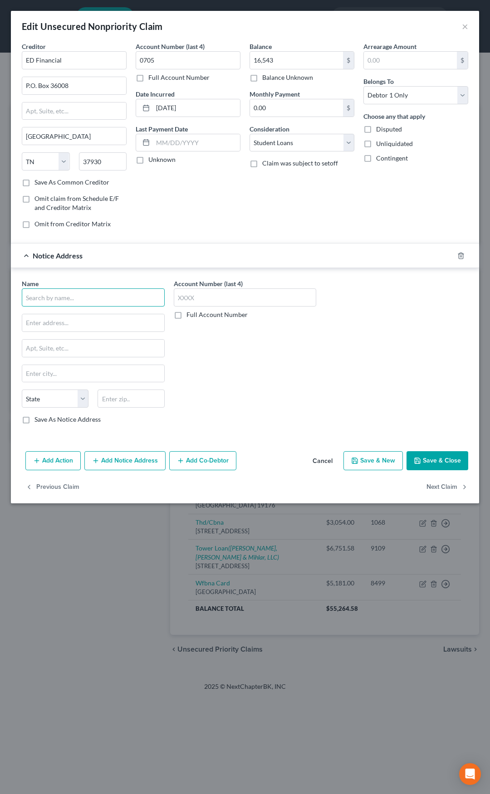
click at [103, 300] on input "text" at bounding box center [93, 298] width 143 height 18
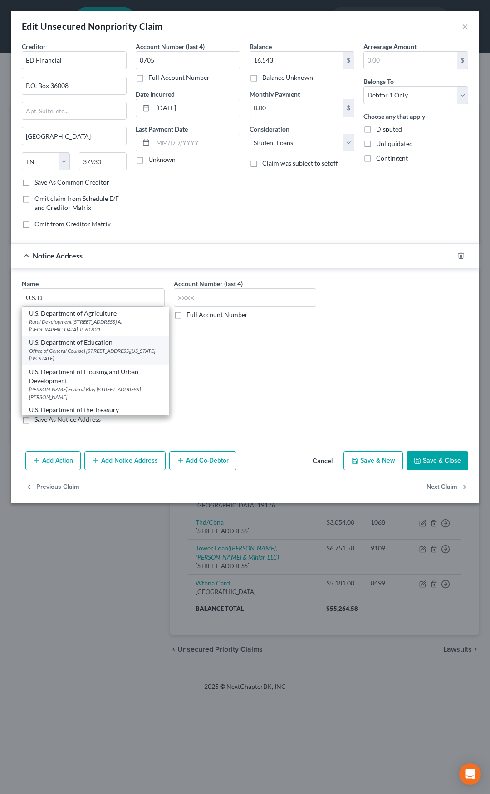
click at [91, 346] on div "U.S. Department of Education" at bounding box center [95, 342] width 133 height 9
type input "U.S. Department of Education"
type input "Office of General Counsel"
type input "[STREET_ADDRESS][US_STATE]"
type input "[US_STATE]"
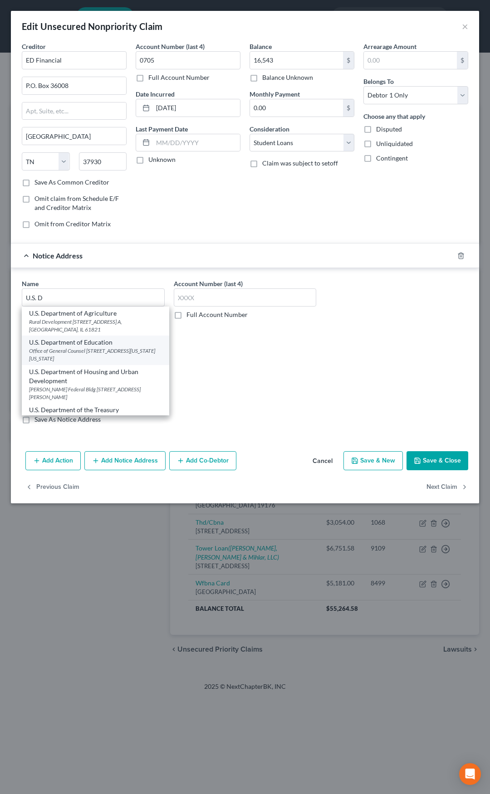
select select "8"
type input "20202"
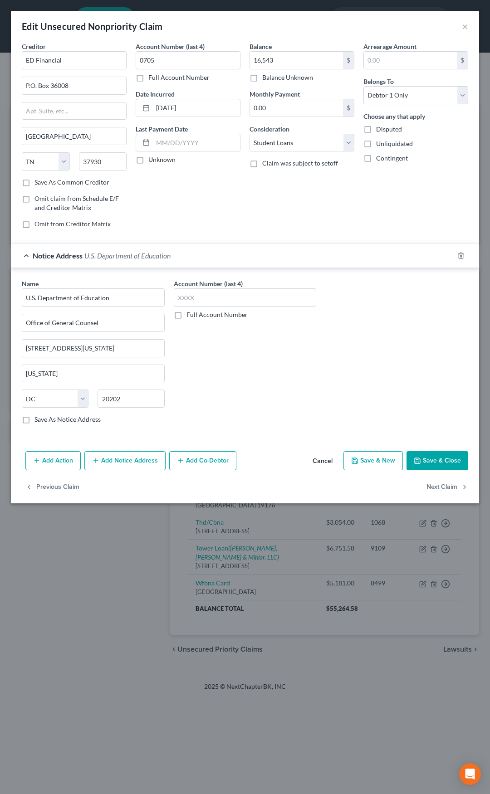
click at [140, 253] on span "U.S. Department of Education" at bounding box center [127, 255] width 86 height 9
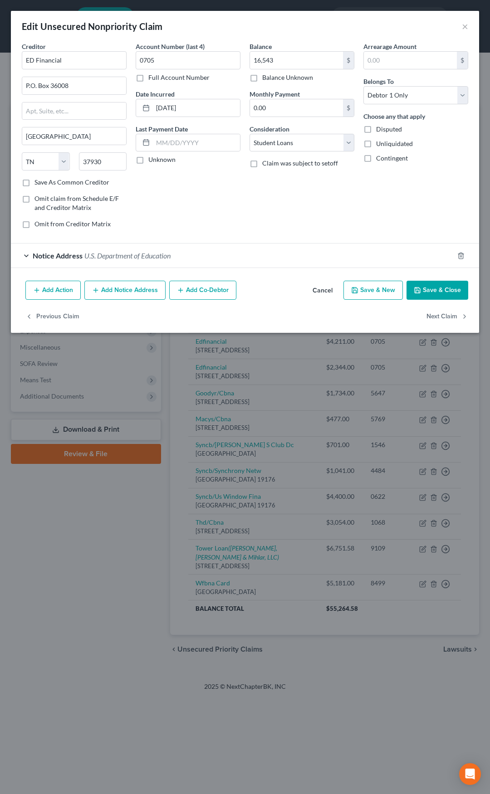
click at [132, 291] on button "Add Notice Address" at bounding box center [124, 290] width 81 height 19
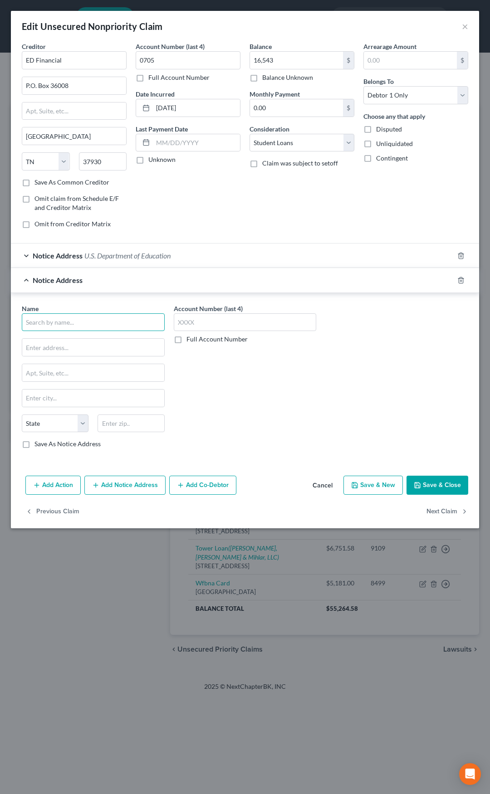
click at [93, 321] on input "text" at bounding box center [93, 323] width 143 height 18
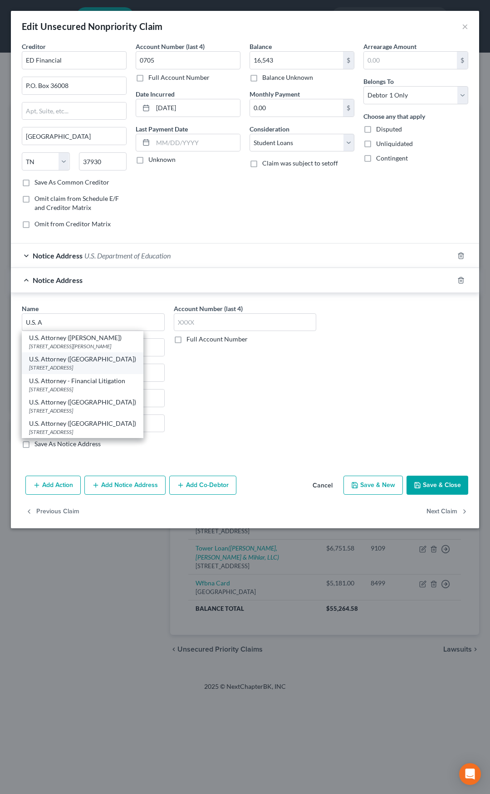
click at [85, 363] on div "U.S. Attorney ([GEOGRAPHIC_DATA])" at bounding box center [82, 359] width 107 height 9
type input "U.S. Attorney ([GEOGRAPHIC_DATA])"
type input "[STREET_ADDRESS]"
type input "[GEOGRAPHIC_DATA]"
select select "14"
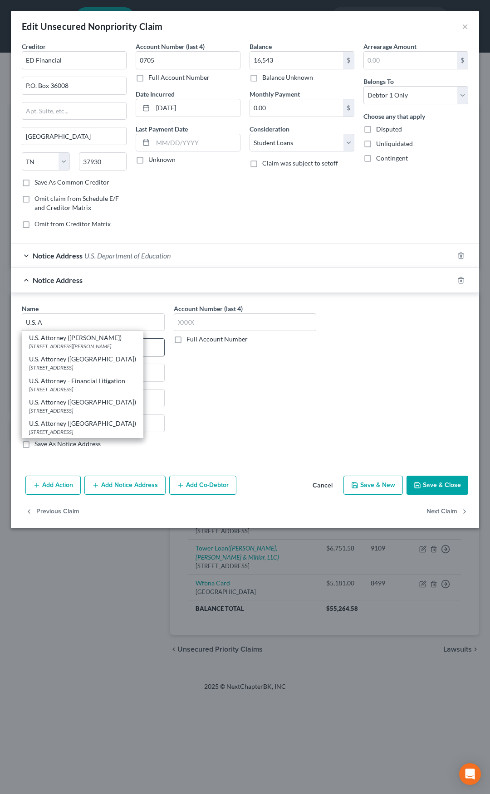
type input "62208"
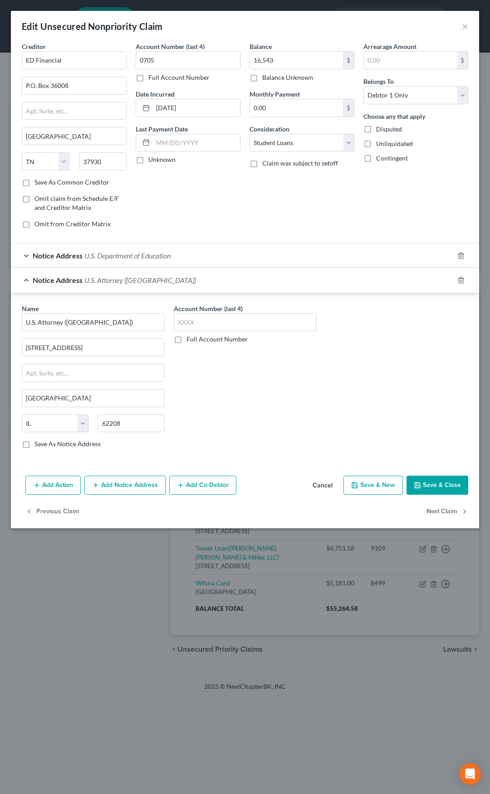
click at [127, 287] on div "Notice Address U.S. Attorney ([GEOGRAPHIC_DATA])" at bounding box center [232, 280] width 443 height 24
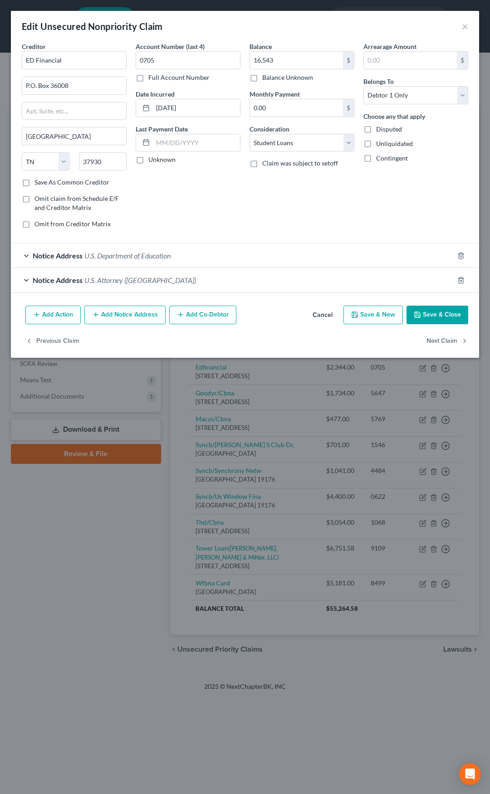
click at [431, 312] on button "Save & Close" at bounding box center [438, 315] width 62 height 19
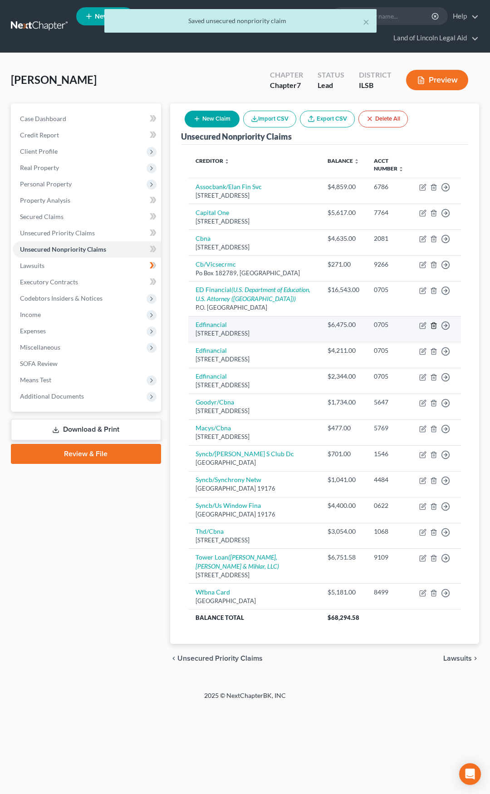
click at [433, 329] on icon "button" at bounding box center [433, 325] width 7 height 7
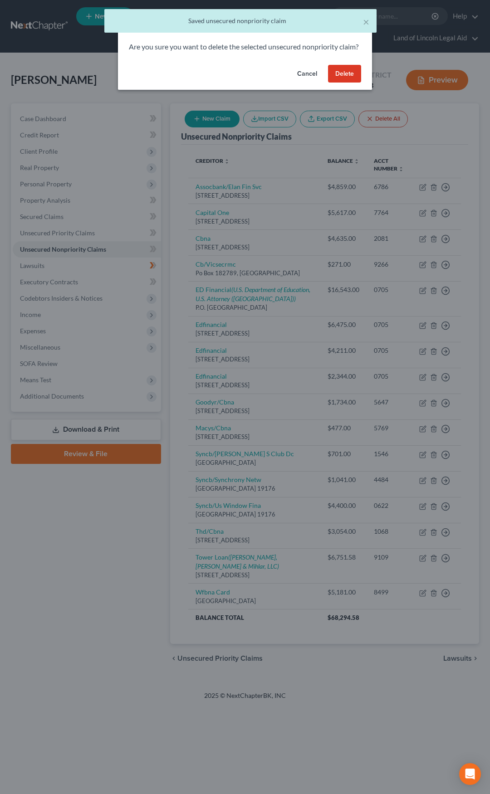
click at [354, 83] on button "Delete" at bounding box center [344, 74] width 33 height 18
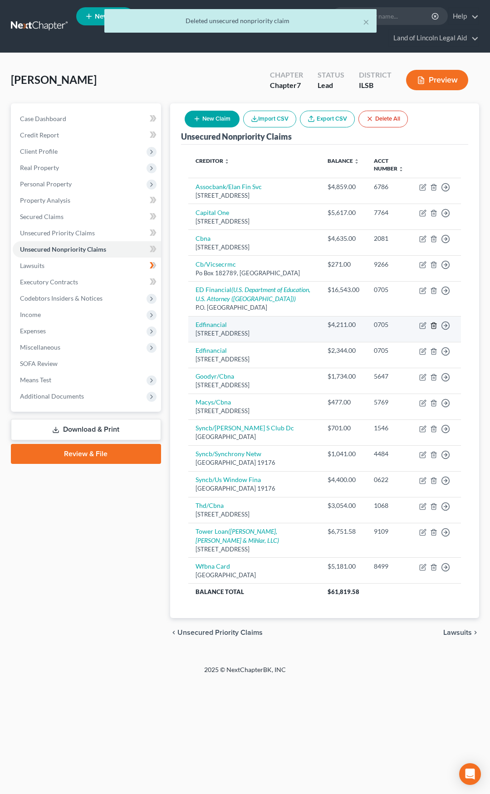
click at [431, 328] on icon "button" at bounding box center [433, 326] width 4 height 6
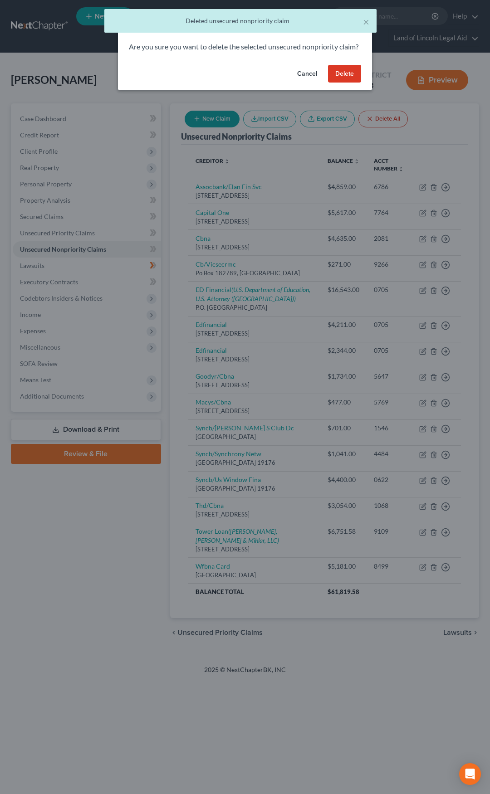
click at [350, 83] on button "Delete" at bounding box center [344, 74] width 33 height 18
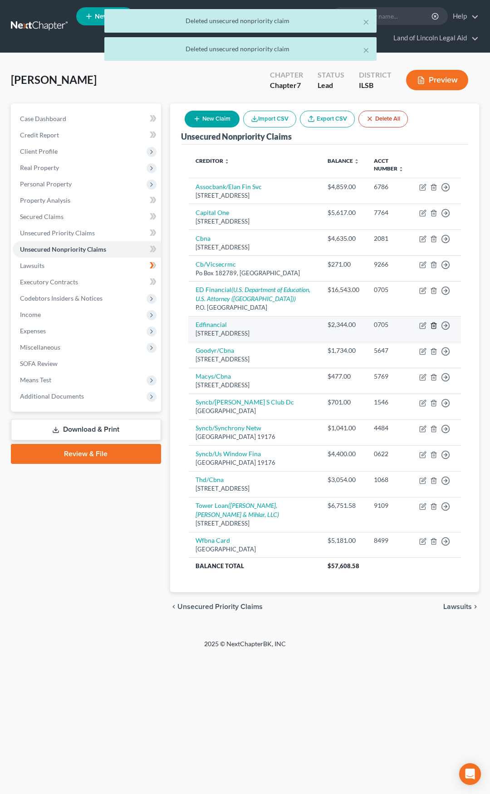
click at [434, 324] on polyline "button" at bounding box center [433, 324] width 5 height 0
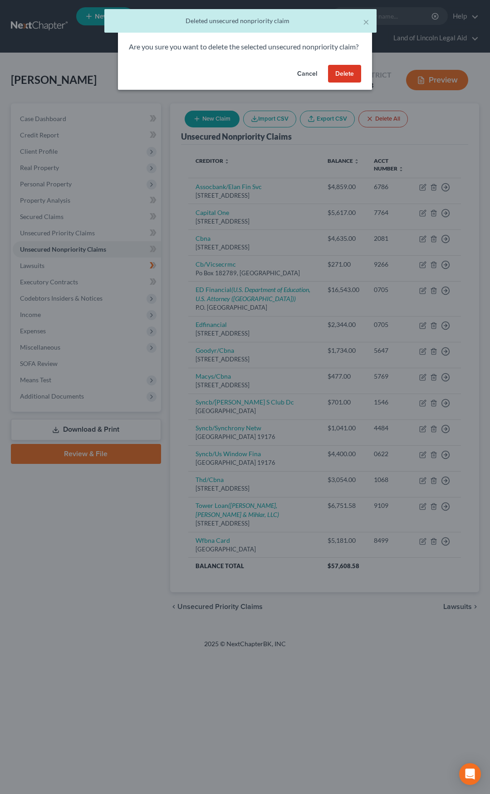
click at [346, 83] on button "Delete" at bounding box center [344, 74] width 33 height 18
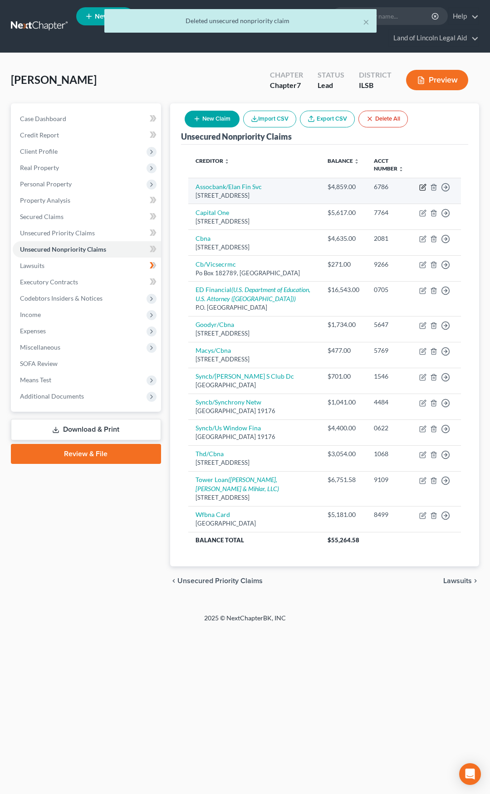
click at [424, 187] on icon "button" at bounding box center [423, 186] width 4 height 4
select select "29"
select select "0"
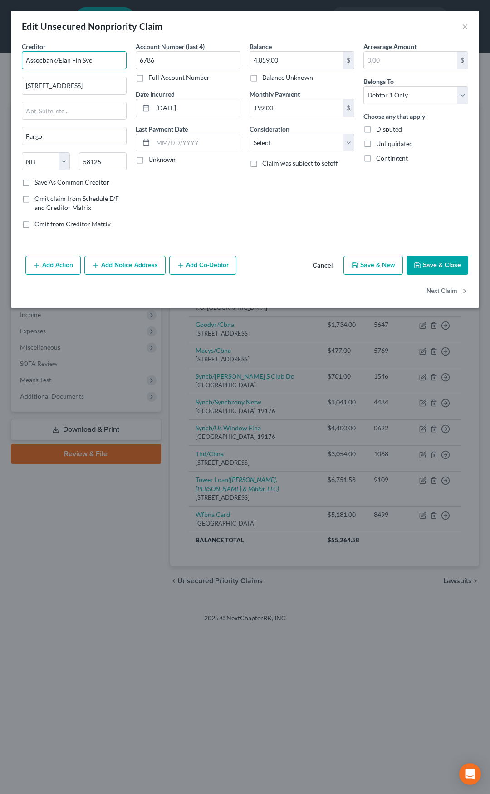
drag, startPoint x: 106, startPoint y: 64, endPoint x: 17, endPoint y: 65, distance: 88.9
click at [17, 65] on div "Creditor * Assocbank/Elan Fin Svc [STREET_ADDRESS][GEOGRAPHIC_DATA][US_STATE] A…" at bounding box center [74, 139] width 114 height 194
click at [13, 58] on div "Creditor * Assocbank/Elan Fin Svc [STREET_ADDRESS][GEOGRAPHIC_DATA][US_STATE] A…" at bounding box center [245, 147] width 468 height 211
click at [46, 62] on input "Assocbank/Elan Fin Svc" at bounding box center [74, 60] width 105 height 18
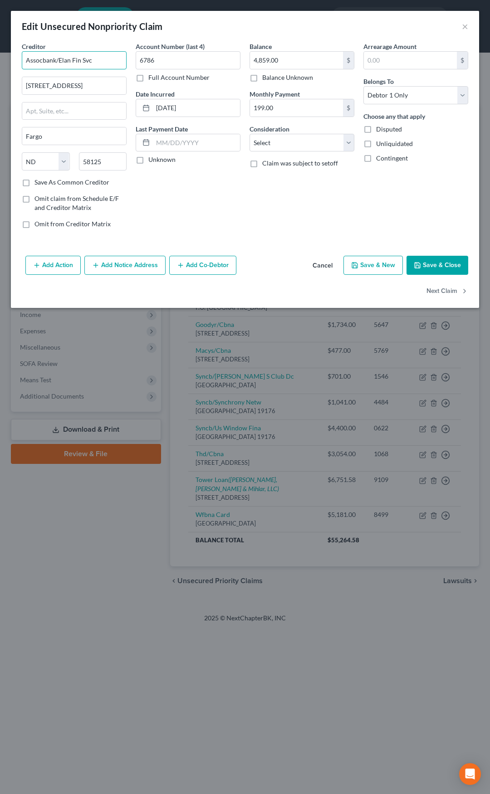
click at [46, 62] on input "Assocbank/Elan Fin Svc" at bounding box center [74, 60] width 105 height 18
click at [41, 59] on input "Assocbank/Elan Fin Svc" at bounding box center [74, 60] width 105 height 18
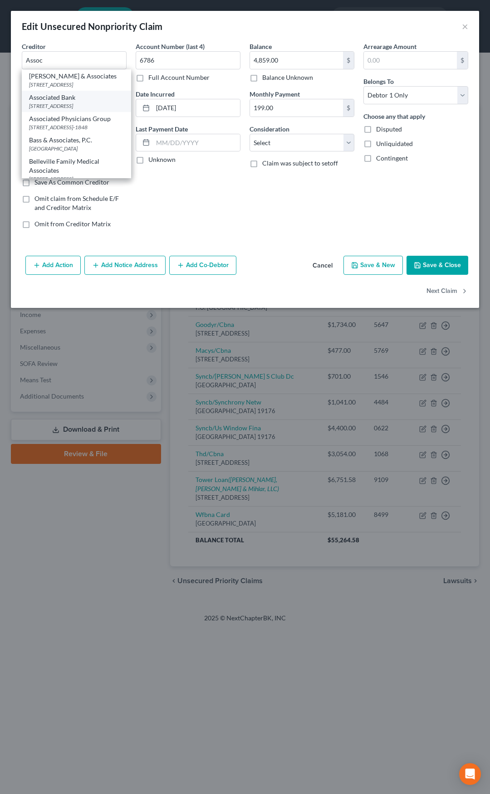
click at [50, 102] on div "Associated Bank" at bounding box center [76, 97] width 95 height 9
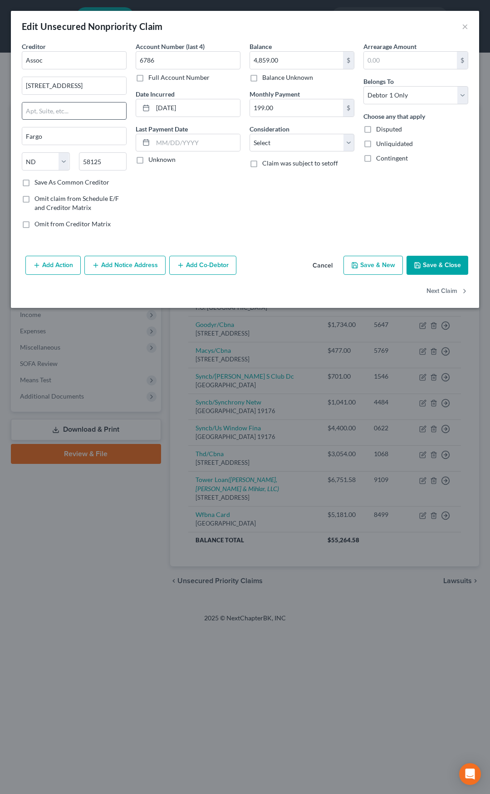
type input "Associated Bank"
type input "PO Box 19097"
type input "Green Bay"
select select "52"
type input "54307-9097"
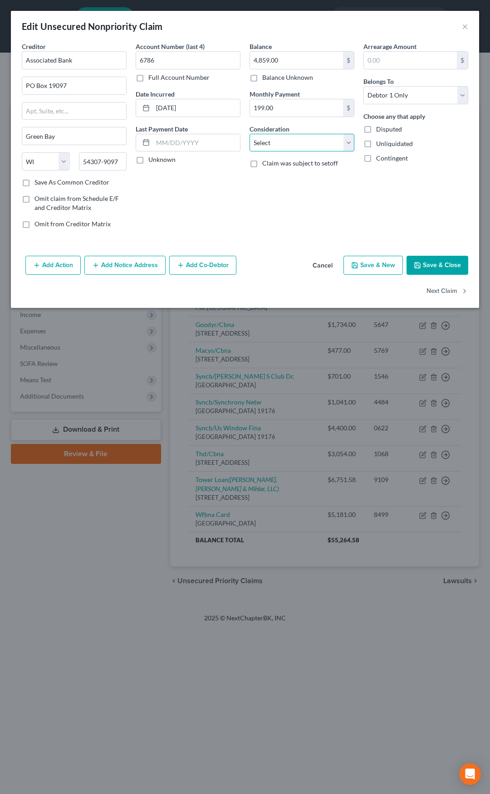
click at [269, 143] on select "Select Cable / Satellite Services Collection Agency Credit Card Debt Debt Couns…" at bounding box center [302, 143] width 105 height 18
select select "10"
click at [250, 134] on select "Select Cable / Satellite Services Collection Agency Credit Card Debt Debt Couns…" at bounding box center [302, 143] width 105 height 18
click at [435, 261] on button "Save & Close" at bounding box center [438, 265] width 62 height 19
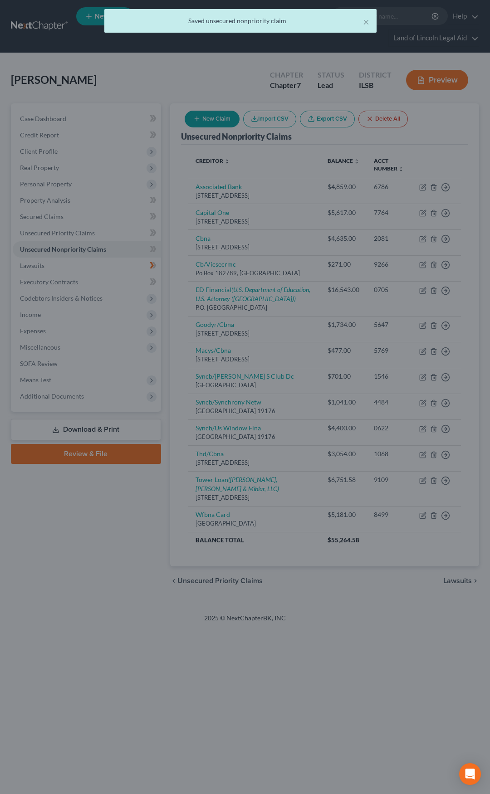
type input "0"
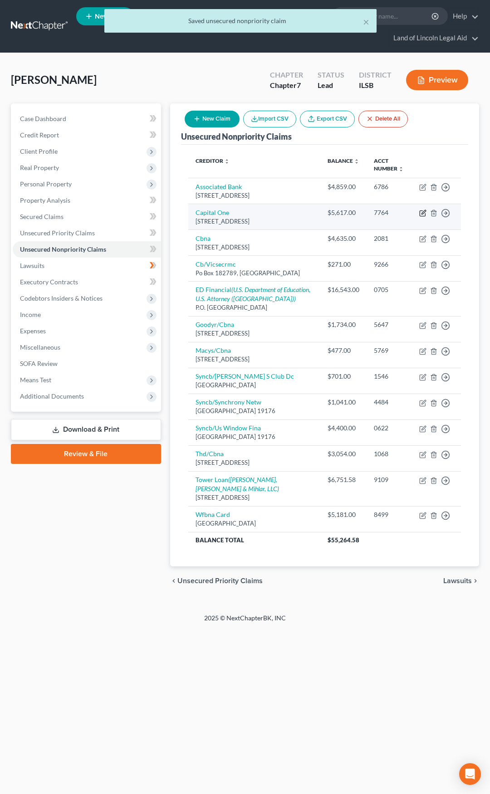
click at [421, 214] on icon "button" at bounding box center [422, 213] width 7 height 7
select select "46"
select select "2"
select select "0"
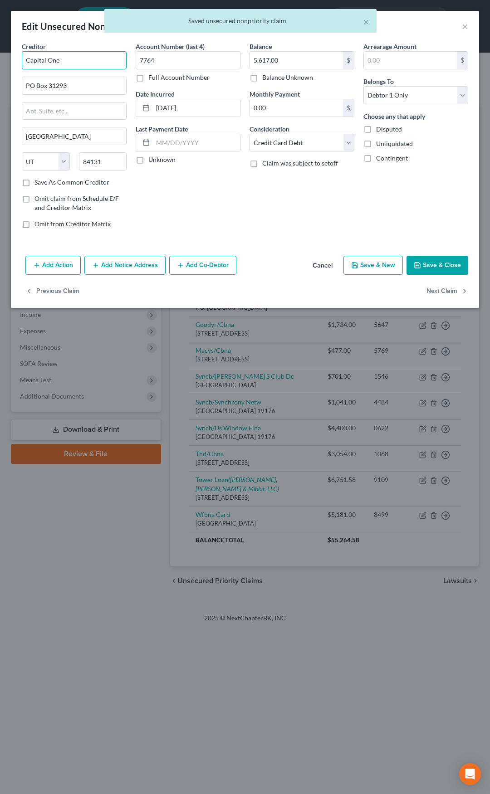
click at [87, 62] on input "Capital One" at bounding box center [74, 60] width 105 height 18
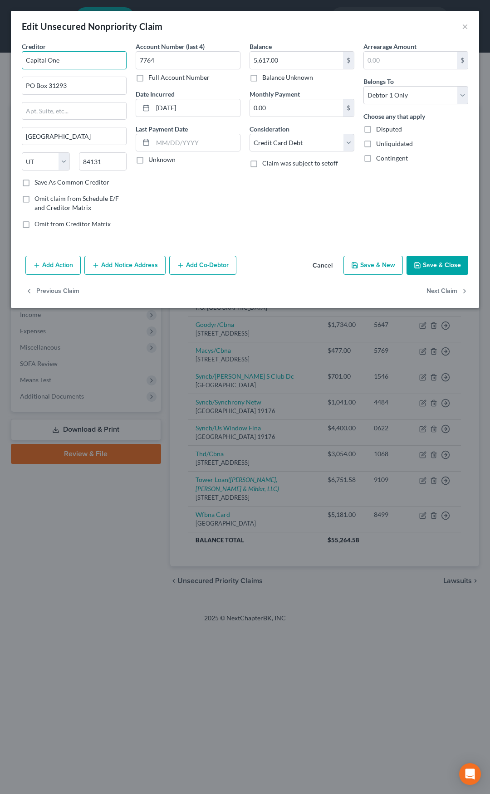
click at [87, 62] on input "Capital One" at bounding box center [74, 60] width 105 height 18
type input "Capital One"
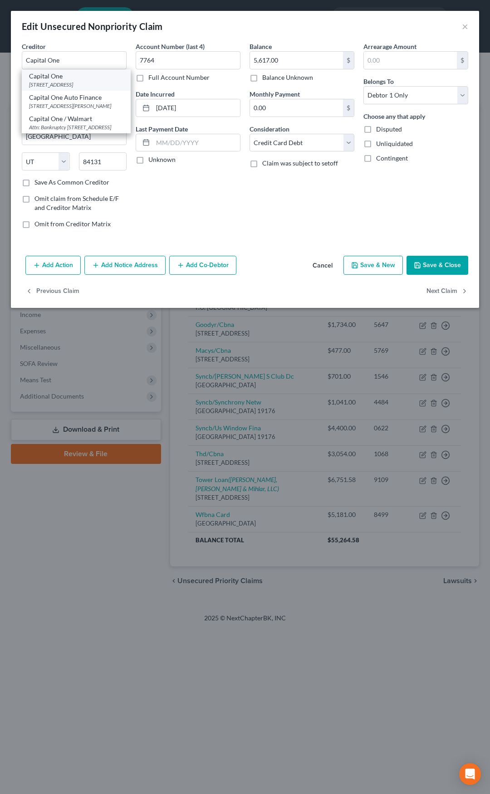
click at [64, 81] on div "[STREET_ADDRESS]" at bounding box center [76, 85] width 94 height 8
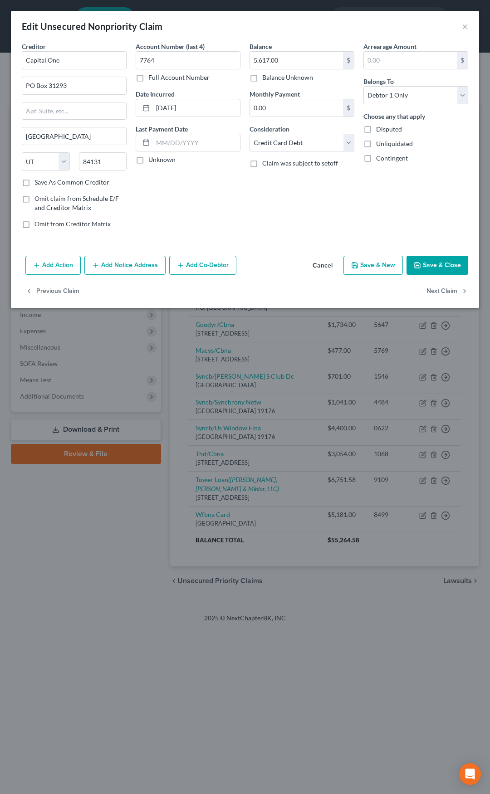
click at [419, 265] on icon "button" at bounding box center [417, 265] width 7 height 7
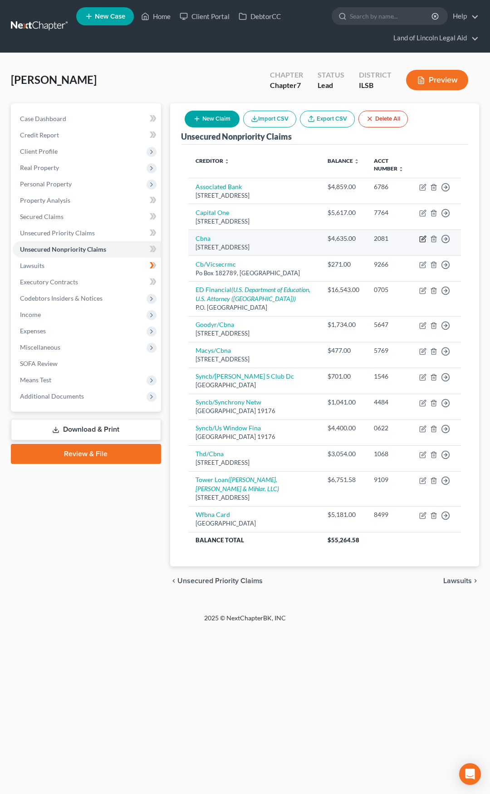
click at [421, 239] on icon "button" at bounding box center [422, 238] width 7 height 7
select select "14"
select select "2"
select select "0"
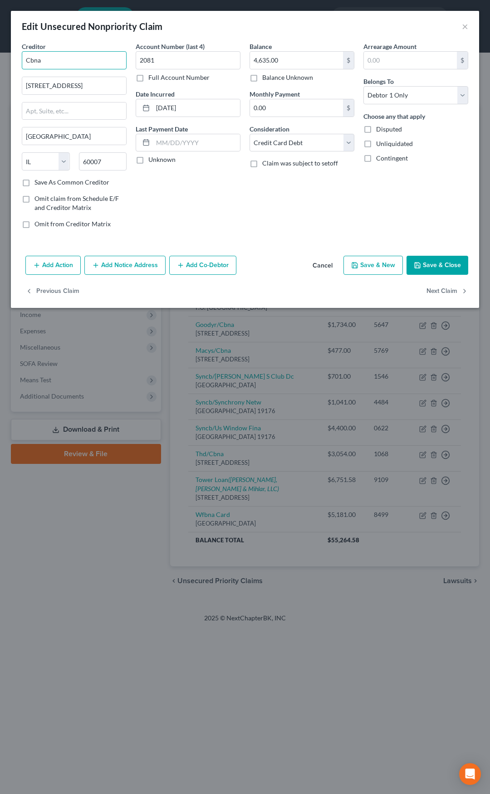
drag, startPoint x: 59, startPoint y: 59, endPoint x: 11, endPoint y: 58, distance: 47.6
click at [11, 58] on div "Creditor * Cbna [GEOGRAPHIC_DATA] [US_STATE][GEOGRAPHIC_DATA] [GEOGRAPHIC_DATA]…" at bounding box center [245, 147] width 468 height 211
type input "CBNA"
type input "Comenity Bank"
type input "Attn: Bankruptcy Department"
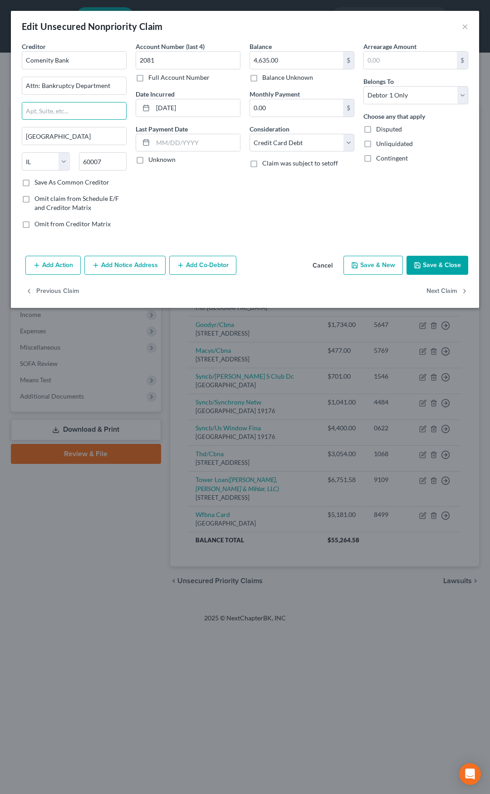
paste input "PO Box 182125"
type input "PO Box 182125"
type input "43218"
type input "Columbus"
select select "36"
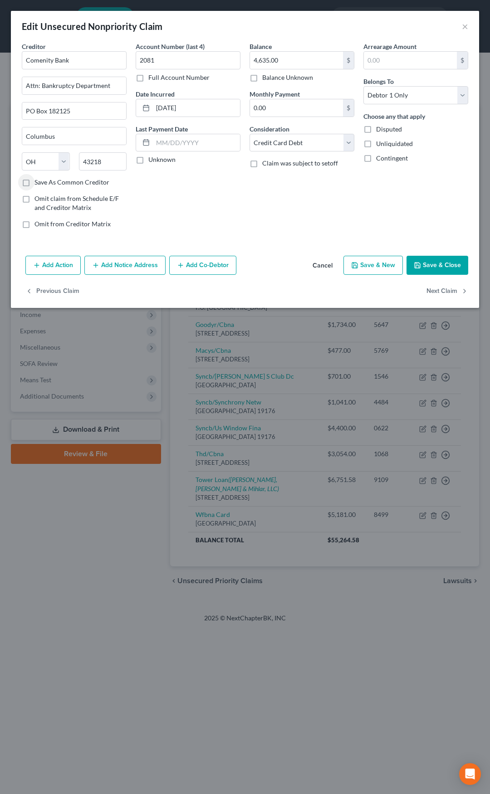
click at [425, 260] on button "Save & Close" at bounding box center [438, 265] width 62 height 19
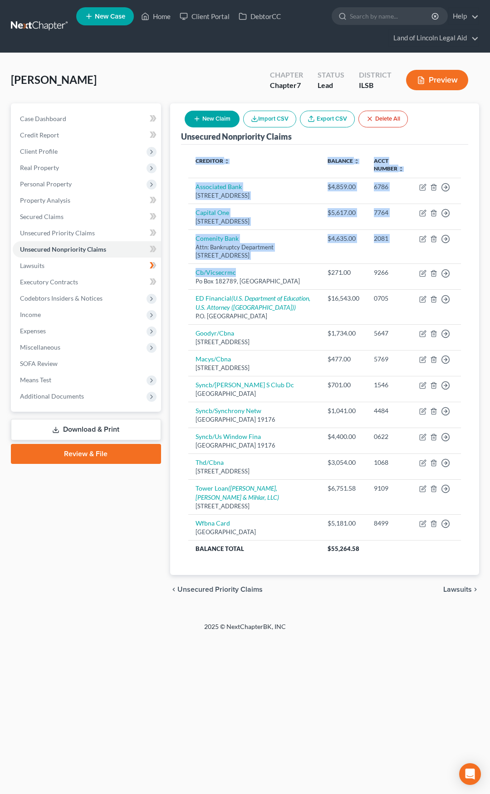
drag, startPoint x: 239, startPoint y: 273, endPoint x: 187, endPoint y: 277, distance: 51.8
click at [187, 277] on div "Creditor expand_more expand_less unfold_more Balance expand_more expand_less un…" at bounding box center [324, 360] width 287 height 431
click at [187, 274] on div "Creditor expand_more expand_less unfold_more Balance expand_more expand_less un…" at bounding box center [324, 360] width 287 height 431
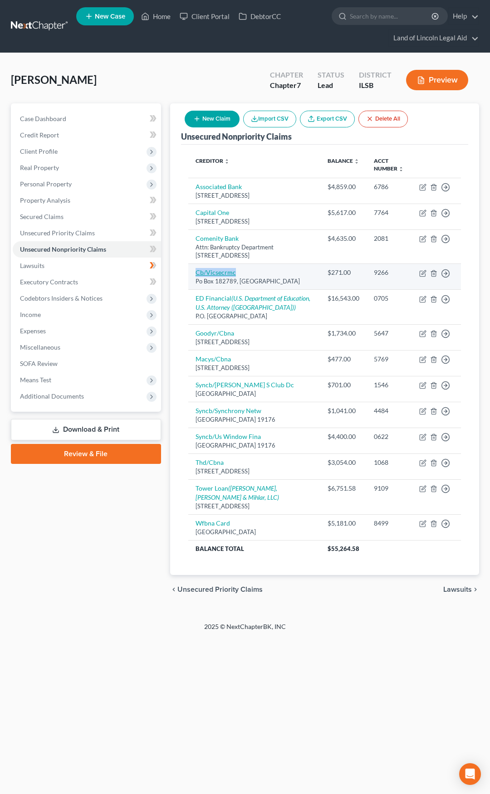
drag, startPoint x: 190, startPoint y: 273, endPoint x: 234, endPoint y: 274, distance: 43.6
click at [234, 274] on td "Cb/Vicsecrmc Po Box 182789, [GEOGRAPHIC_DATA]" at bounding box center [254, 277] width 132 height 26
copy link "Cb/Vicsecrmc"
click at [420, 271] on icon "button" at bounding box center [422, 273] width 7 height 7
select select "36"
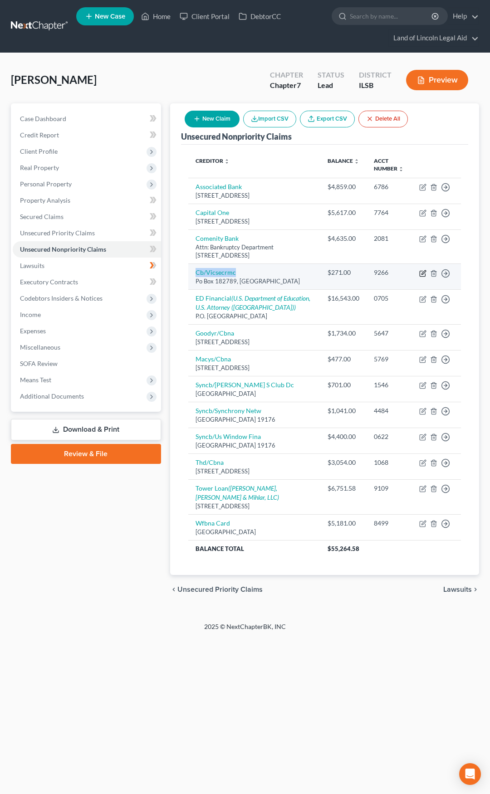
select select "2"
select select "0"
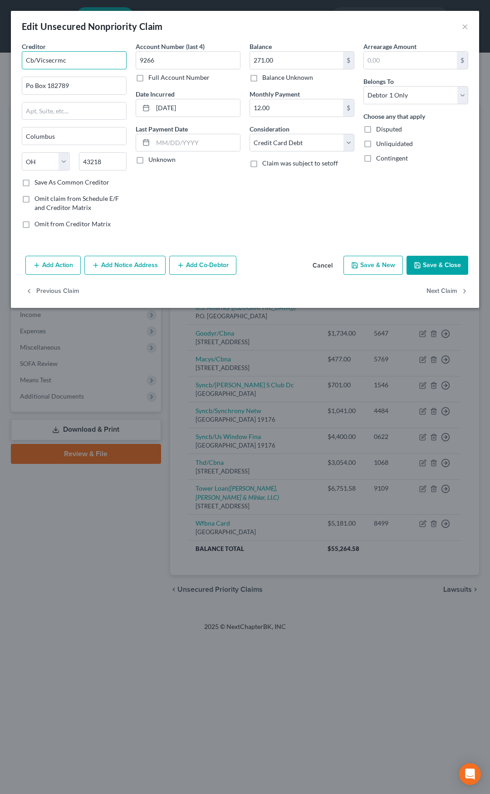
click at [93, 61] on input "Cb/Vicsecrmc" at bounding box center [74, 60] width 105 height 18
type input "C"
type input "V"
type input "C"
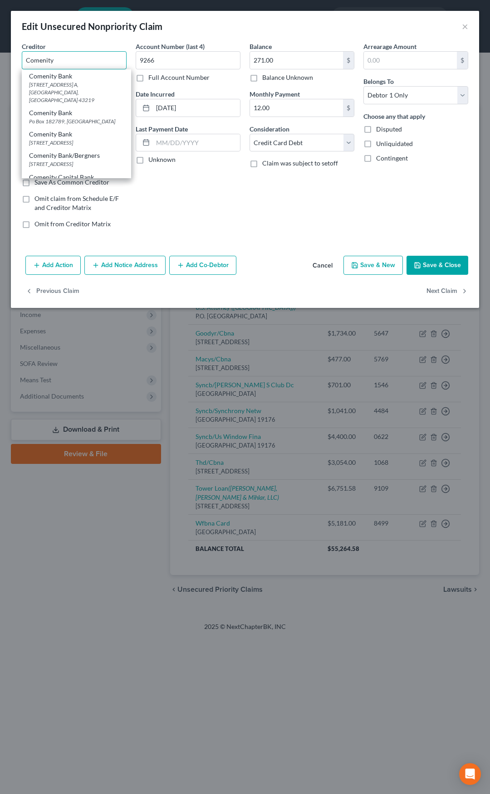
click at [78, 61] on input "Comenity" at bounding box center [74, 60] width 105 height 18
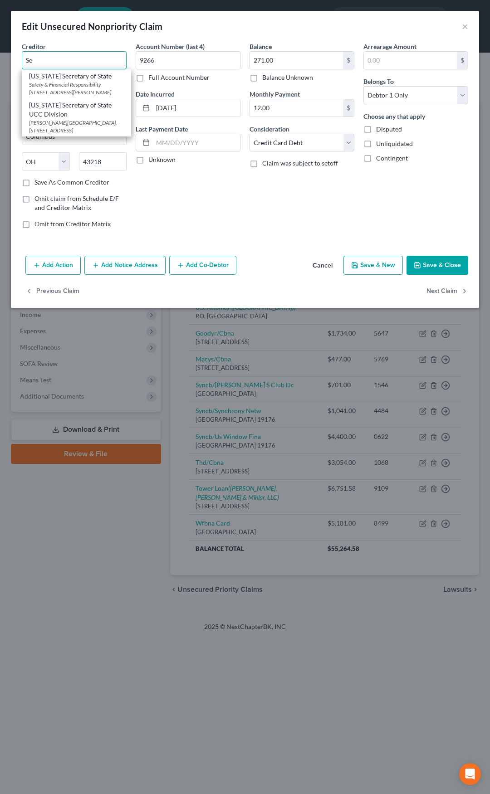
type input "S"
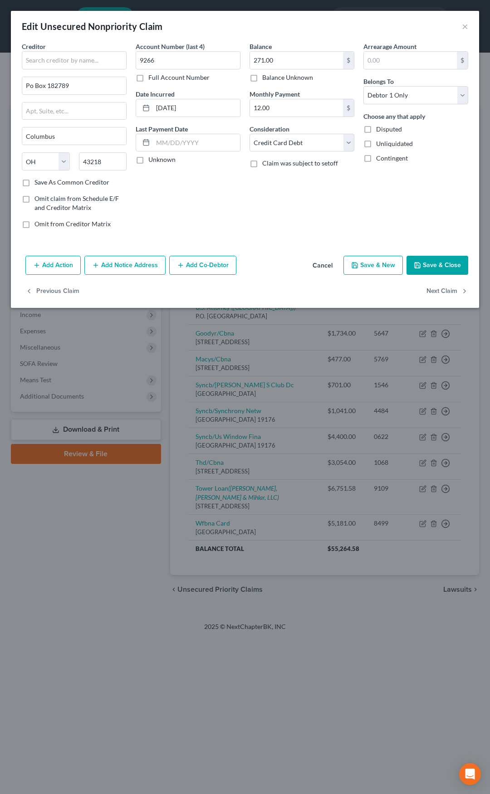
click at [326, 267] on button "Cancel" at bounding box center [322, 266] width 34 height 18
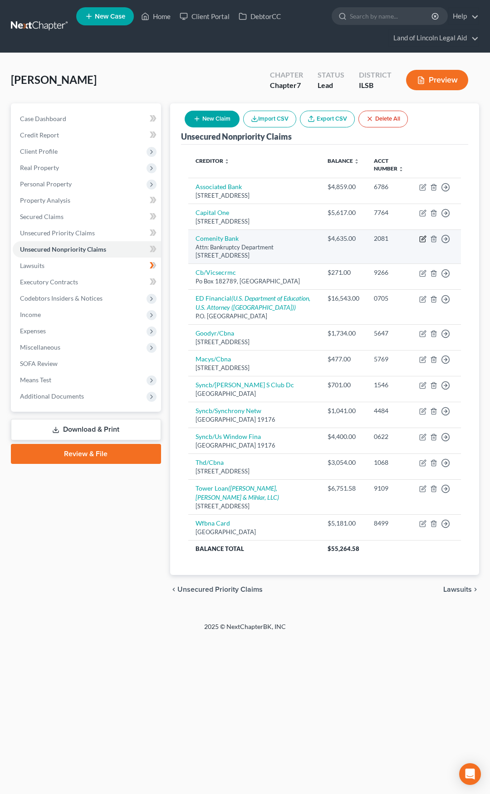
click at [420, 239] on icon "button" at bounding box center [422, 238] width 7 height 7
select select "36"
select select "2"
select select "0"
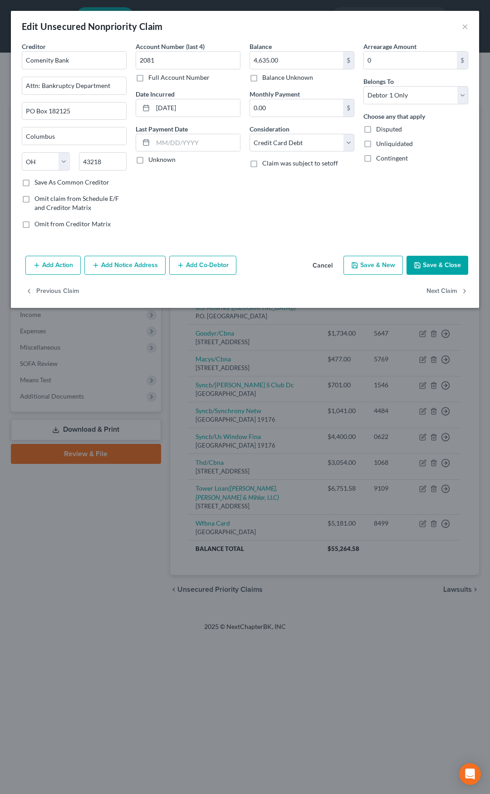
click at [34, 184] on label "Save As Common Creditor" at bounding box center [71, 182] width 75 height 9
click at [38, 184] on input "Save As Common Creditor" at bounding box center [41, 181] width 6 height 6
click at [426, 266] on button "Save & Close" at bounding box center [438, 265] width 62 height 19
checkbox input "false"
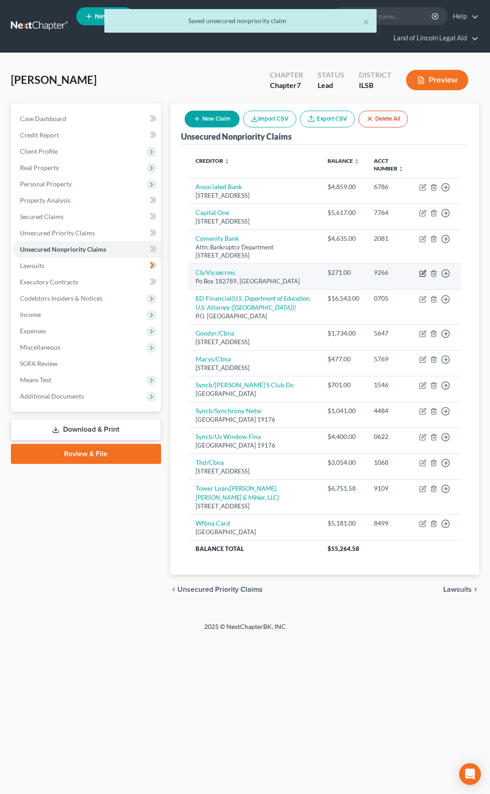
click at [421, 271] on icon "button" at bounding box center [422, 273] width 7 height 7
select select "36"
select select "2"
select select "0"
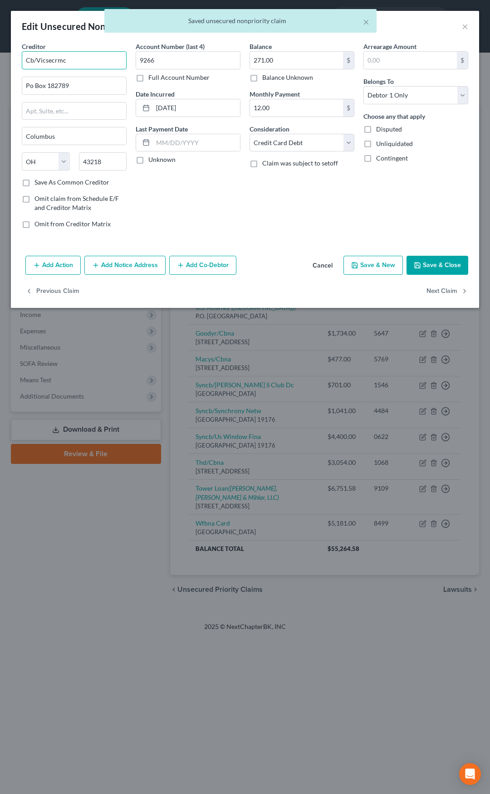
click at [74, 61] on input "Cb/Vicsecrmc" at bounding box center [74, 60] width 105 height 18
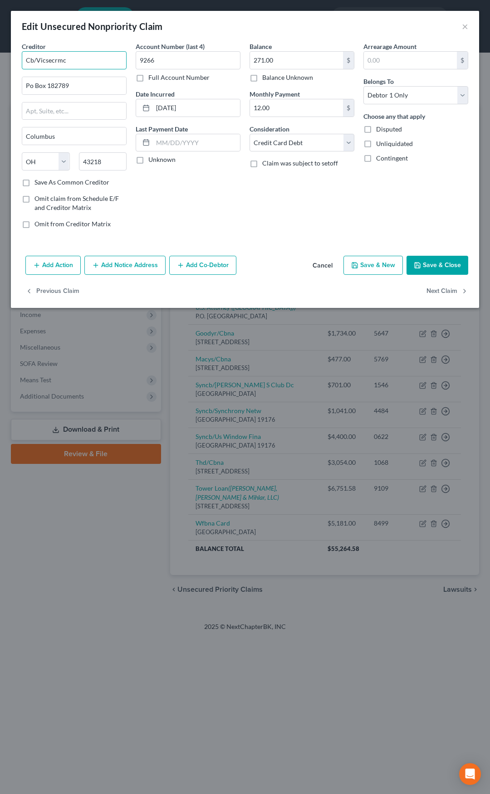
drag, startPoint x: 72, startPoint y: 60, endPoint x: 15, endPoint y: 64, distance: 57.3
click at [15, 64] on div "Creditor * Cb/Vicsecrmc Po Box 182789 [GEOGRAPHIC_DATA] [US_STATE] AK AR [GEOGR…" at bounding box center [245, 147] width 468 height 211
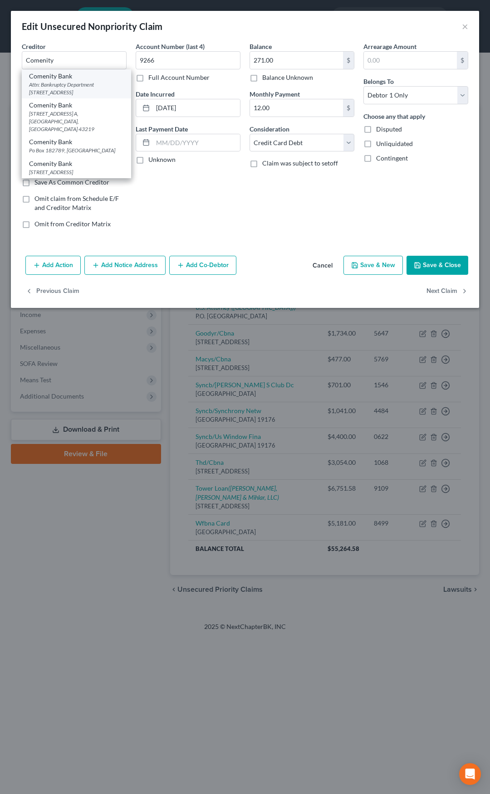
click at [39, 83] on div "Attn: Bankruptcy Department [STREET_ADDRESS]" at bounding box center [76, 88] width 95 height 15
type input "Comenity Bank"
type input "Attn: Bankruptcy Department"
type input "PO Box 182125"
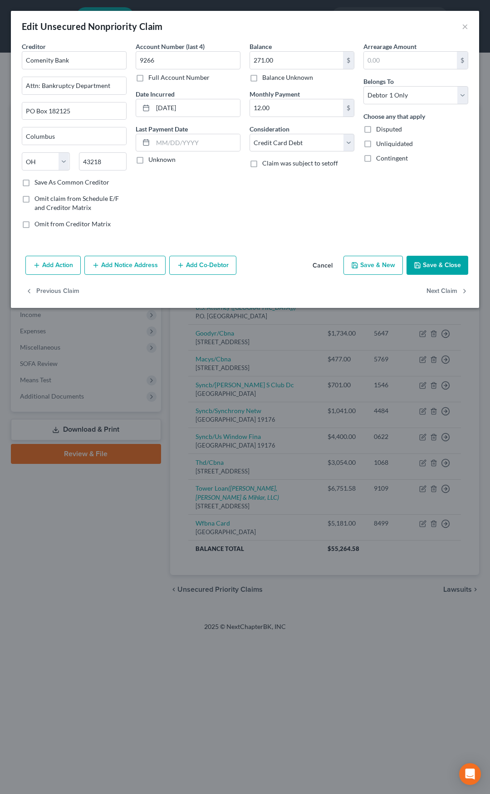
click at [431, 265] on button "Save & Close" at bounding box center [438, 265] width 62 height 19
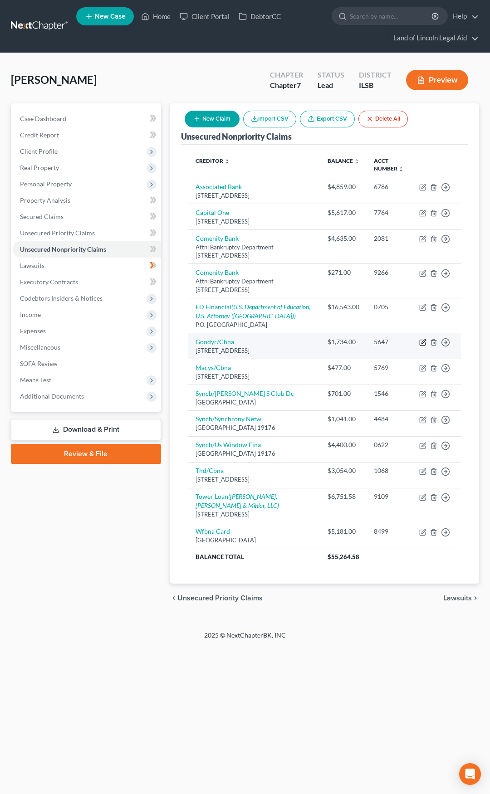
click at [422, 342] on icon "button" at bounding box center [422, 342] width 7 height 7
select select "43"
select select "2"
select select "0"
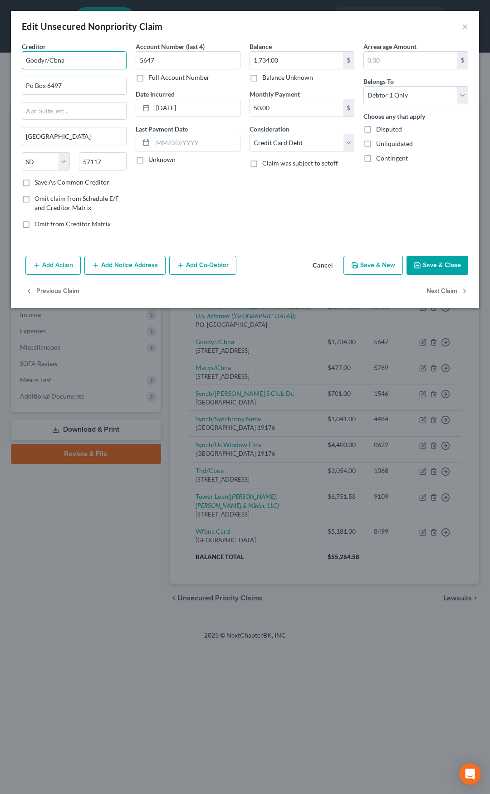
drag, startPoint x: 85, startPoint y: 62, endPoint x: 14, endPoint y: 65, distance: 71.3
click at [14, 65] on div "Creditor * Goodyr/Cbna Po Box 6497 [GEOGRAPHIC_DATA] [US_STATE][GEOGRAPHIC_DATA…" at bounding box center [245, 147] width 468 height 211
click at [41, 81] on div "[STREET_ADDRESS]" at bounding box center [76, 85] width 94 height 8
type input "SYW MC/CBNA"
type input "[STREET_ADDRESS]"
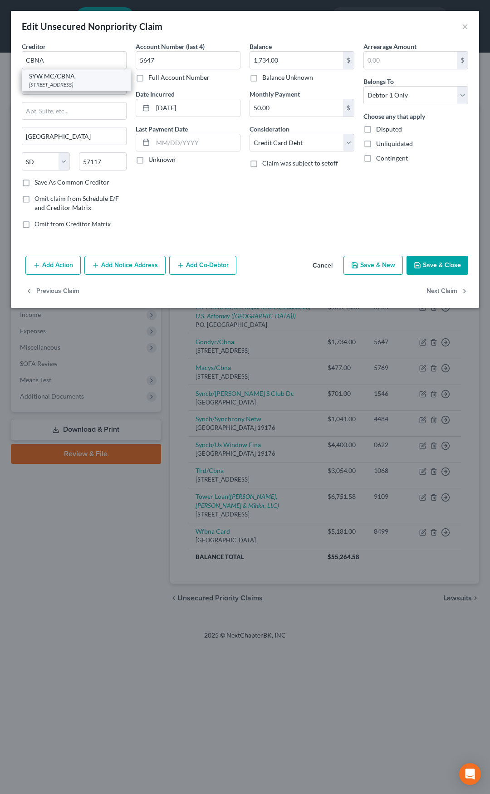
type input "57108"
click at [431, 260] on button "Save & Close" at bounding box center [438, 265] width 62 height 19
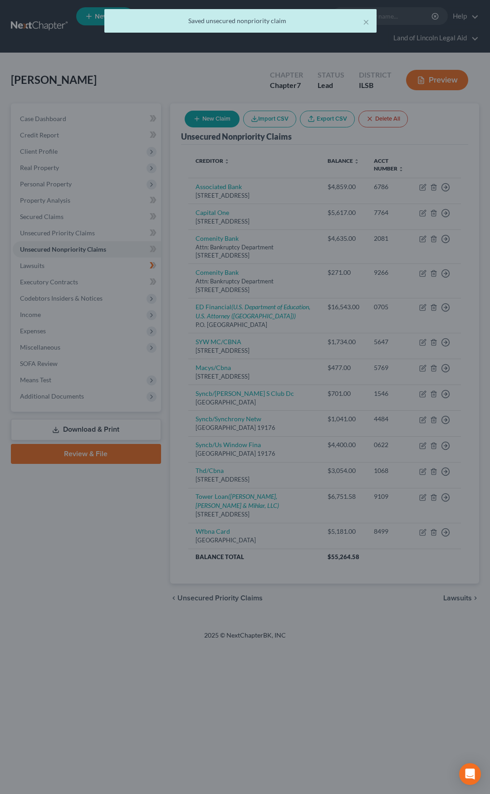
type input "0"
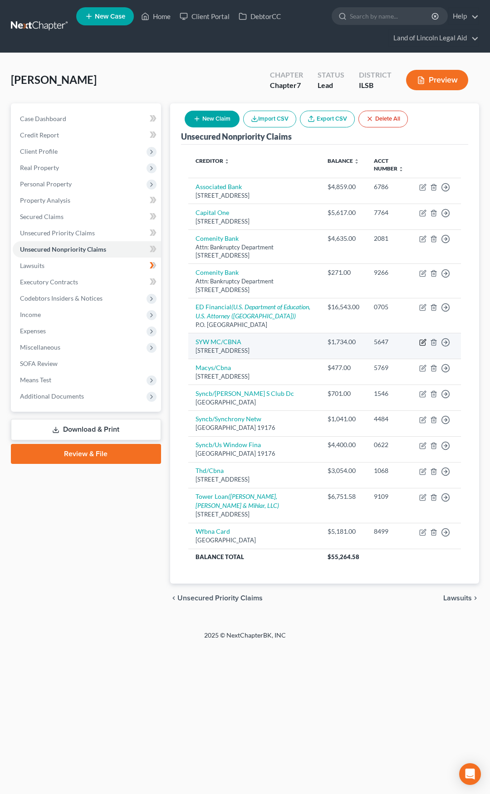
click at [421, 341] on icon "button" at bounding box center [422, 342] width 7 height 7
select select "43"
select select "2"
select select "0"
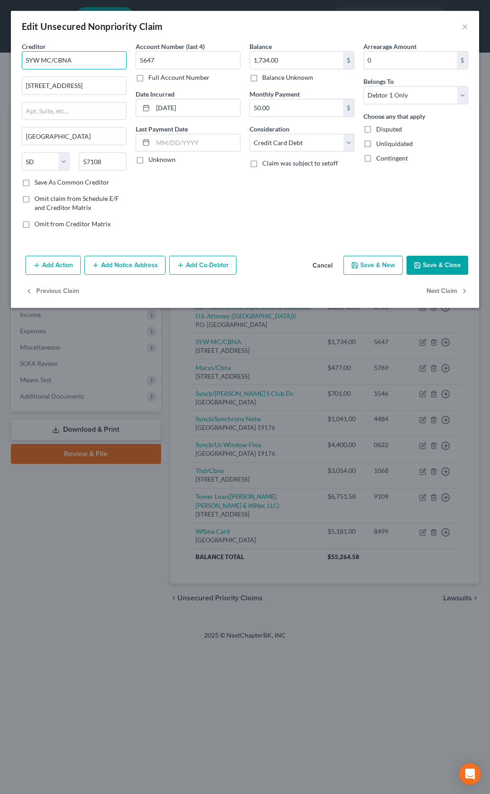
drag, startPoint x: 73, startPoint y: 62, endPoint x: 15, endPoint y: 62, distance: 59.0
click at [15, 62] on div "Creditor * SYW MC/CBNA 5800 South Corporate Place [GEOGRAPHIC_DATA] [US_STATE][…" at bounding box center [245, 147] width 468 height 211
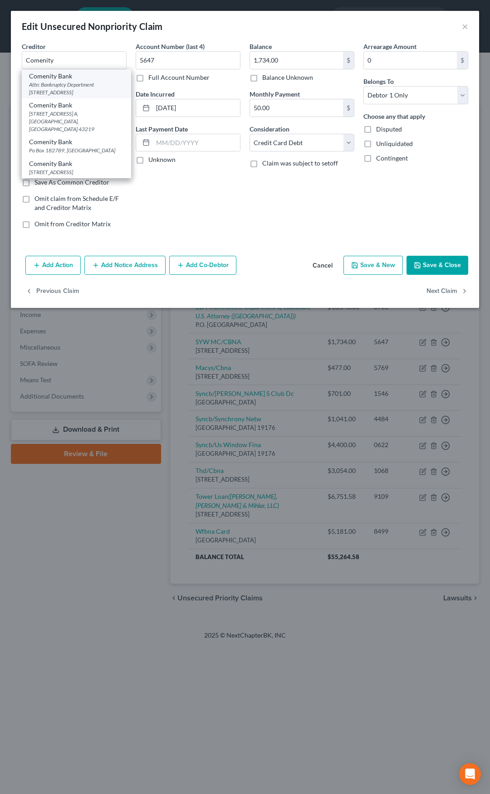
click at [47, 82] on div "Attn: Bankruptcy Department [STREET_ADDRESS]" at bounding box center [76, 88] width 95 height 15
type input "Comenity Bank"
type input "Attn: Bankruptcy Department"
type input "PO Box 182125"
type input "Columbus"
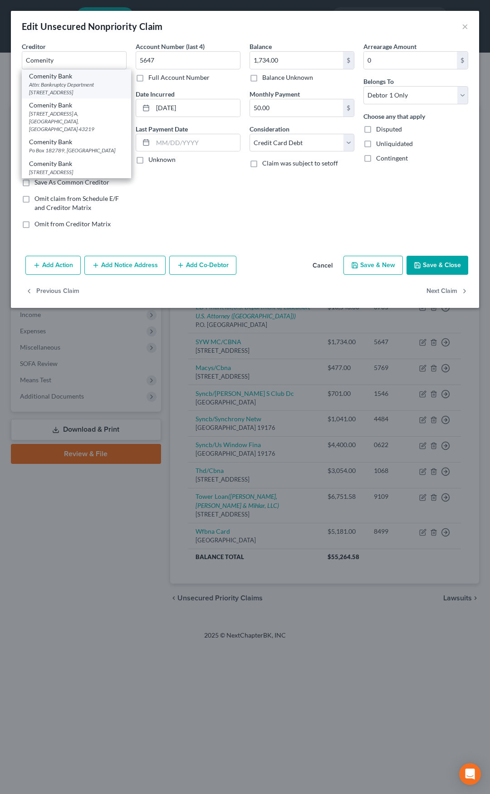
select select "36"
type input "43218"
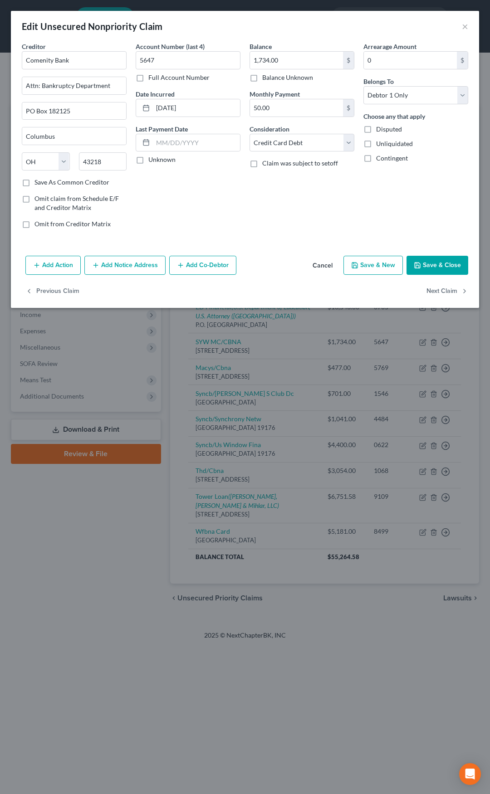
click at [426, 263] on button "Save & Close" at bounding box center [438, 265] width 62 height 19
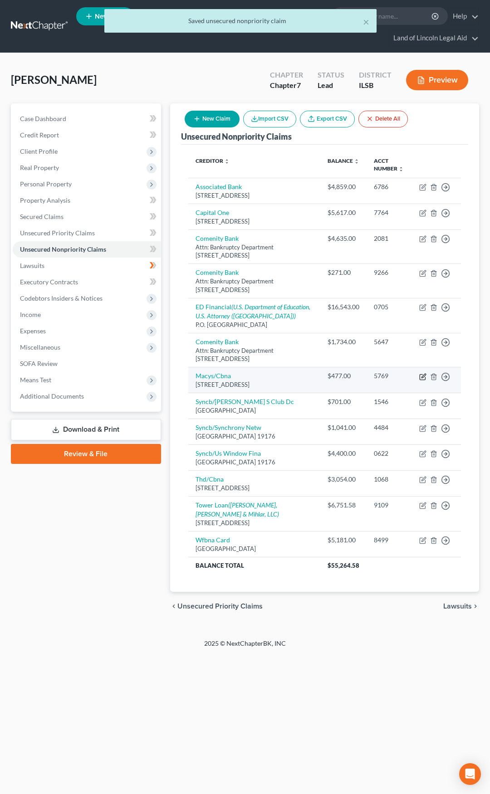
click at [424, 376] on icon "button" at bounding box center [422, 376] width 7 height 7
select select "43"
select select "2"
select select "0"
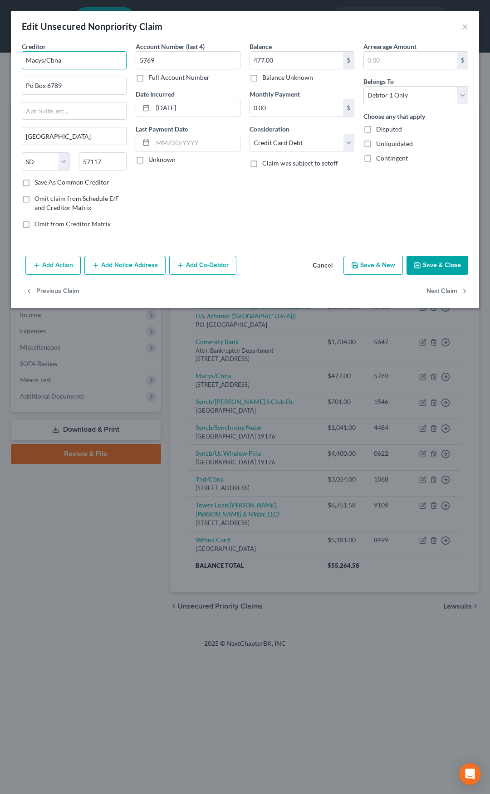
click at [67, 56] on input "Macys/Cbna" at bounding box center [74, 60] width 105 height 18
type input "C"
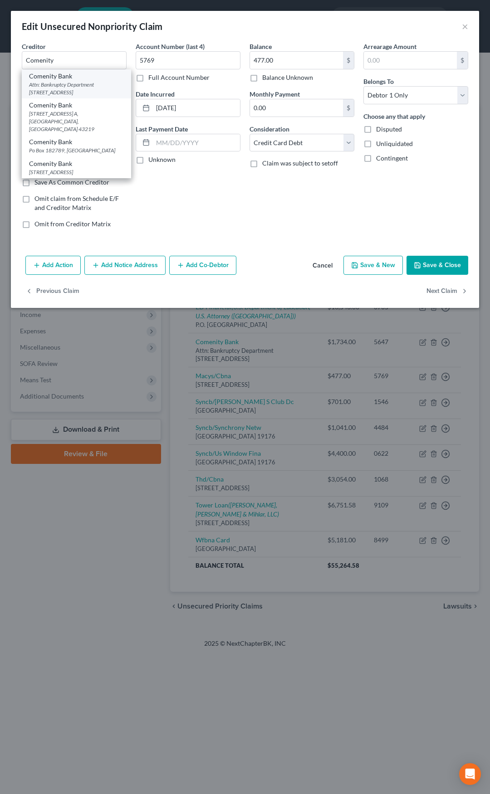
click at [70, 82] on div "Attn: Bankruptcy Department [STREET_ADDRESS]" at bounding box center [76, 88] width 95 height 15
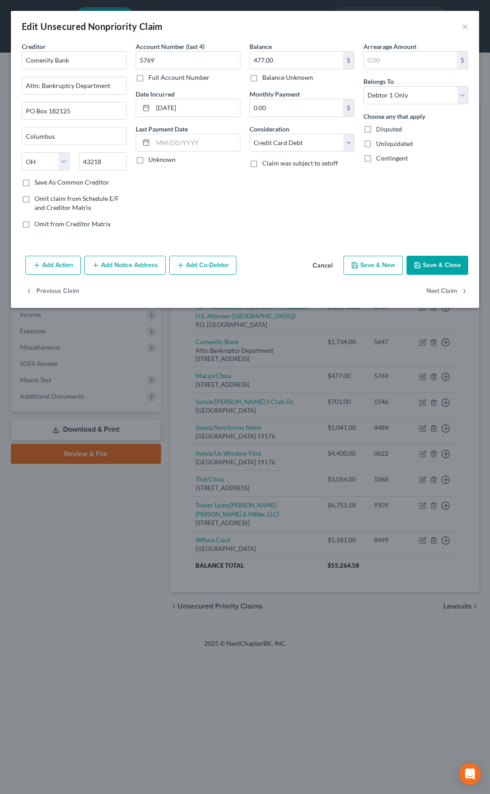
click at [426, 262] on button "Save & Close" at bounding box center [438, 265] width 62 height 19
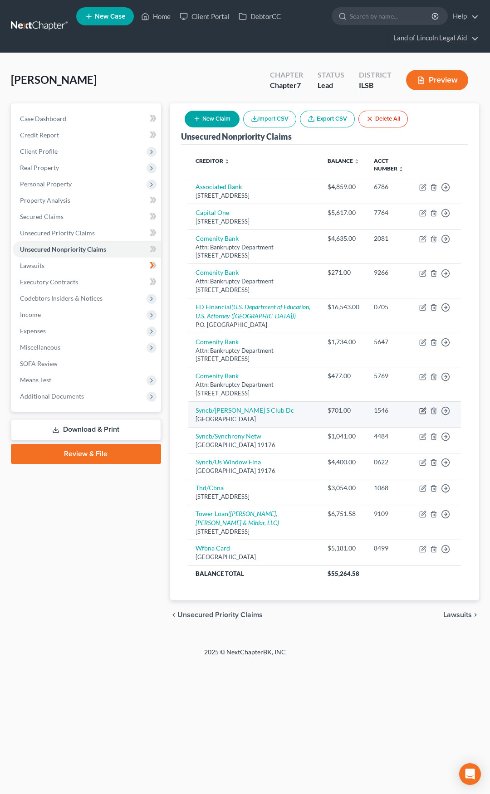
click at [422, 409] on icon "button" at bounding box center [422, 410] width 7 height 7
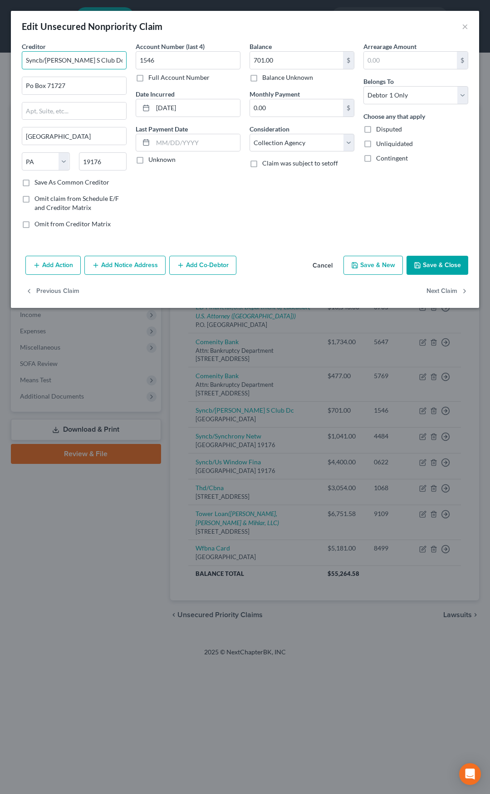
drag, startPoint x: 100, startPoint y: 65, endPoint x: 22, endPoint y: 65, distance: 78.0
click at [22, 65] on input "Syncb/[PERSON_NAME] S Club Dc" at bounding box center [74, 60] width 105 height 18
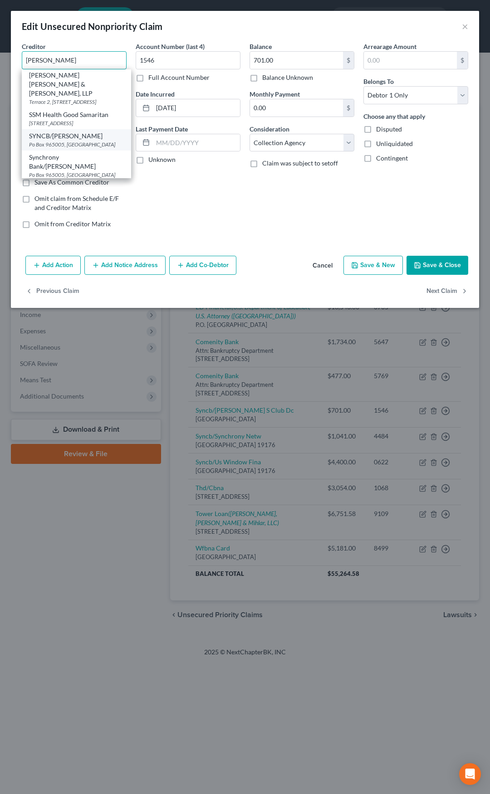
scroll to position [1, 0]
click at [52, 147] on div "Po Box 965005, [GEOGRAPHIC_DATA]" at bounding box center [76, 144] width 95 height 8
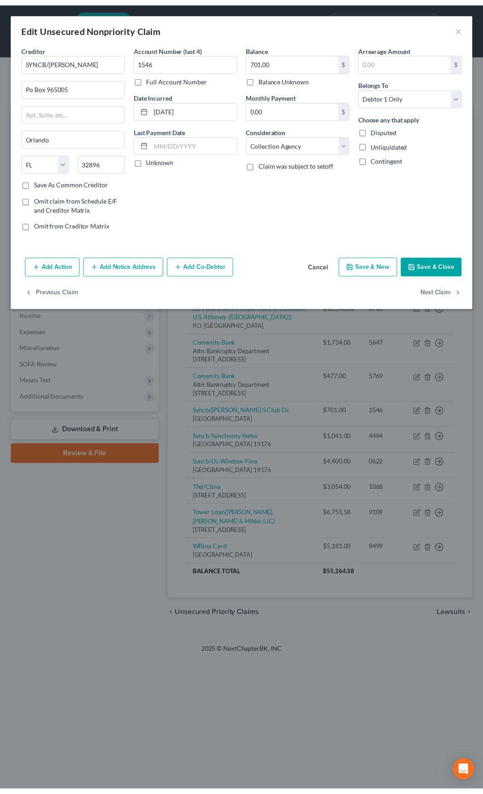
scroll to position [0, 0]
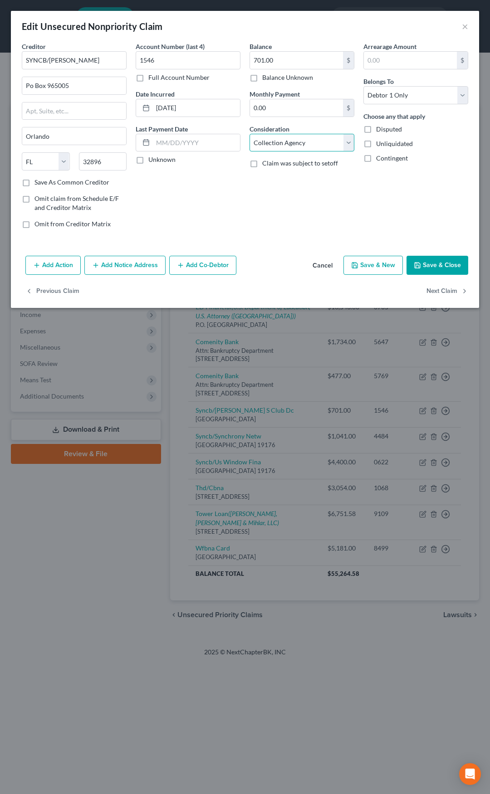
click at [314, 142] on select "Select Cable / Satellite Services Collection Agency Credit Card Debt Debt Couns…" at bounding box center [302, 143] width 105 height 18
click at [250, 134] on select "Select Cable / Satellite Services Collection Agency Credit Card Debt Debt Couns…" at bounding box center [302, 143] width 105 height 18
click at [441, 265] on button "Save & Close" at bounding box center [438, 265] width 62 height 19
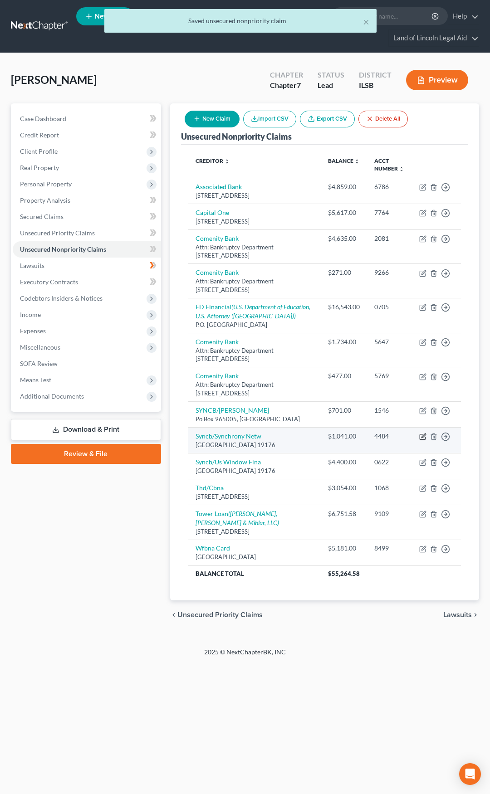
click at [423, 435] on icon "button" at bounding box center [422, 436] width 7 height 7
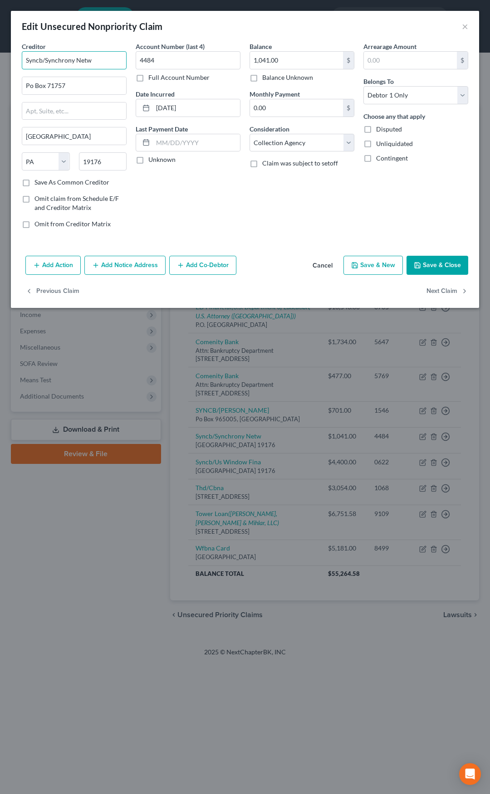
drag, startPoint x: 96, startPoint y: 64, endPoint x: 18, endPoint y: 63, distance: 78.0
click at [18, 63] on div "Creditor * Syncb/Synchrony Netw Po Box 71757 [GEOGRAPHIC_DATA] [US_STATE] AK AR…" at bounding box center [74, 139] width 114 height 194
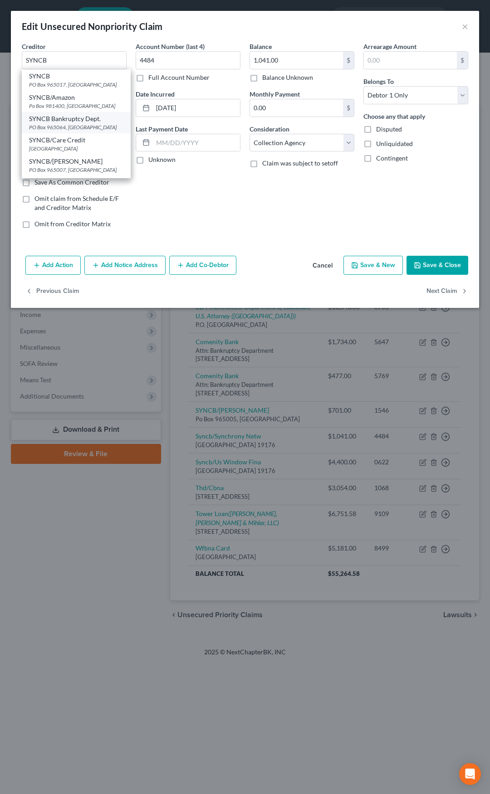
click at [48, 122] on div "SYNCB Bankruptcy Dept." at bounding box center [76, 118] width 94 height 9
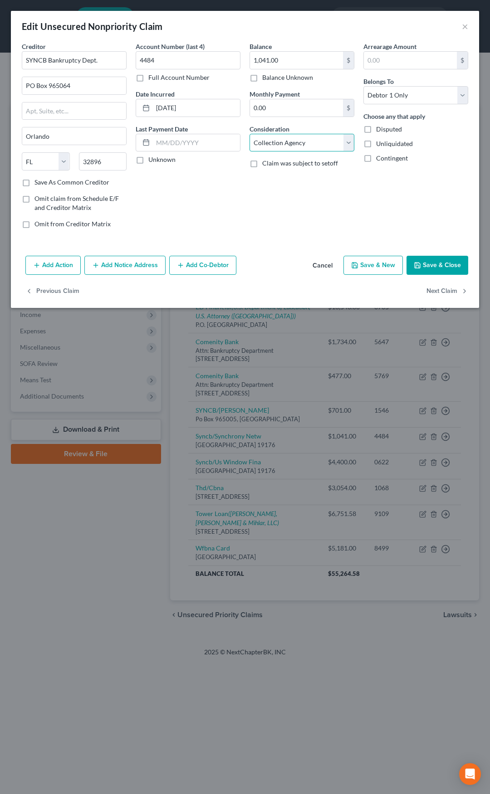
drag, startPoint x: 304, startPoint y: 145, endPoint x: 303, endPoint y: 151, distance: 6.0
click at [304, 145] on select "Select Cable / Satellite Services Collection Agency Credit Card Debt Debt Couns…" at bounding box center [302, 143] width 105 height 18
click at [250, 134] on select "Select Cable / Satellite Services Collection Agency Credit Card Debt Debt Couns…" at bounding box center [302, 143] width 105 height 18
click at [436, 267] on button "Save & Close" at bounding box center [438, 265] width 62 height 19
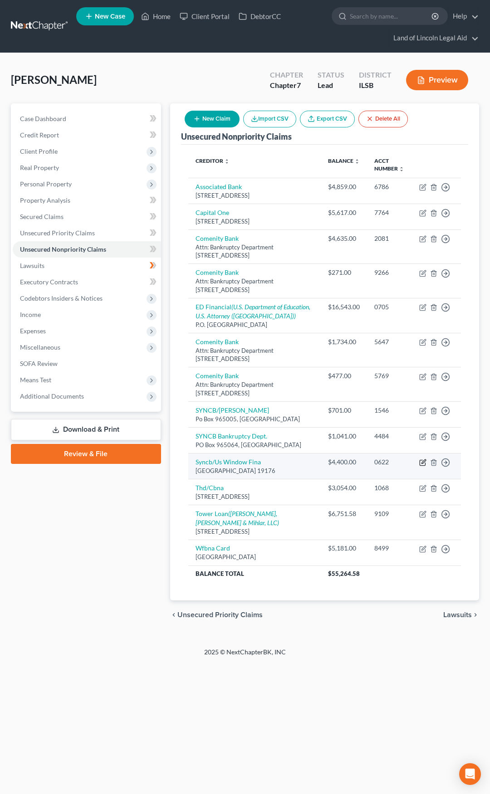
click at [423, 463] on icon "button" at bounding box center [422, 462] width 7 height 7
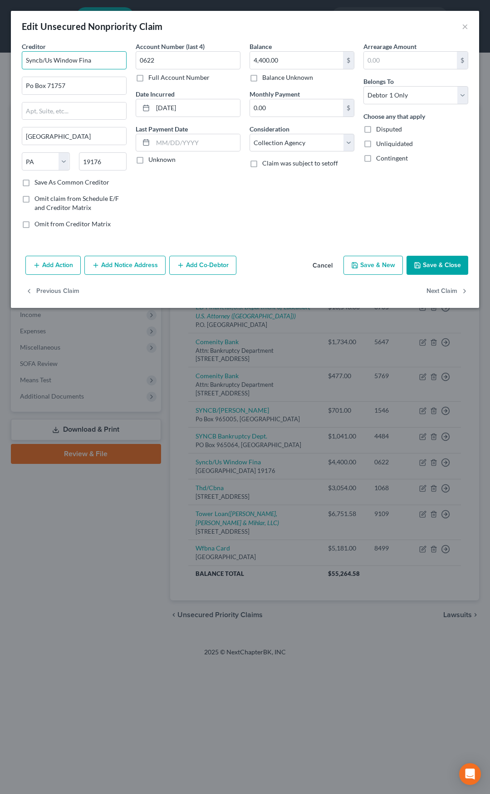
drag, startPoint x: 101, startPoint y: 61, endPoint x: 15, endPoint y: 61, distance: 86.2
click at [15, 61] on div "Creditor * Syncb/Us Window Fina Po Box 71757 [GEOGRAPHIC_DATA] [US_STATE][GEOGR…" at bounding box center [245, 147] width 468 height 211
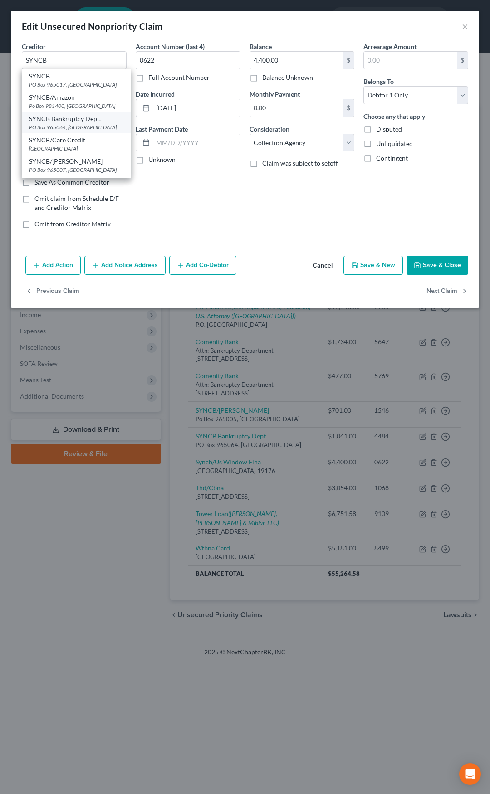
click at [47, 118] on div "SYNCB Bankruptcy Dept." at bounding box center [76, 118] width 94 height 9
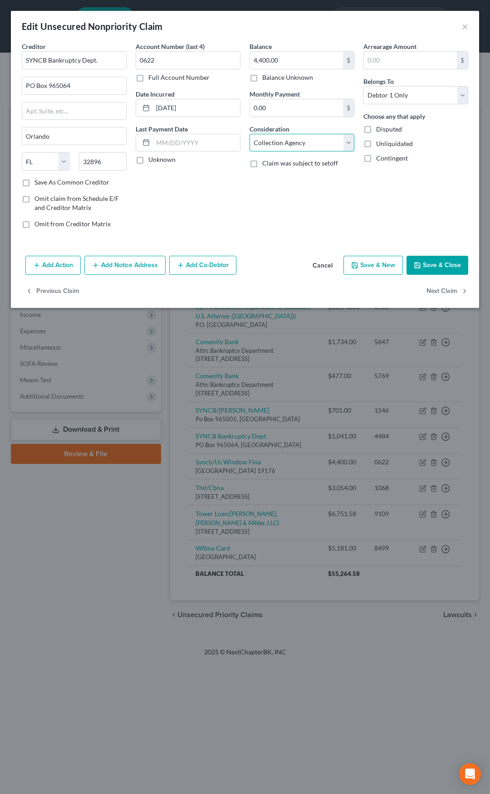
click at [279, 145] on select "Select Cable / Satellite Services Collection Agency Credit Card Debt Debt Couns…" at bounding box center [302, 143] width 105 height 18
click at [250, 134] on select "Select Cable / Satellite Services Collection Agency Credit Card Debt Debt Couns…" at bounding box center [302, 143] width 105 height 18
click at [428, 268] on button "Save & Close" at bounding box center [438, 265] width 62 height 19
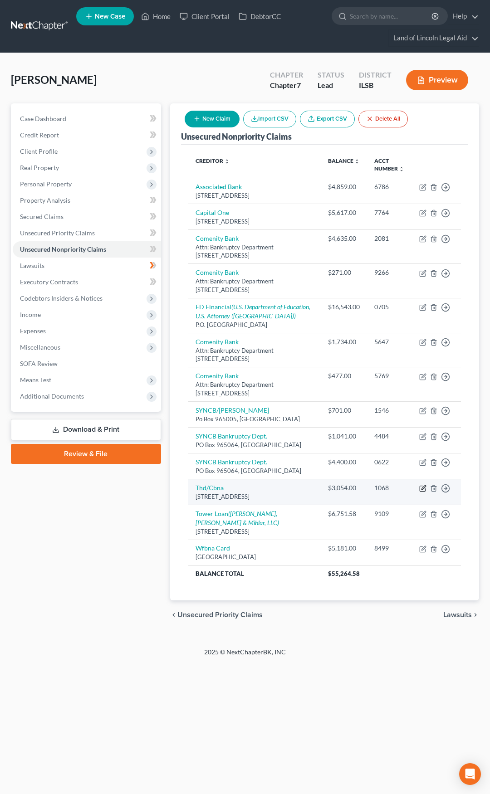
click at [420, 488] on icon "button" at bounding box center [422, 488] width 7 height 7
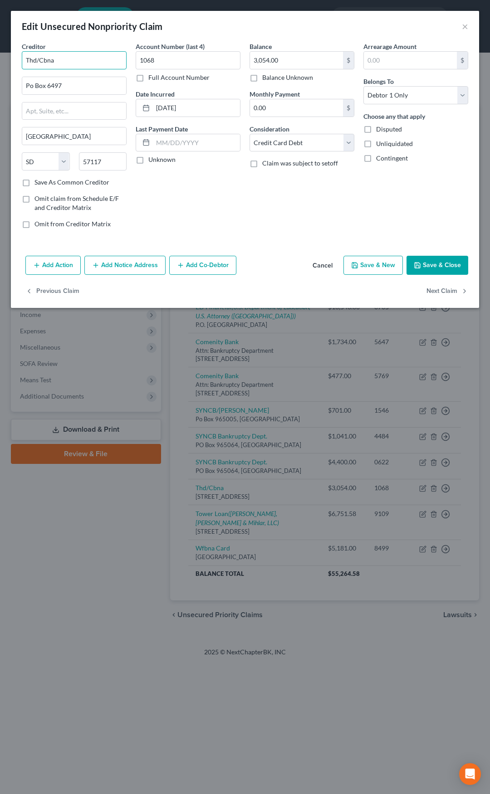
drag, startPoint x: 72, startPoint y: 61, endPoint x: 17, endPoint y: 65, distance: 55.1
click at [17, 65] on div "Creditor * Thd/Cbna Po Box 6497 [GEOGRAPHIC_DATA] [US_STATE][GEOGRAPHIC_DATA] […" at bounding box center [74, 139] width 114 height 194
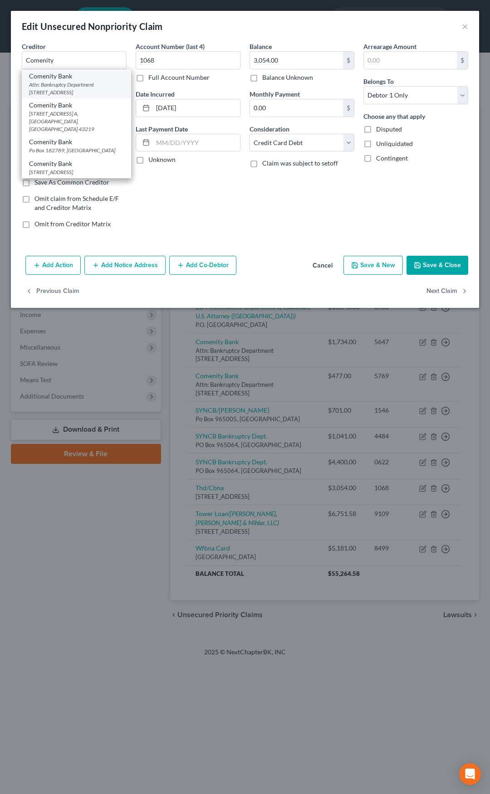
click at [53, 86] on div "Attn: Bankruptcy Department [STREET_ADDRESS]" at bounding box center [76, 88] width 95 height 15
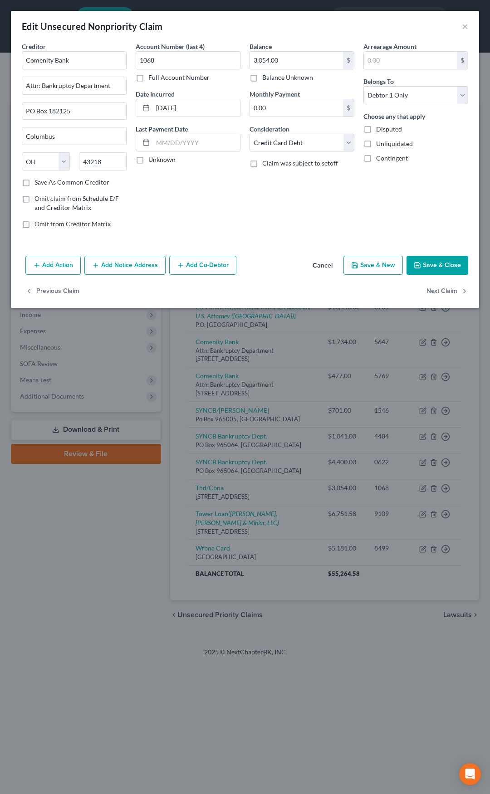
click at [437, 270] on button "Save & Close" at bounding box center [438, 265] width 62 height 19
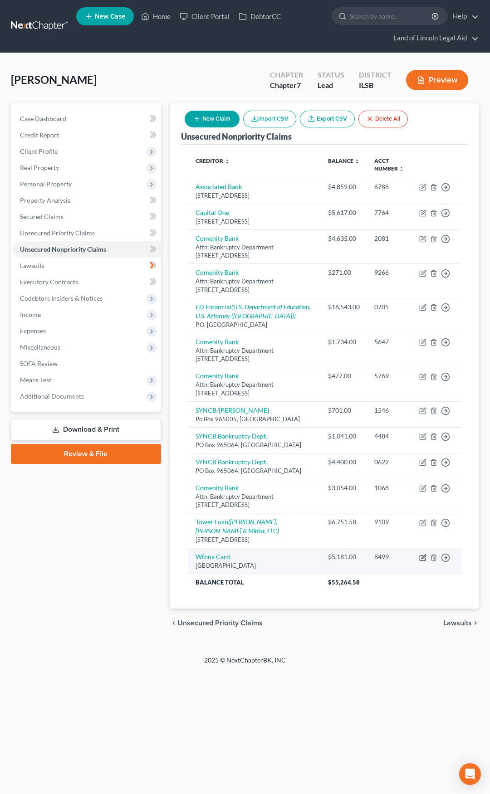
click at [422, 562] on icon "button" at bounding box center [422, 557] width 7 height 7
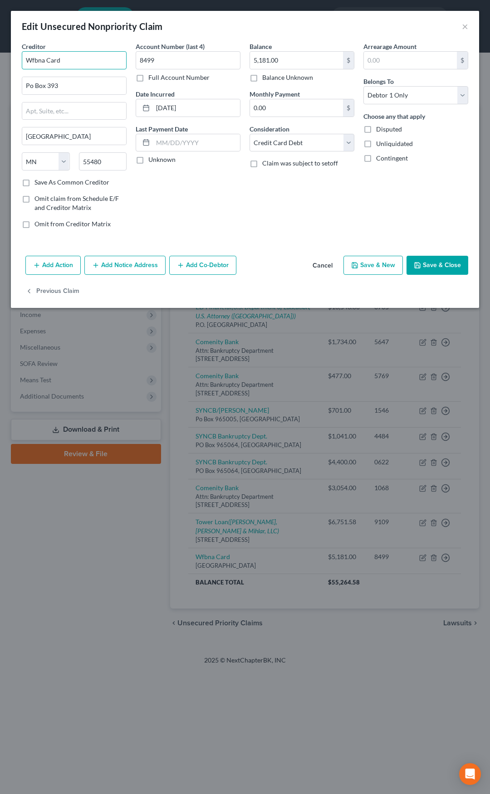
drag, startPoint x: 41, startPoint y: 63, endPoint x: 8, endPoint y: 65, distance: 33.2
click at [8, 65] on div "Edit Unsecured Nonpriority Claim × Creditor * Wfbna Card Po Box 393 [GEOGRAPHIC…" at bounding box center [245, 397] width 490 height 794
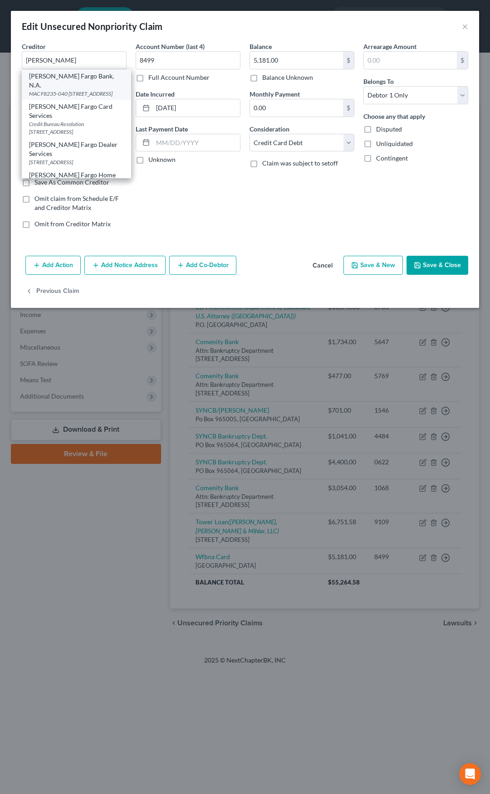
click at [70, 79] on div "[PERSON_NAME] Fargo Bank, N.A." at bounding box center [76, 81] width 95 height 18
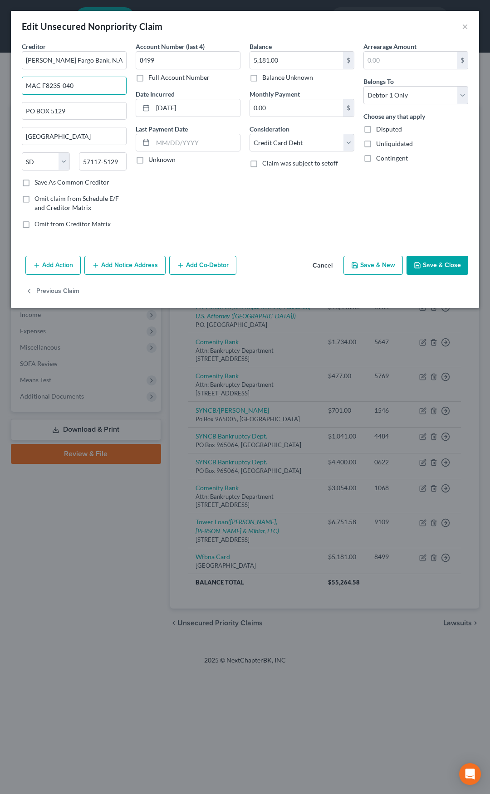
drag, startPoint x: 92, startPoint y: 82, endPoint x: 19, endPoint y: 87, distance: 73.6
click at [19, 87] on div "Creditor * [PERSON_NAME] Fargo Bank, N.A. MAC F8235-040 PO BOX [GEOGRAPHIC_DATA…" at bounding box center [74, 139] width 114 height 194
paste input "P.O. Box 6995"
click at [30, 86] on input "P.O. Box 6995" at bounding box center [74, 85] width 104 height 17
paste input "P.O. Box 6995"
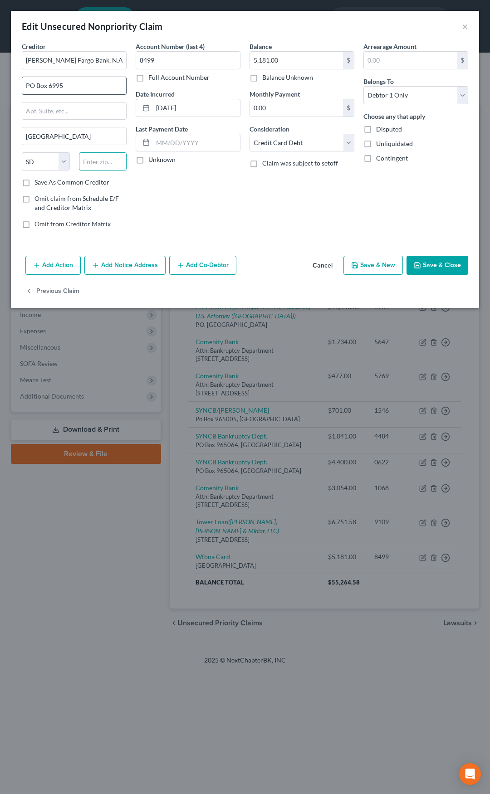
paste input "97228"
click at [435, 268] on button "Save & Close" at bounding box center [438, 265] width 62 height 19
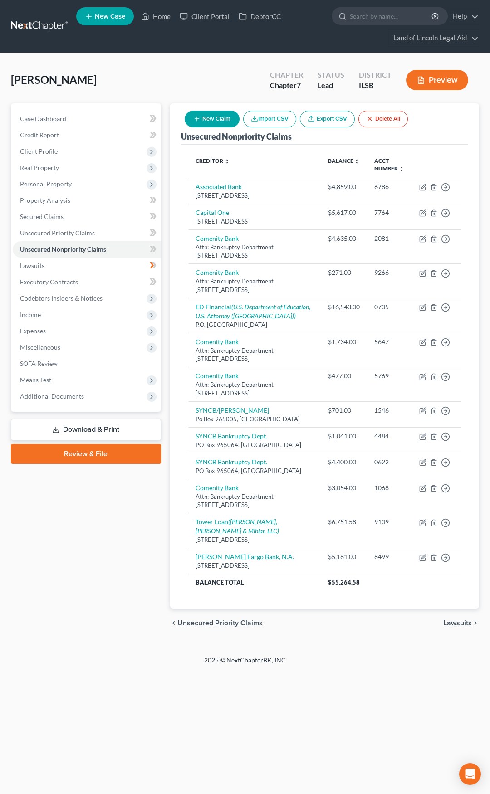
click at [201, 118] on button "New Claim" at bounding box center [212, 119] width 55 height 17
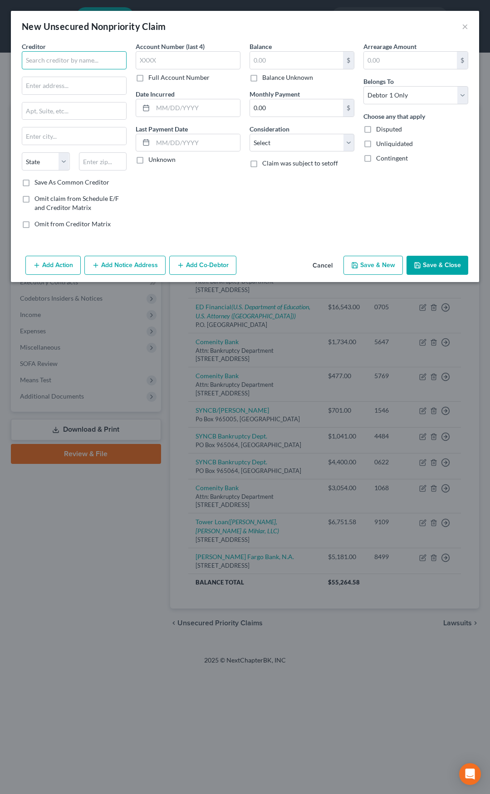
click at [93, 56] on input "text" at bounding box center [74, 60] width 105 height 18
drag, startPoint x: 48, startPoint y: 65, endPoint x: 13, endPoint y: 65, distance: 34.9
click at [13, 65] on div "Creditor * [GEOGRAPHIC_DATA] [US_STATE] AK AR AZ CA CO [GEOGRAPHIC_DATA] DE [GE…" at bounding box center [245, 147] width 468 height 211
paste input "[STREET_ADDRESS]"
click at [102, 163] on input "text" at bounding box center [103, 161] width 48 height 18
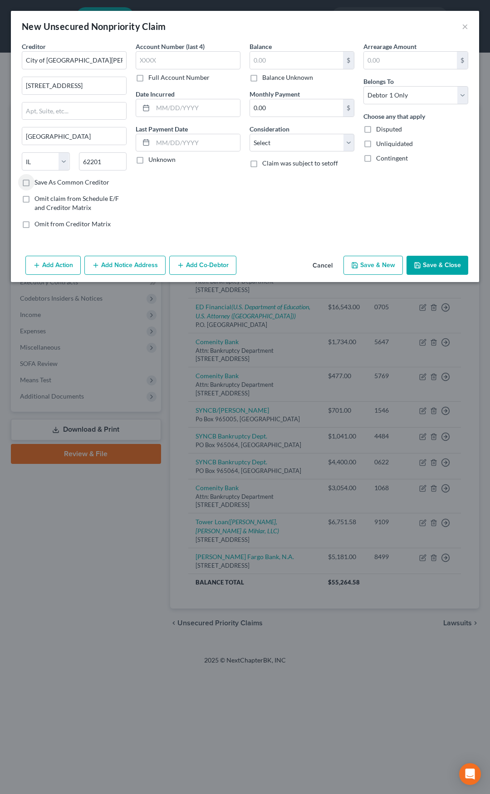
click at [34, 184] on label "Save As Common Creditor" at bounding box center [71, 182] width 75 height 9
click at [38, 184] on input "Save As Common Creditor" at bounding box center [41, 181] width 6 height 6
click at [274, 54] on input "text" at bounding box center [296, 60] width 93 height 17
click at [284, 148] on select "Select Cable / Satellite Services Collection Agency Credit Card Debt Debt Couns…" at bounding box center [302, 143] width 105 height 18
click at [250, 134] on select "Select Cable / Satellite Services Collection Agency Credit Card Debt Debt Couns…" at bounding box center [302, 143] width 105 height 18
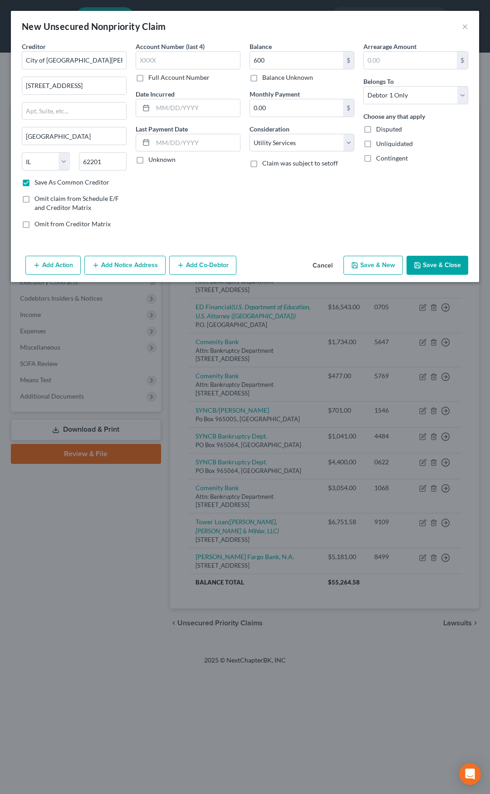
click at [432, 267] on button "Save & Close" at bounding box center [438, 265] width 62 height 19
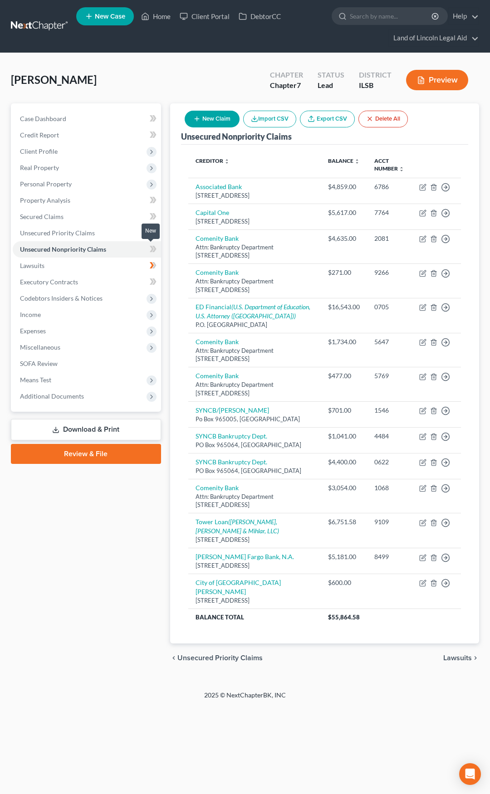
click at [154, 249] on icon at bounding box center [154, 249] width 4 height 6
click at [138, 338] on span "Expenses" at bounding box center [87, 331] width 148 height 16
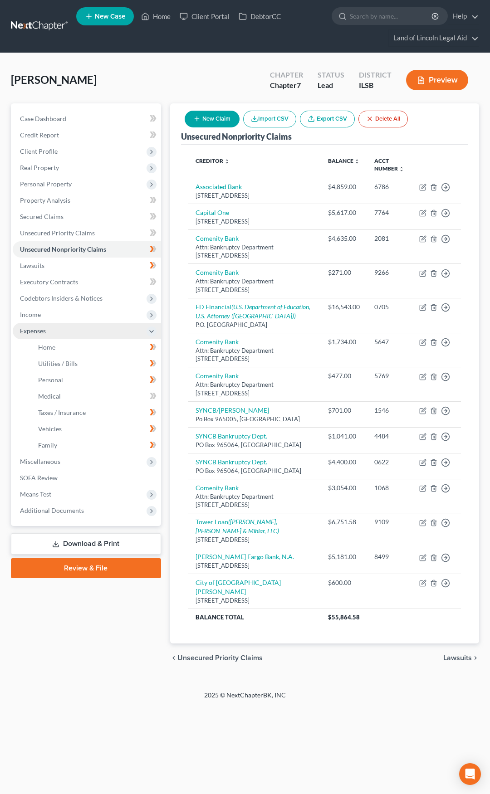
click at [138, 338] on span "Expenses" at bounding box center [87, 331] width 148 height 16
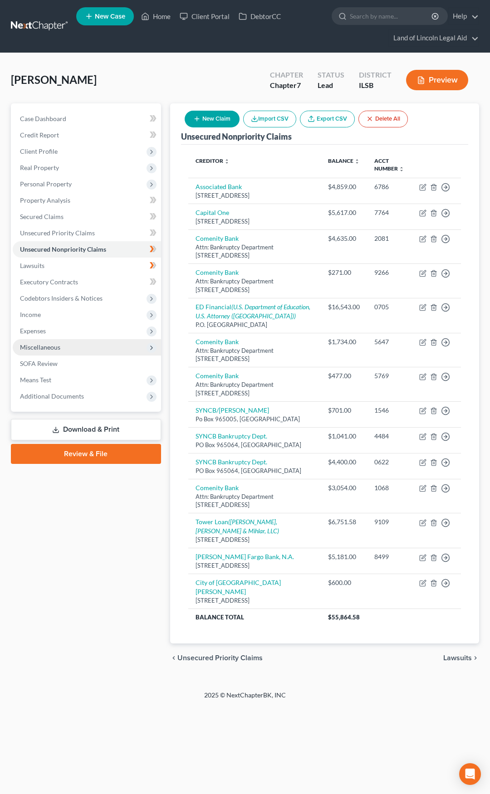
click at [131, 344] on span "Miscellaneous" at bounding box center [87, 347] width 148 height 16
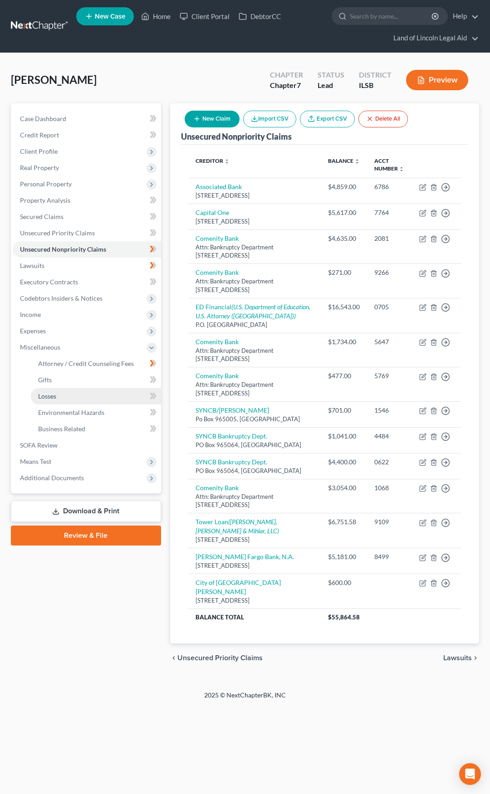
click at [130, 391] on link "Losses" at bounding box center [96, 396] width 130 height 16
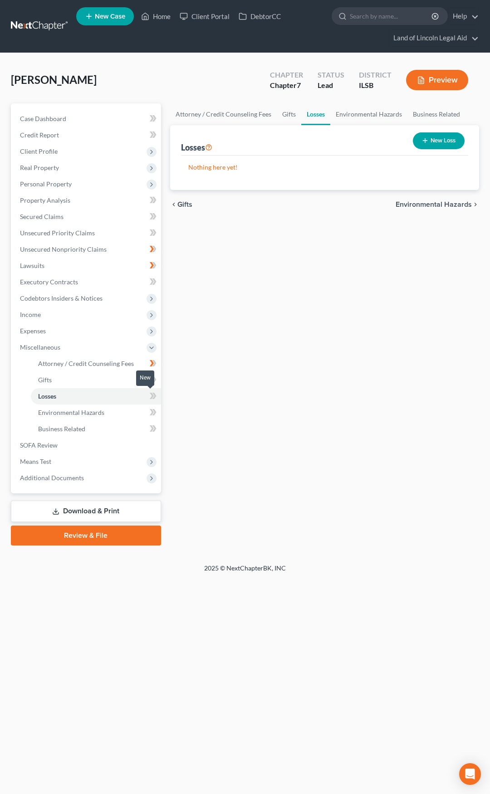
click at [149, 394] on span at bounding box center [153, 398] width 16 height 14
click at [430, 147] on button "New Loss" at bounding box center [439, 140] width 52 height 17
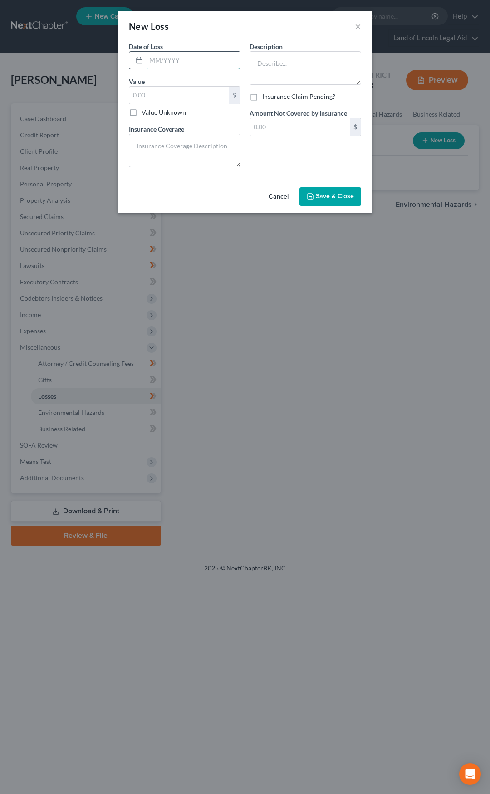
click at [209, 64] on input "text" at bounding box center [193, 60] width 94 height 17
click at [201, 92] on input "text" at bounding box center [179, 95] width 100 height 17
click at [259, 68] on textarea at bounding box center [306, 68] width 112 height 34
click at [327, 196] on span "Save & Close" at bounding box center [335, 197] width 38 height 8
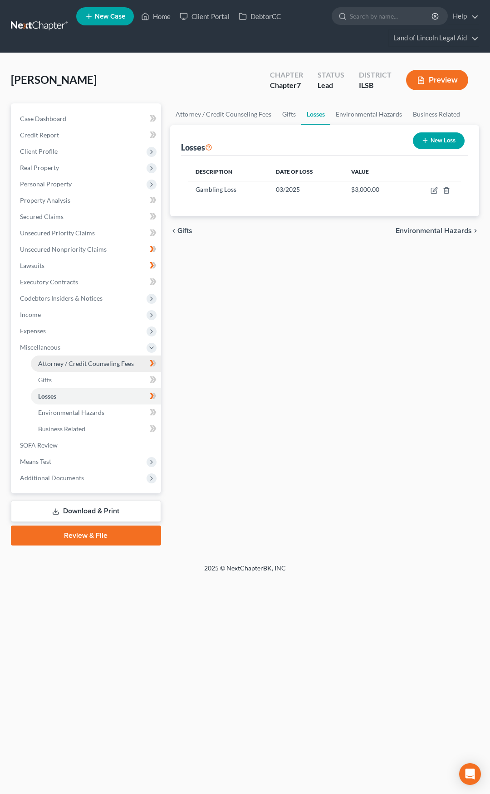
click at [112, 366] on span "Attorney / Credit Counseling Fees" at bounding box center [86, 364] width 96 height 8
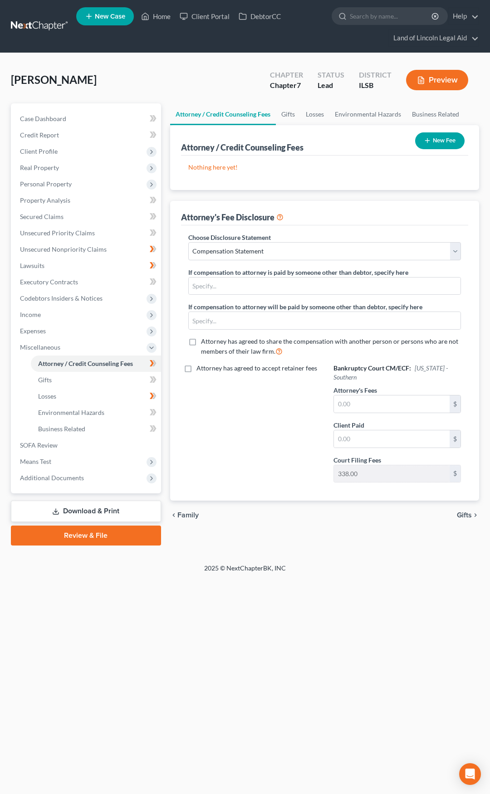
click at [427, 143] on icon "button" at bounding box center [427, 140] width 7 height 7
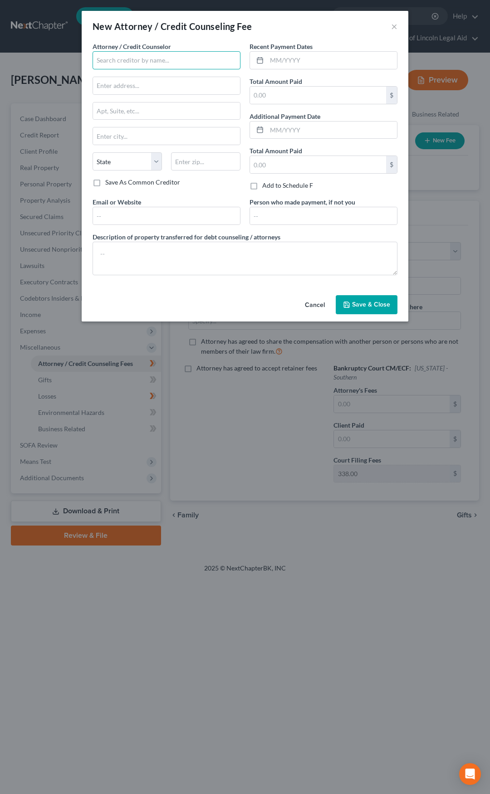
click at [139, 61] on input "text" at bounding box center [167, 60] width 148 height 18
click at [285, 59] on input "text" at bounding box center [332, 60] width 130 height 17
click at [148, 216] on input "text" at bounding box center [166, 215] width 147 height 17
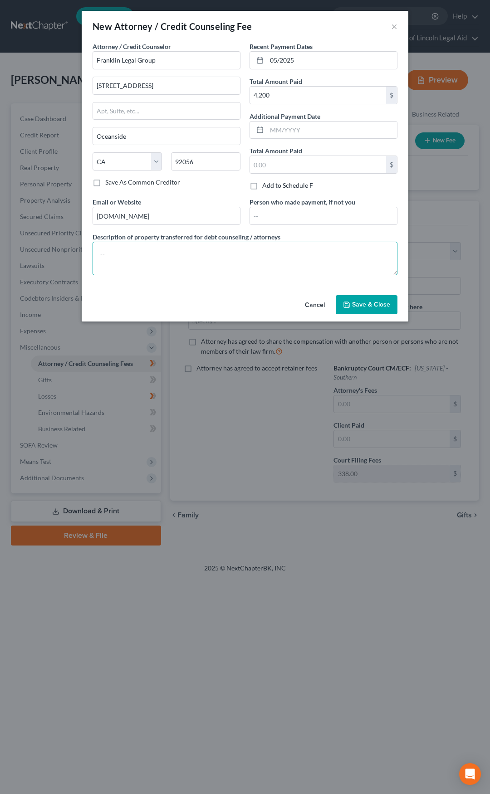
click at [217, 256] on textarea at bounding box center [245, 259] width 305 height 34
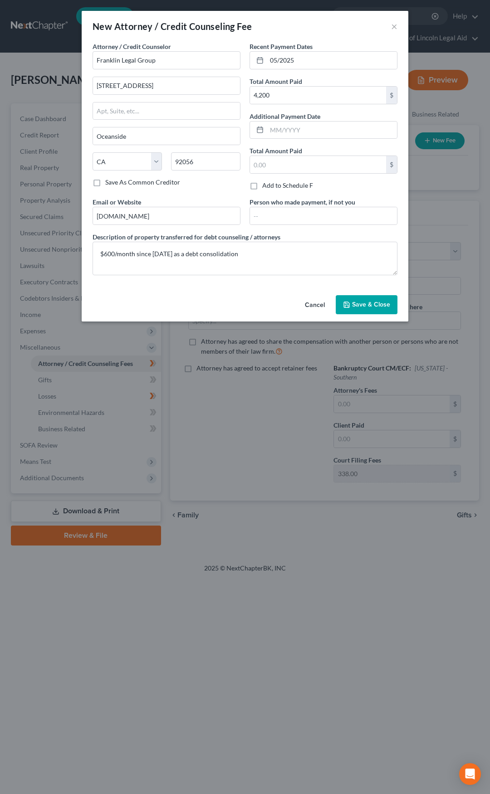
click at [365, 309] on button "Save & Close" at bounding box center [367, 304] width 62 height 19
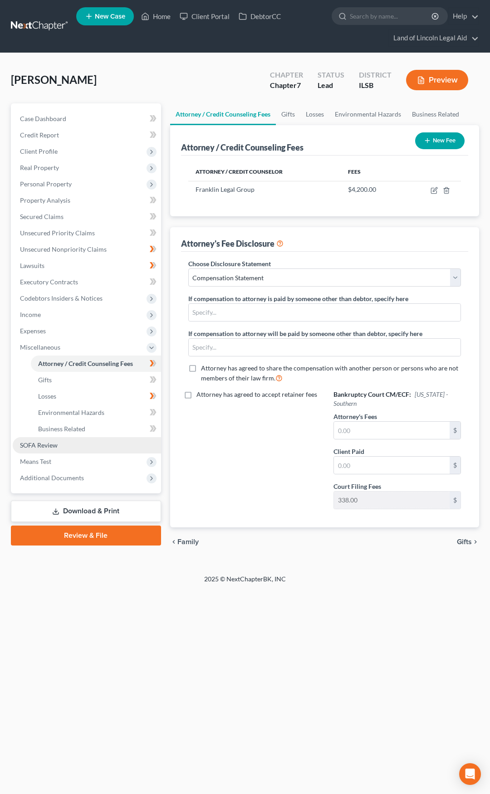
click at [105, 444] on link "SOFA Review" at bounding box center [87, 445] width 148 height 16
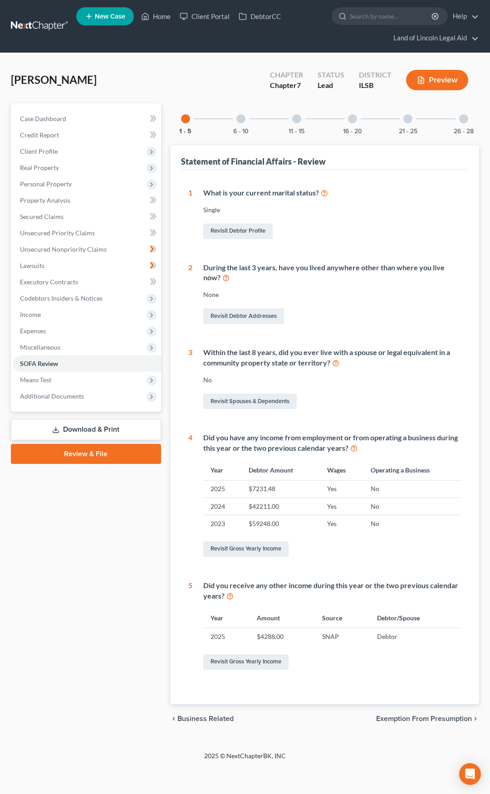
click at [241, 119] on div at bounding box center [240, 118] width 9 height 9
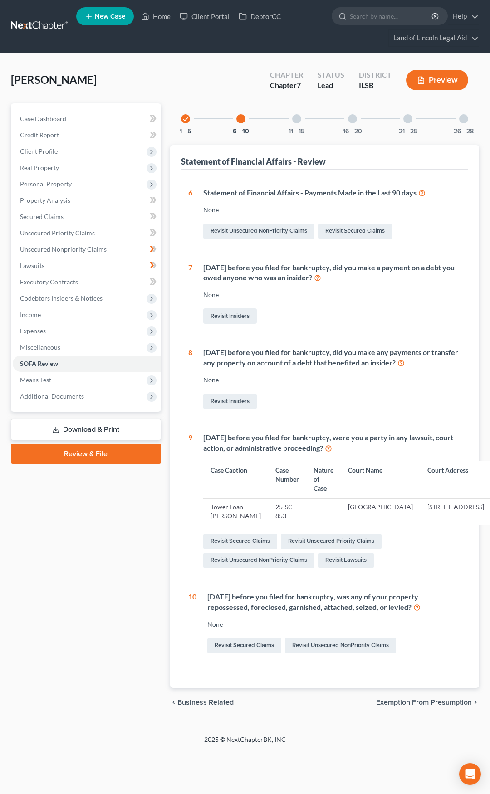
click at [298, 117] on div at bounding box center [296, 118] width 9 height 9
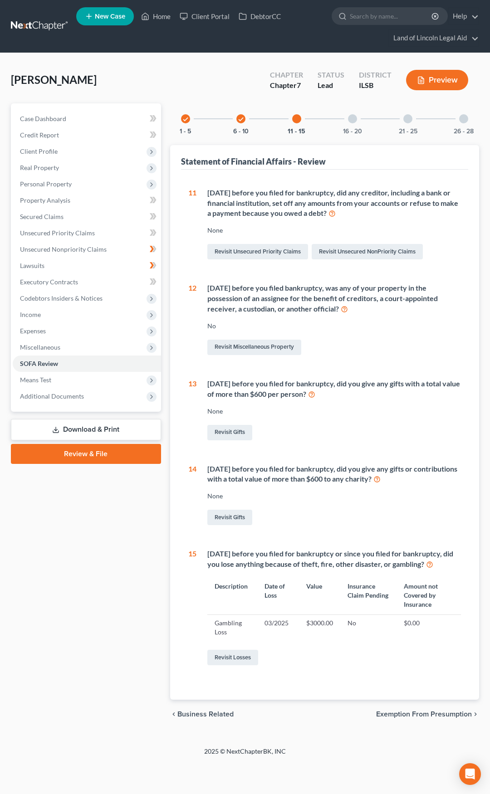
click at [352, 118] on div at bounding box center [352, 118] width 9 height 9
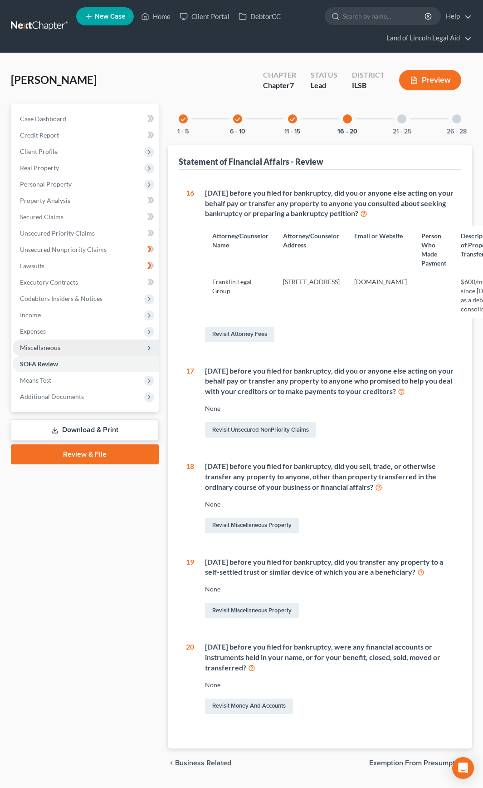
click at [103, 345] on span "Miscellaneous" at bounding box center [86, 347] width 146 height 16
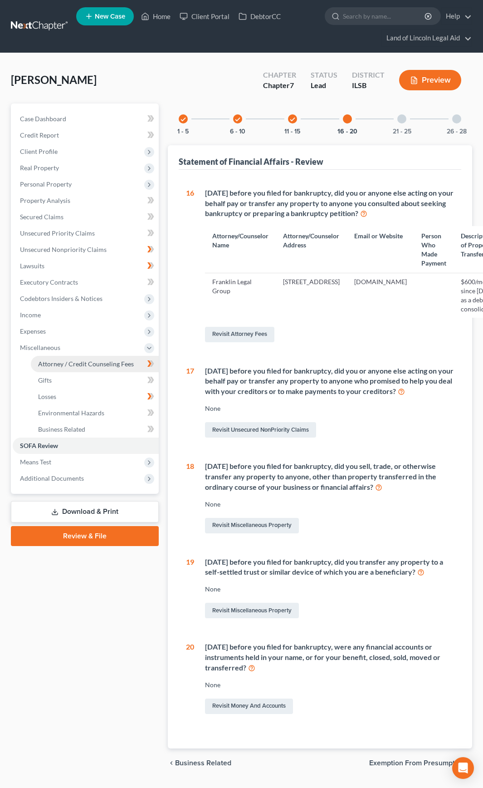
click at [102, 362] on span "Attorney / Credit Counseling Fees" at bounding box center [86, 364] width 96 height 8
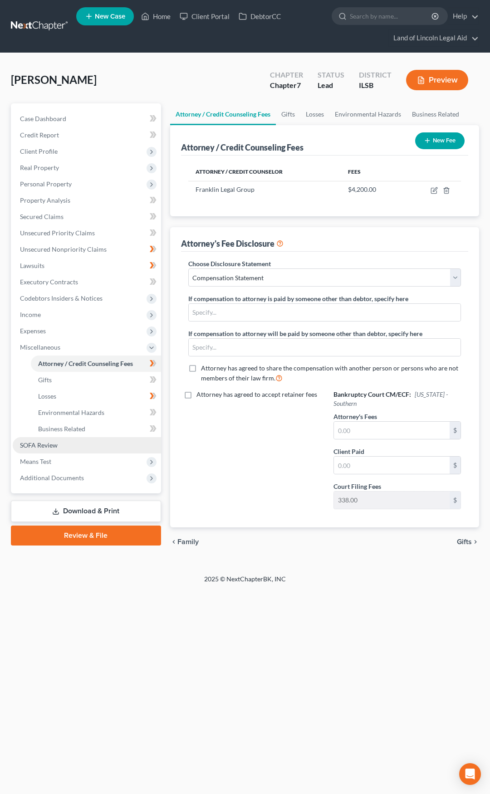
click at [92, 445] on link "SOFA Review" at bounding box center [87, 445] width 148 height 16
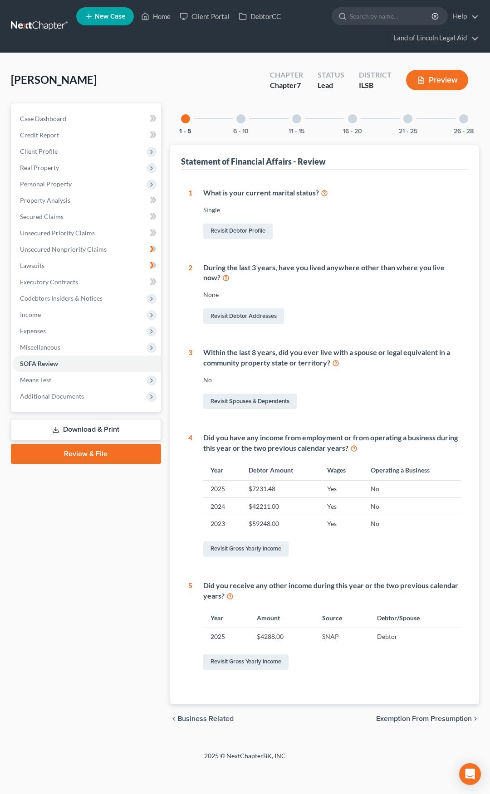
click at [351, 119] on div at bounding box center [352, 118] width 9 height 9
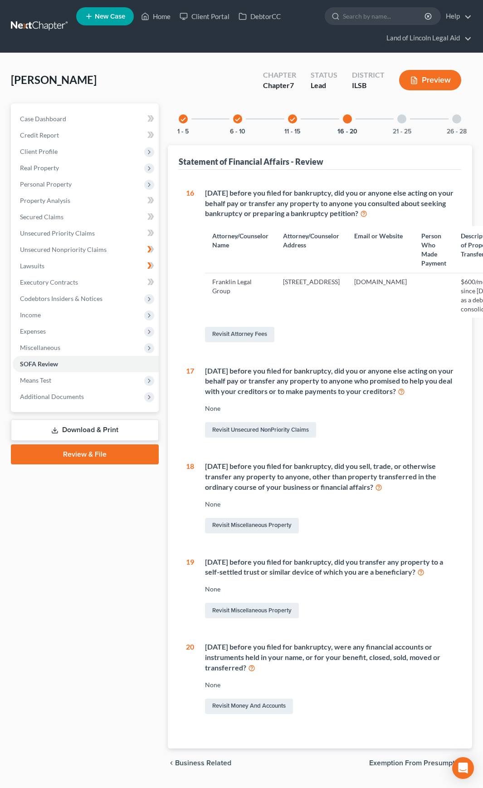
click at [405, 395] on icon at bounding box center [401, 391] width 7 height 9
drag, startPoint x: 103, startPoint y: 349, endPoint x: 102, endPoint y: 358, distance: 8.7
click at [103, 349] on span "Miscellaneous" at bounding box center [86, 347] width 146 height 16
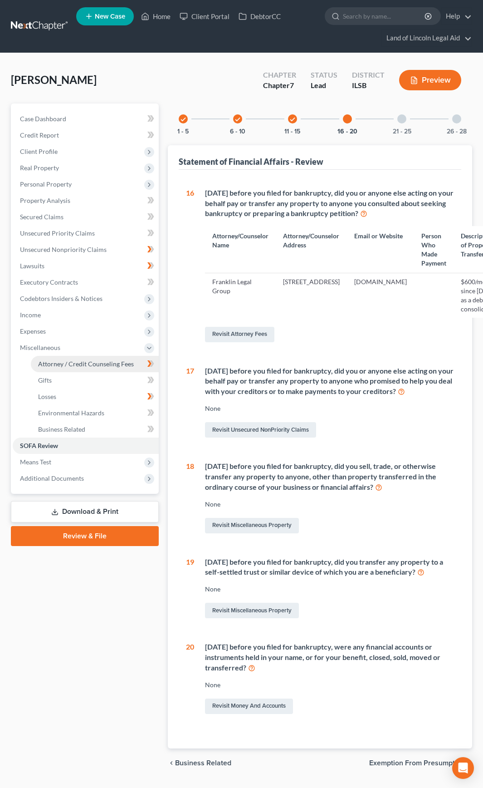
click at [102, 363] on span "Attorney / Credit Counseling Fees" at bounding box center [86, 364] width 96 height 8
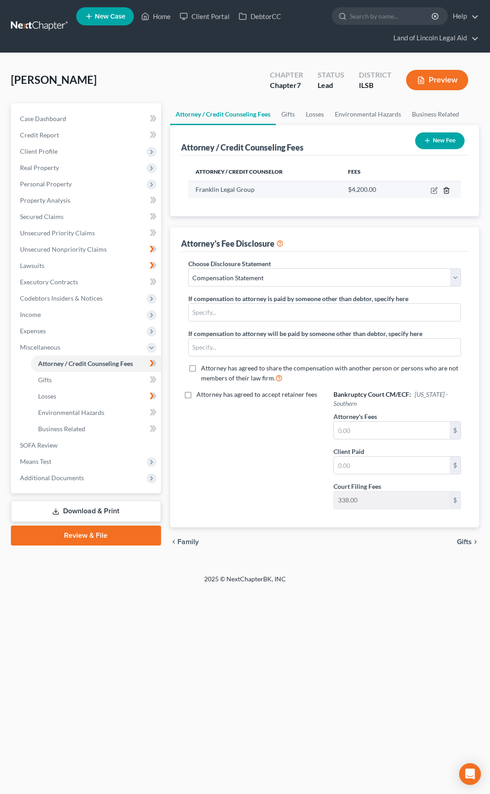
click at [448, 190] on icon "button" at bounding box center [446, 190] width 4 height 6
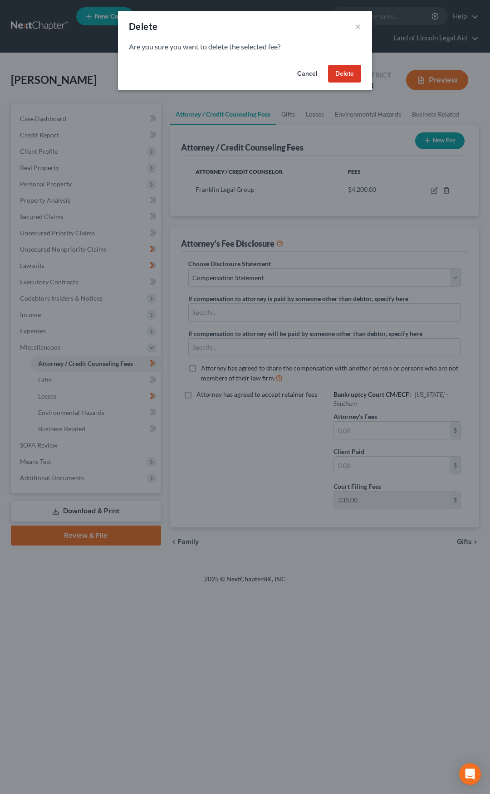
click at [307, 75] on button "Cancel" at bounding box center [307, 74] width 34 height 18
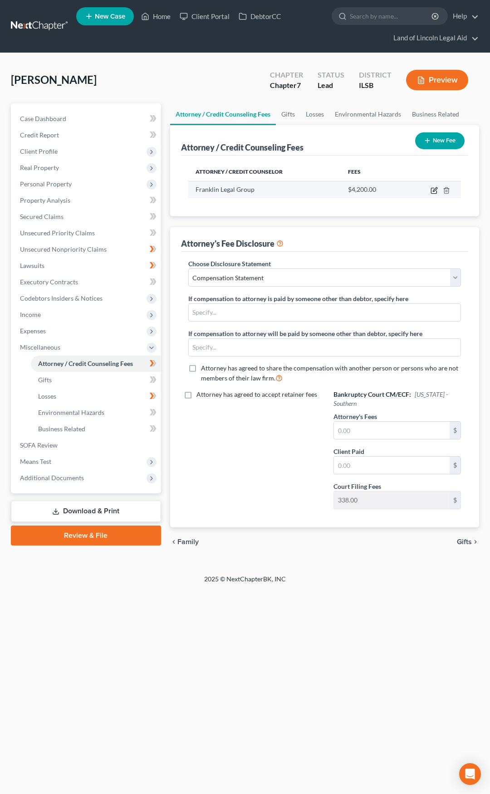
click at [432, 192] on icon "button" at bounding box center [434, 190] width 7 height 7
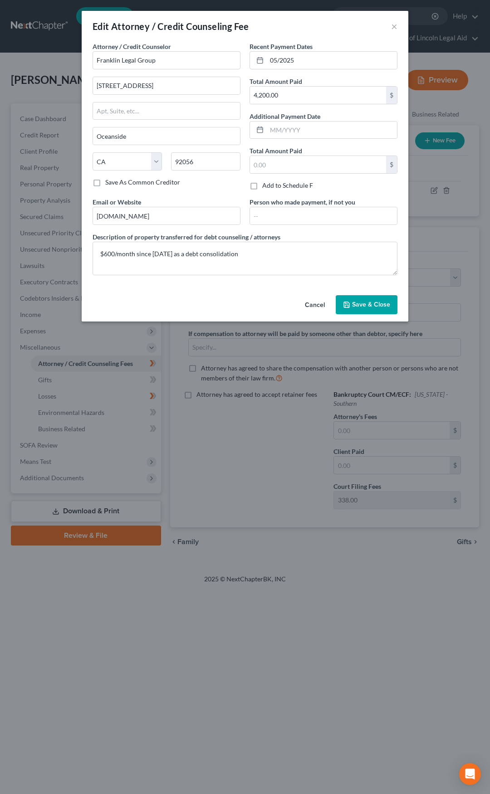
click at [105, 182] on label "Save As Common Creditor" at bounding box center [142, 182] width 75 height 9
click at [109, 182] on input "Save As Common Creditor" at bounding box center [112, 181] width 6 height 6
click at [373, 308] on span "Save & Close" at bounding box center [371, 305] width 38 height 8
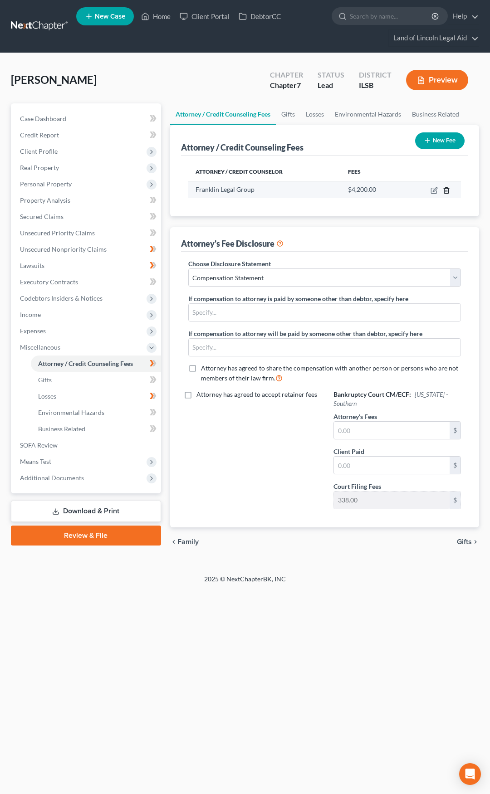
click at [447, 192] on icon "button" at bounding box center [446, 190] width 7 height 7
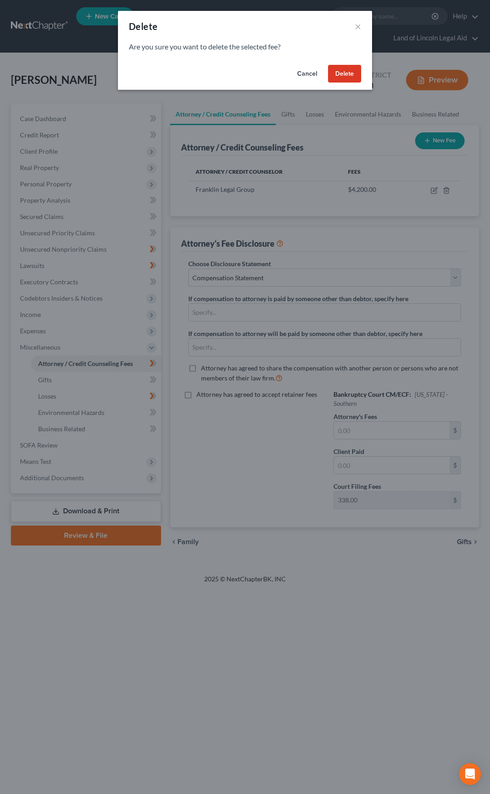
click at [338, 76] on button "Delete" at bounding box center [344, 74] width 33 height 18
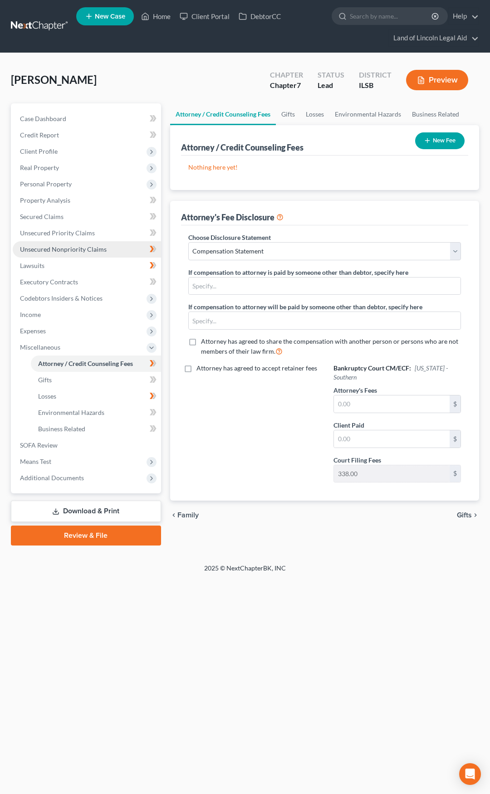
click at [134, 252] on link "Unsecured Nonpriority Claims" at bounding box center [87, 249] width 148 height 16
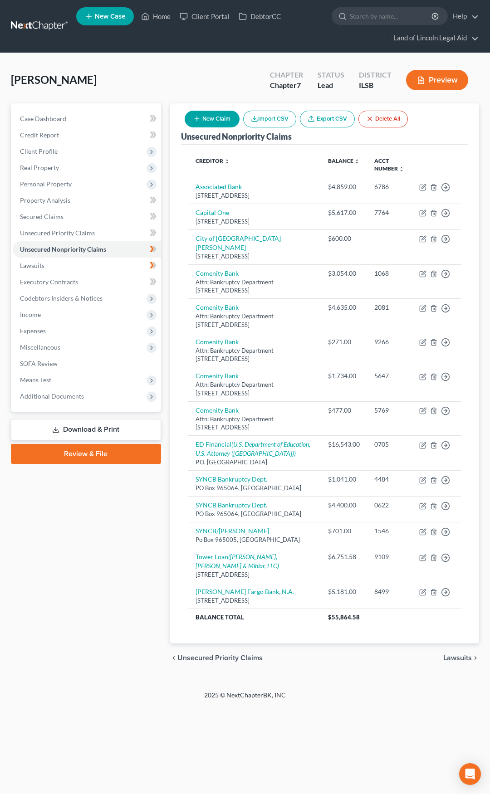
click at [217, 122] on button "New Claim" at bounding box center [212, 119] width 55 height 17
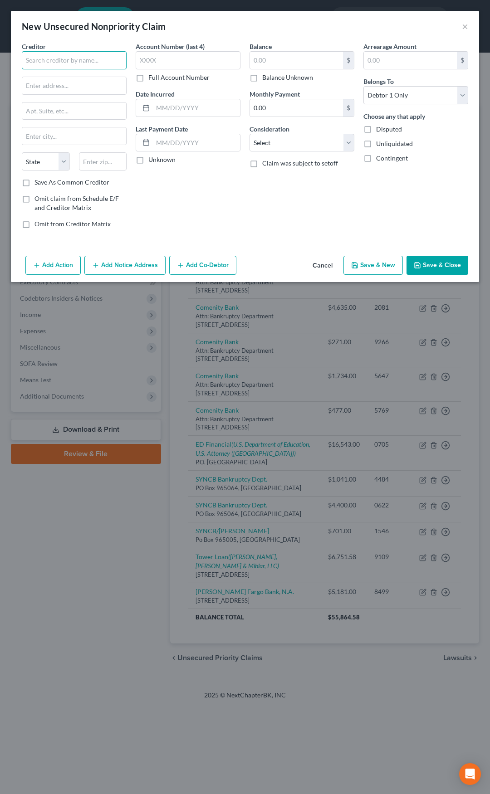
click at [52, 55] on input "text" at bounding box center [74, 60] width 105 height 18
click at [59, 79] on div "Franklin Legal Group" at bounding box center [76, 76] width 94 height 9
click at [255, 61] on input "text" at bounding box center [296, 60] width 93 height 17
click at [287, 142] on select "Select Cable / Satellite Services Collection Agency Credit Card Debt Debt Couns…" at bounding box center [302, 143] width 105 height 18
click at [250, 134] on select "Select Cable / Satellite Services Collection Agency Credit Card Debt Debt Couns…" at bounding box center [302, 143] width 105 height 18
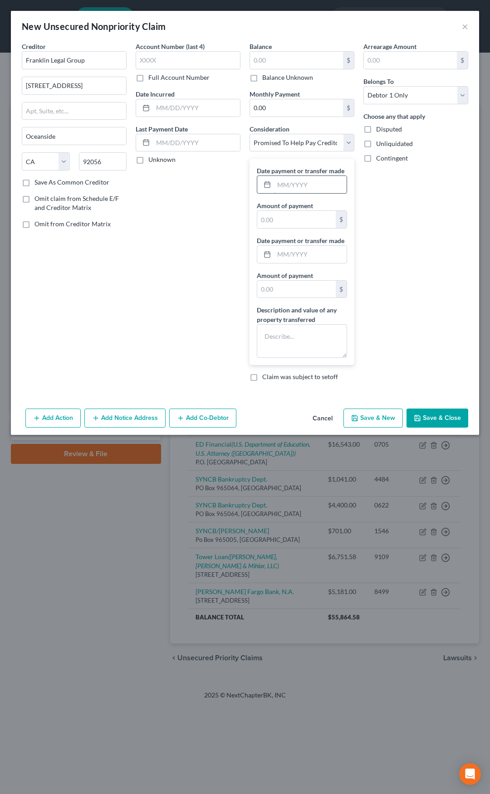
click at [297, 186] on input "text" at bounding box center [310, 184] width 73 height 17
click at [290, 217] on input "text" at bounding box center [296, 219] width 78 height 17
click at [280, 339] on textarea at bounding box center [302, 341] width 90 height 34
click at [34, 198] on label "Omit claim from Schedule E/F and Creditor Matrix" at bounding box center [80, 203] width 92 height 18
click at [38, 198] on input "Omit claim from Schedule E/F and Creditor Matrix" at bounding box center [41, 197] width 6 height 6
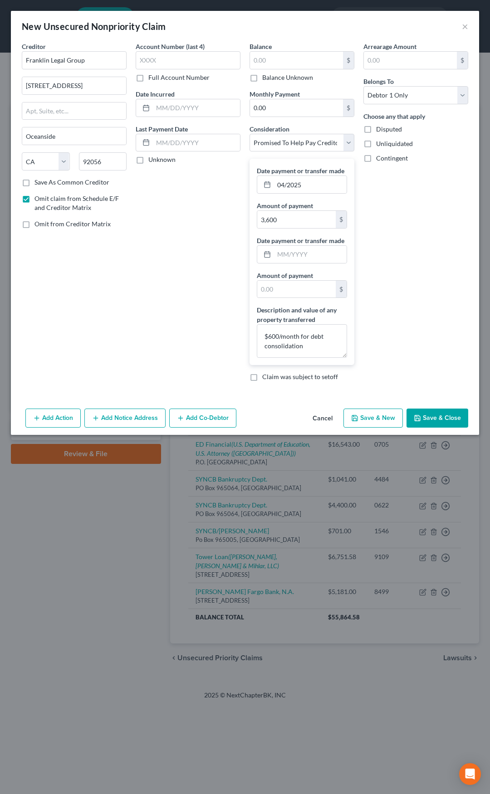
click at [34, 223] on label "Omit from Creditor Matrix" at bounding box center [72, 224] width 76 height 9
click at [38, 223] on input "Omit from Creditor Matrix" at bounding box center [41, 223] width 6 height 6
click at [431, 416] on button "Save & Close" at bounding box center [438, 418] width 62 height 19
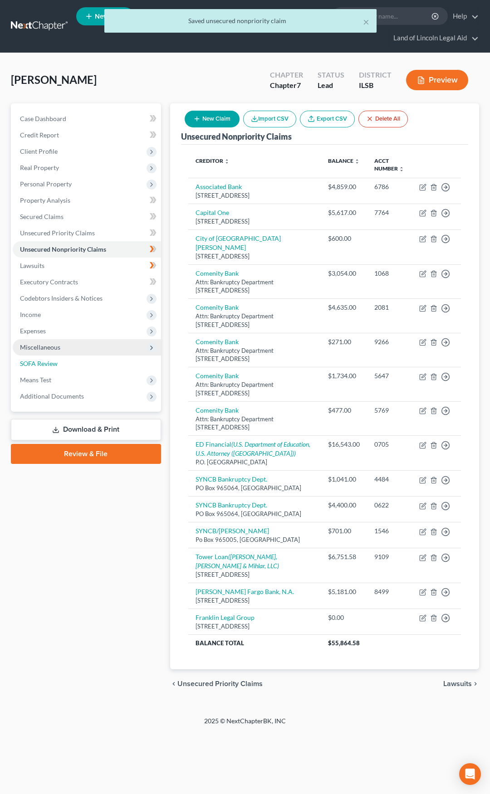
drag, startPoint x: 122, startPoint y: 361, endPoint x: 132, endPoint y: 355, distance: 12.0
click at [122, 361] on link "SOFA Review" at bounding box center [87, 364] width 148 height 16
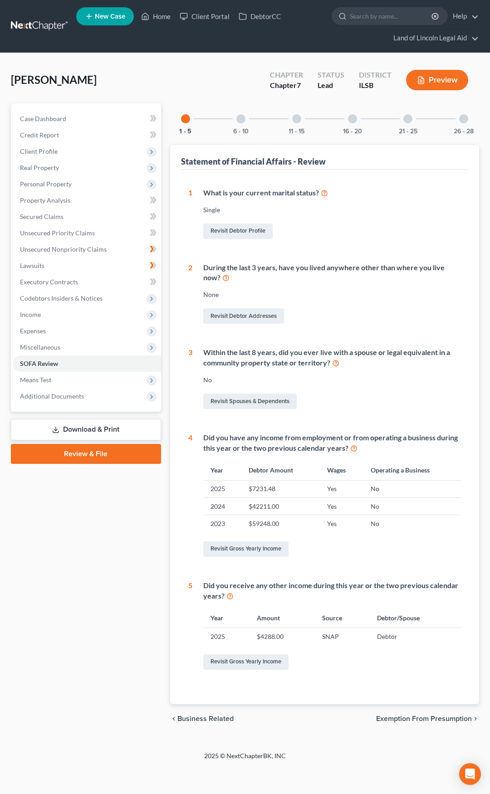
click at [350, 119] on div at bounding box center [352, 118] width 9 height 9
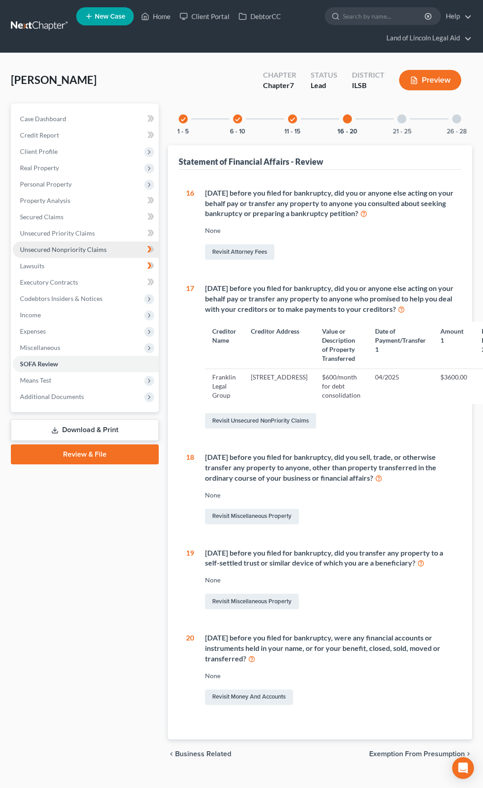
click at [104, 248] on span "Unsecured Nonpriority Claims" at bounding box center [63, 249] width 87 height 8
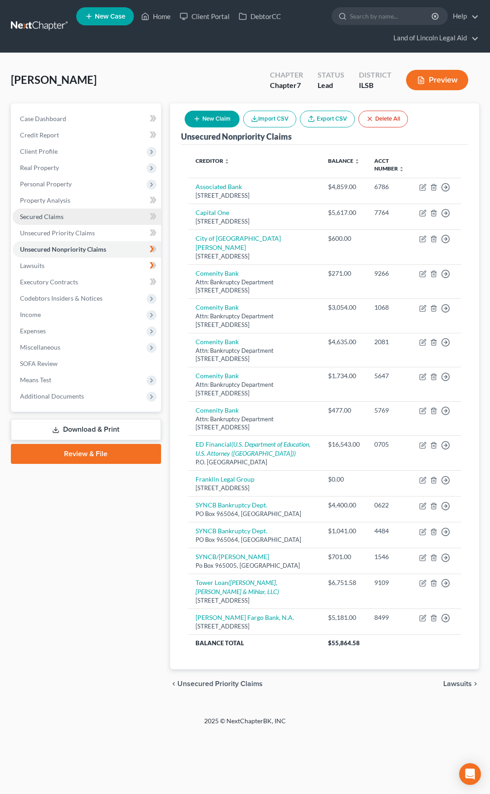
click at [111, 216] on link "Secured Claims" at bounding box center [87, 217] width 148 height 16
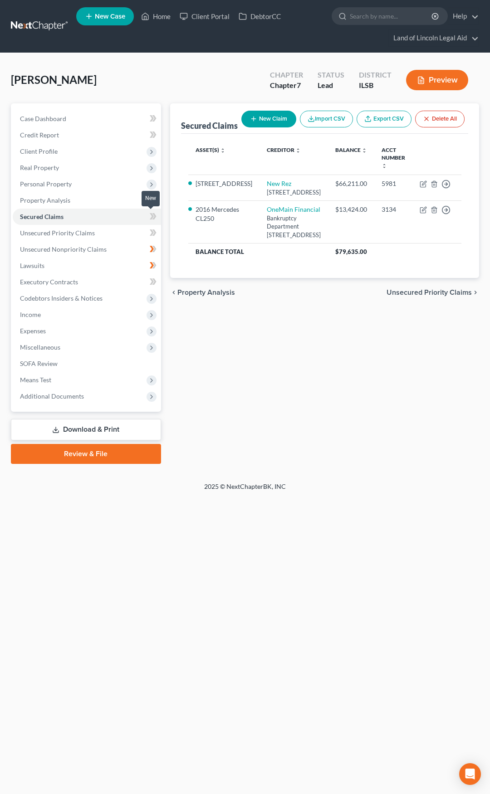
click at [155, 218] on icon at bounding box center [154, 216] width 4 height 6
click at [105, 203] on link "Property Analysis" at bounding box center [87, 200] width 148 height 16
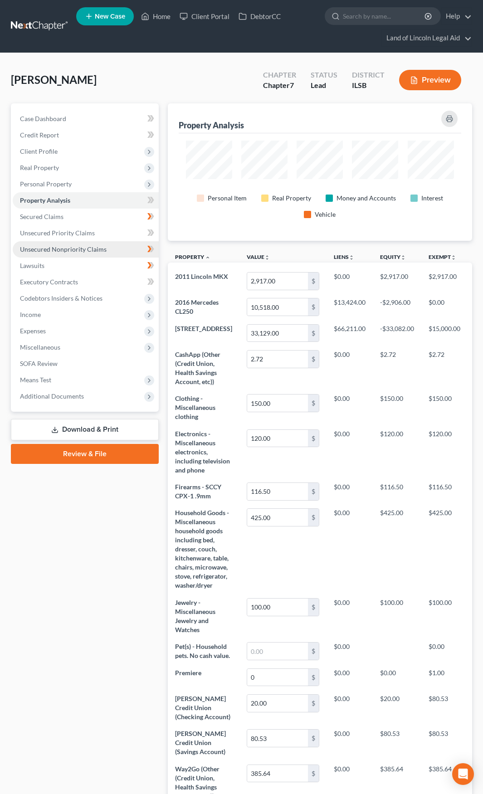
click at [96, 252] on span "Unsecured Nonpriority Claims" at bounding box center [63, 249] width 87 height 8
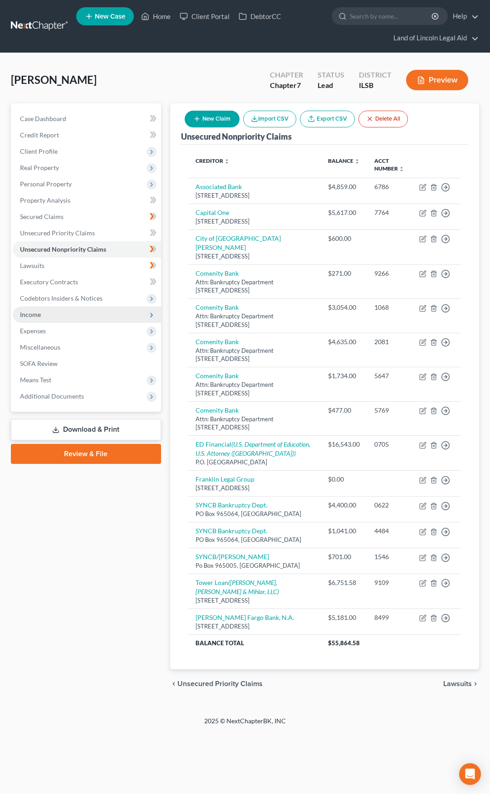
click at [79, 313] on span "Income" at bounding box center [87, 315] width 148 height 16
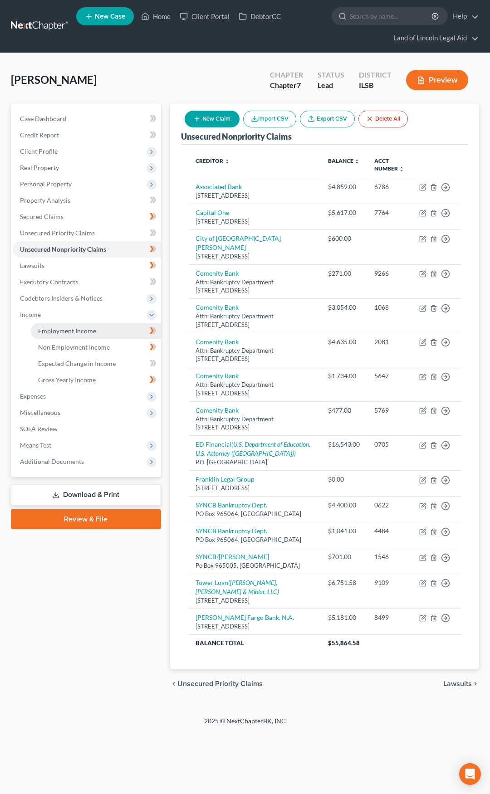
click at [79, 327] on span "Employment Income" at bounding box center [67, 331] width 58 height 8
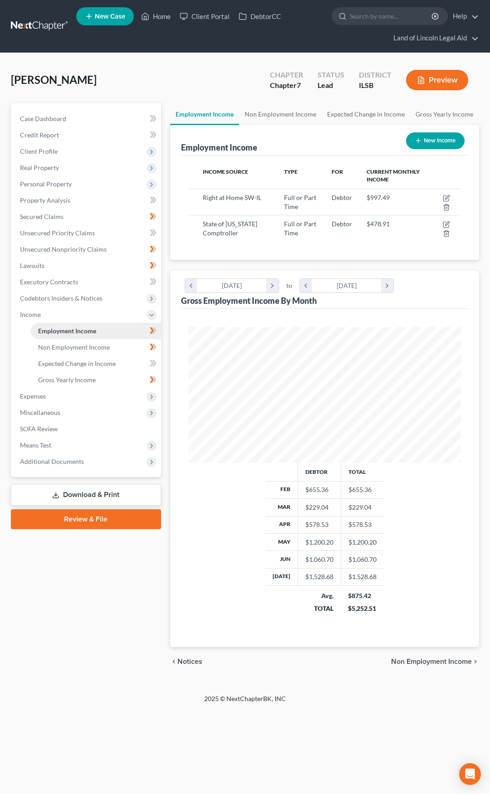
scroll to position [136, 291]
click at [89, 362] on span "Expected Change in Income" at bounding box center [77, 364] width 78 height 8
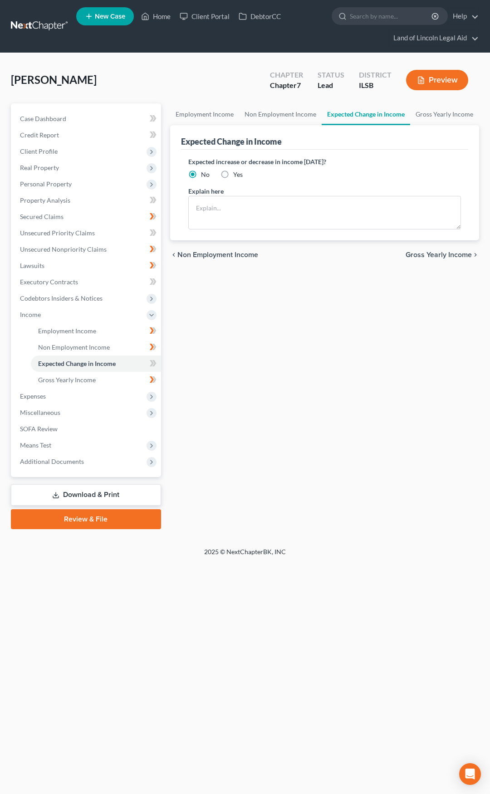
click at [34, 28] on link at bounding box center [40, 26] width 58 height 16
